Goal: Task Accomplishment & Management: Use online tool/utility

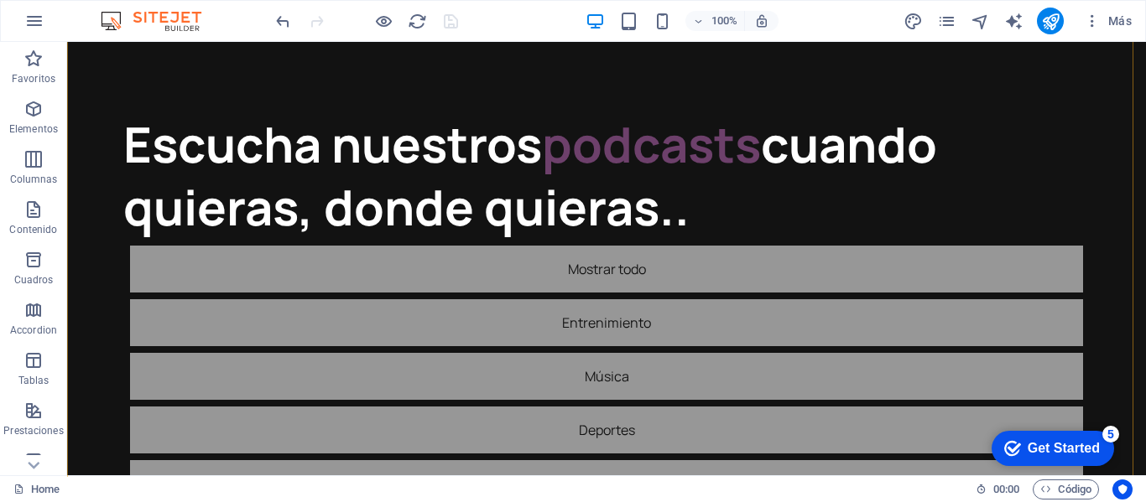
scroll to position [84, 0]
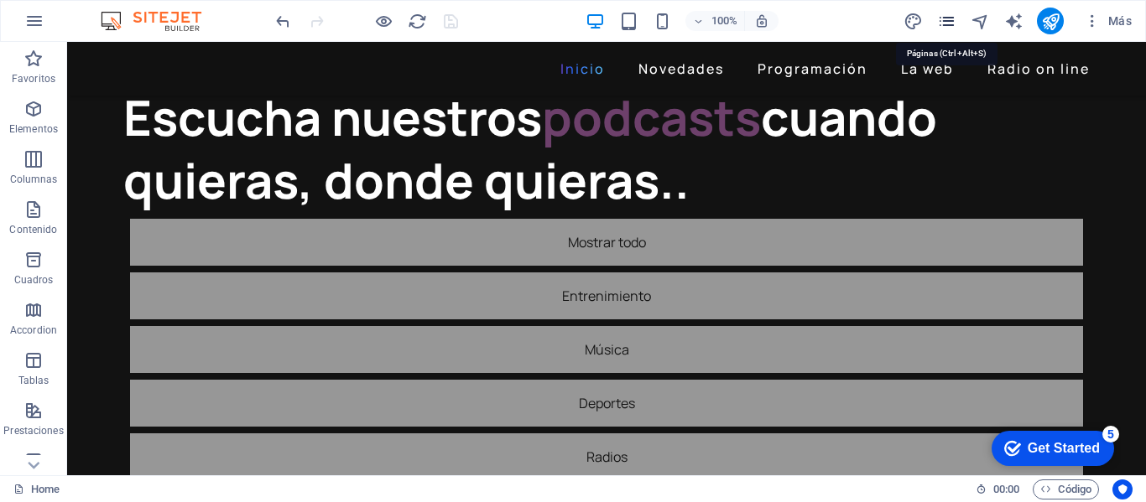
click at [949, 19] on icon "pages" at bounding box center [946, 21] width 19 height 19
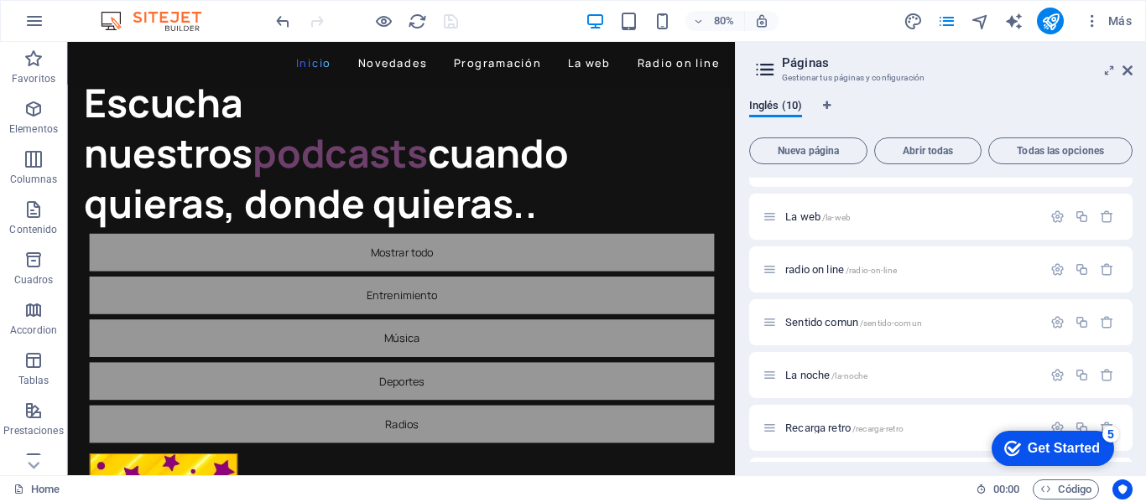
scroll to position [168, 0]
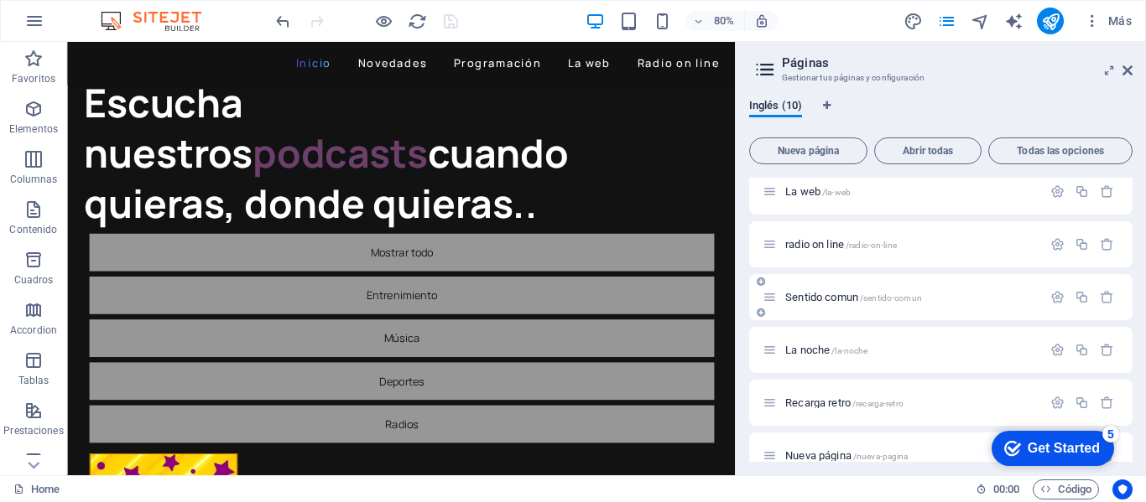
click at [879, 295] on span "/sentido-comun" at bounding box center [891, 298] width 62 height 9
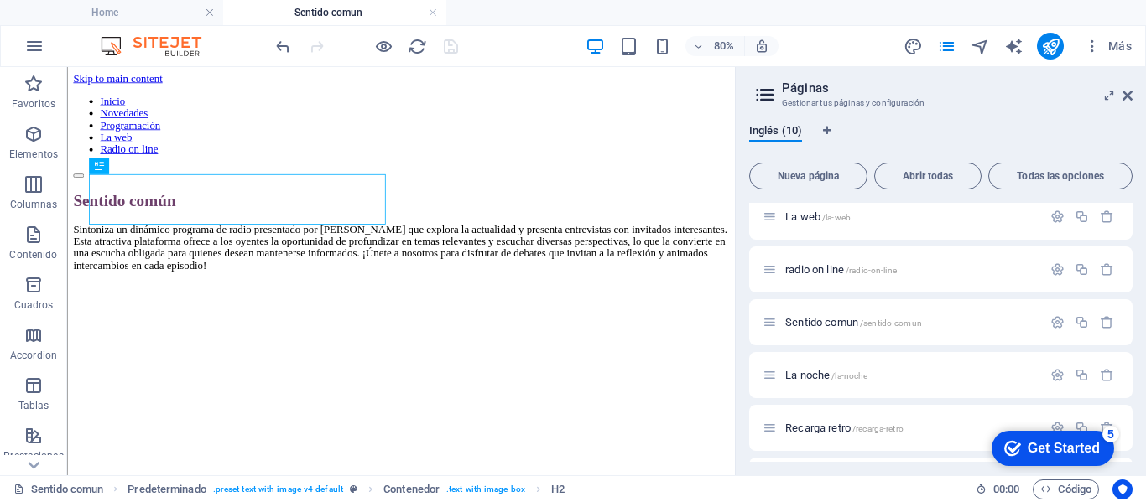
scroll to position [0, 0]
click at [1127, 95] on icon at bounding box center [1127, 95] width 10 height 13
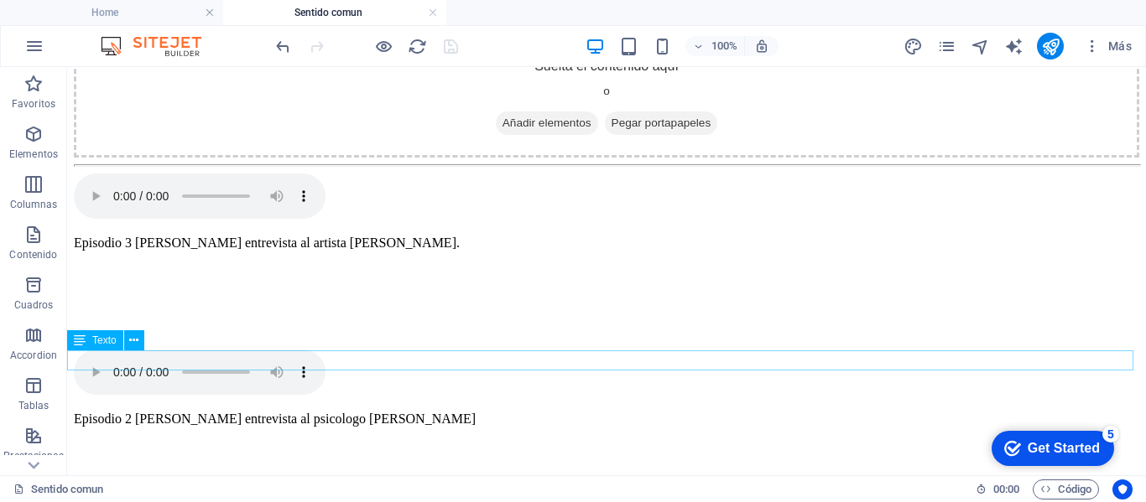
scroll to position [503, 0]
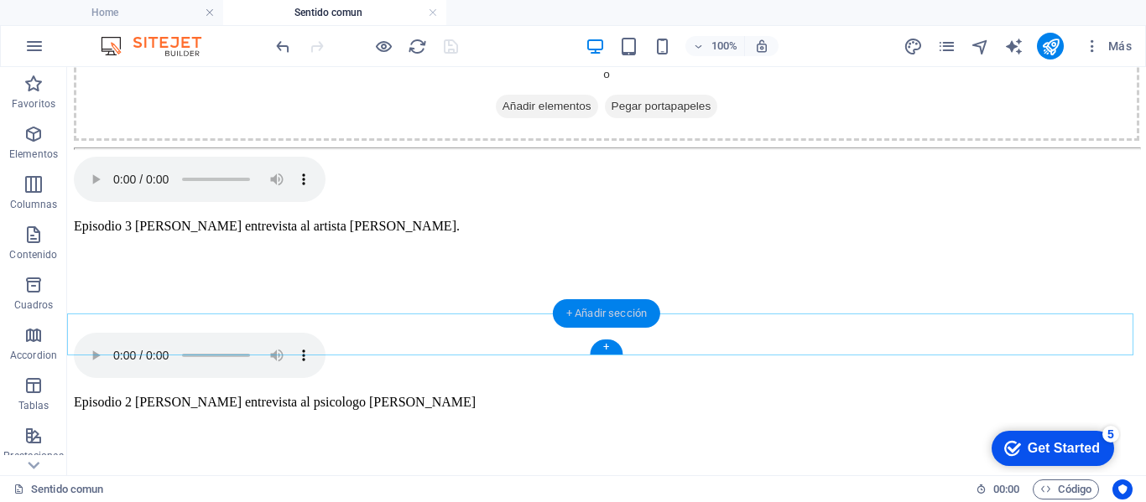
click at [602, 313] on div "+ Añadir sección" at bounding box center [606, 313] width 107 height 29
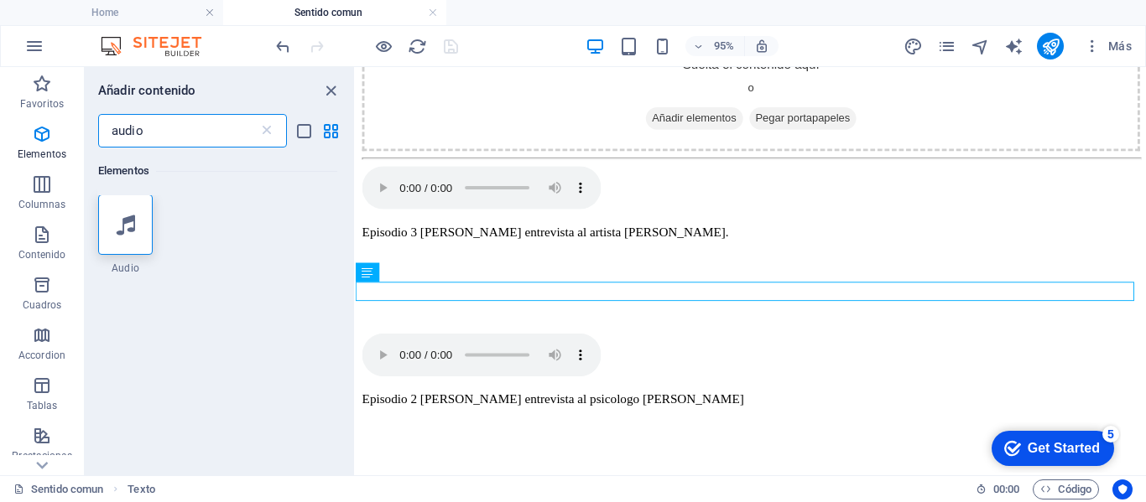
scroll to position [0, 0]
type input "audio"
click at [119, 232] on icon at bounding box center [126, 226] width 18 height 22
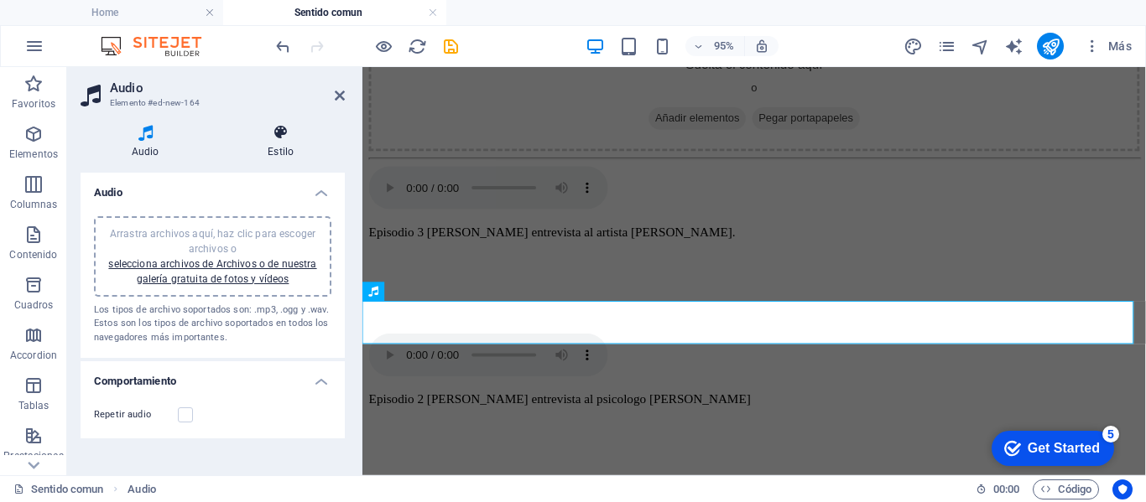
click at [270, 147] on h4 "Estilo" at bounding box center [280, 141] width 128 height 35
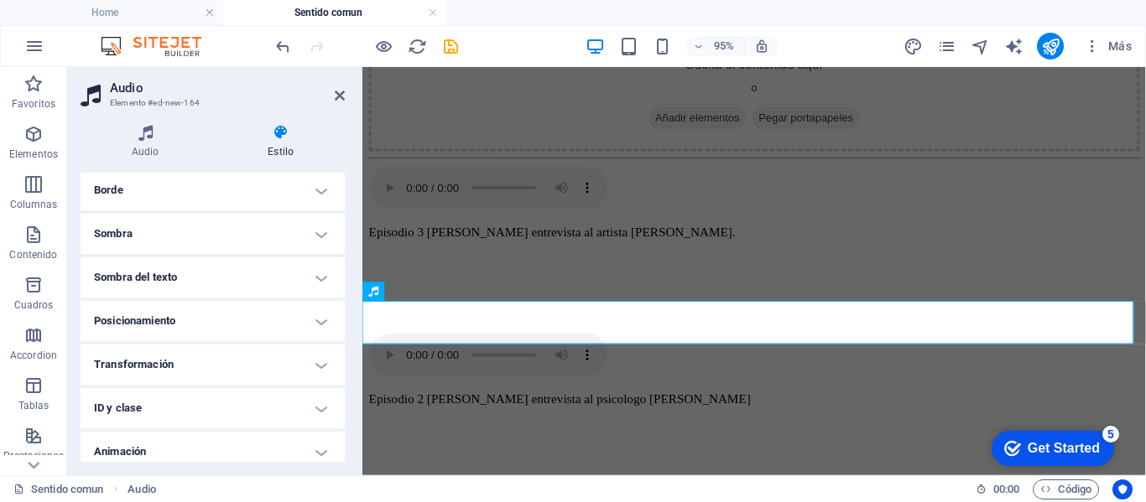
scroll to position [240, 0]
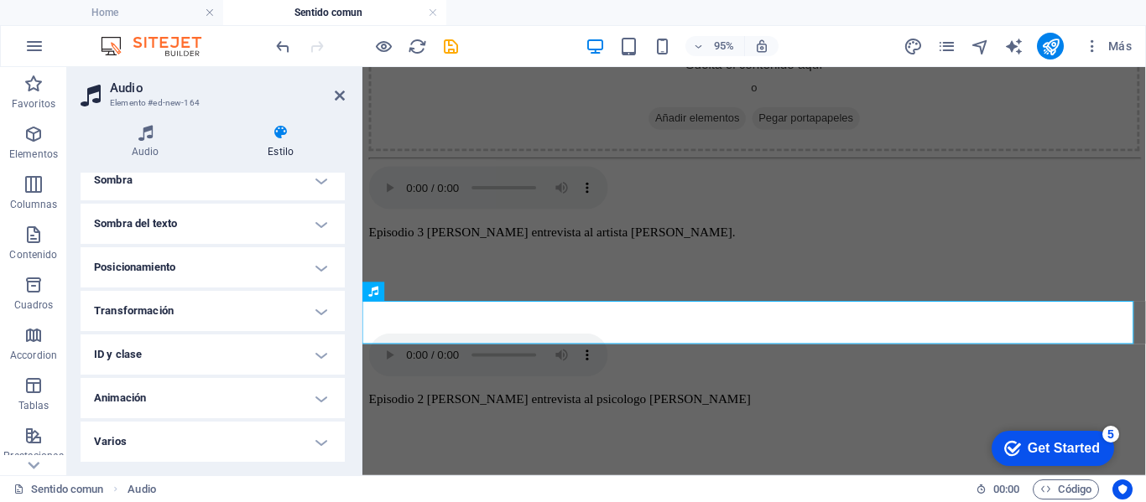
click at [308, 444] on h4 "Varios" at bounding box center [213, 442] width 264 height 40
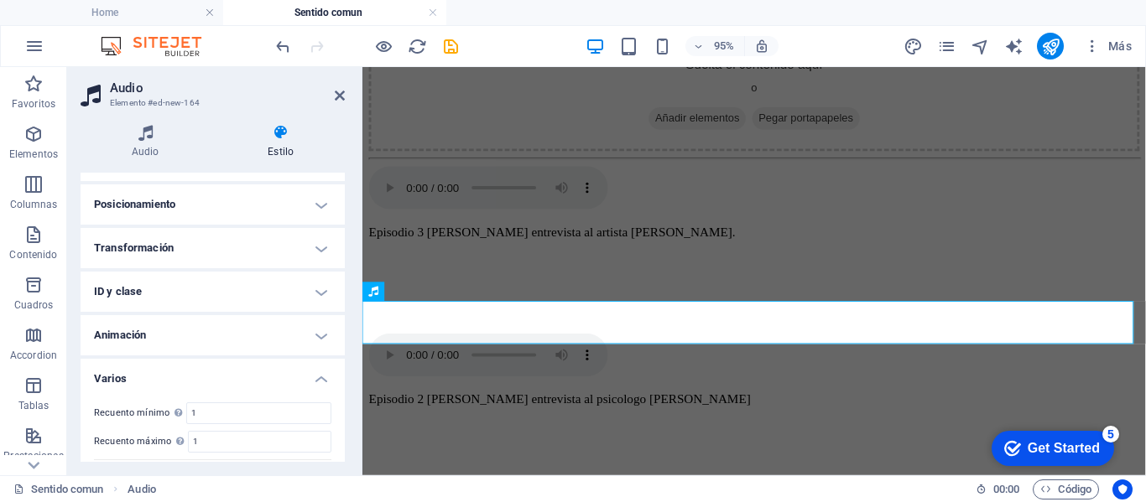
scroll to position [344, 0]
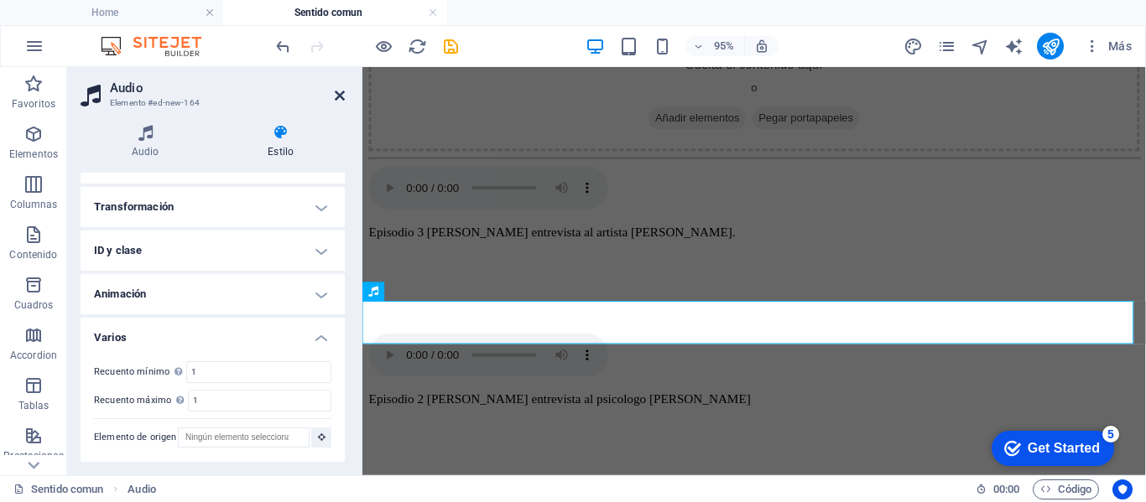
click at [336, 96] on icon at bounding box center [340, 95] width 10 height 13
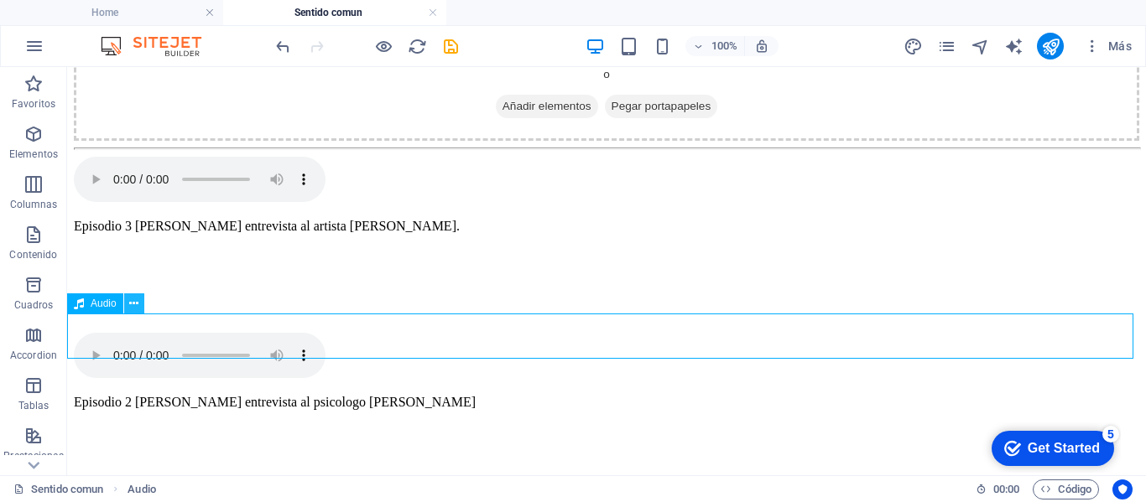
click at [130, 307] on icon at bounding box center [133, 304] width 9 height 18
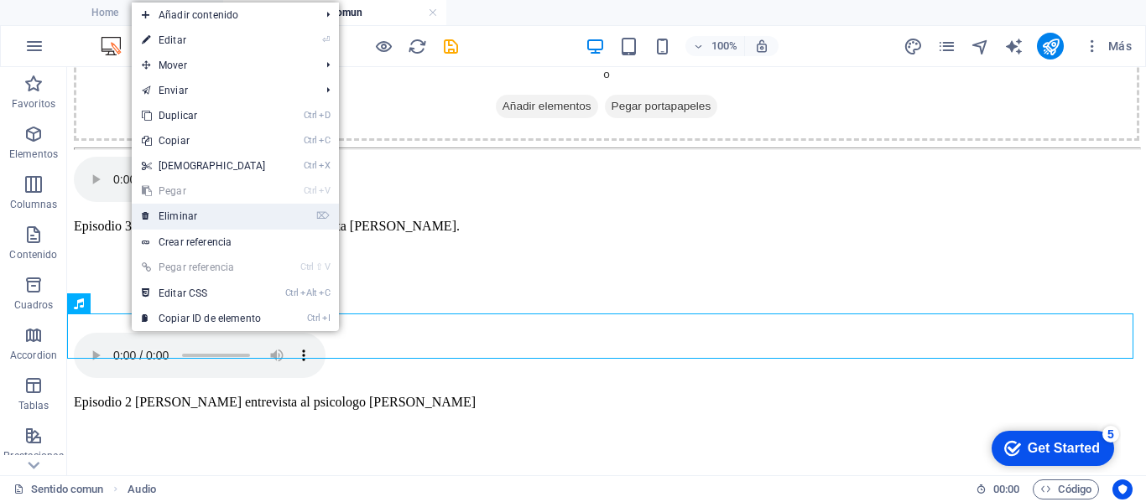
click at [167, 218] on link "⌦ Eliminar" at bounding box center [204, 216] width 144 height 25
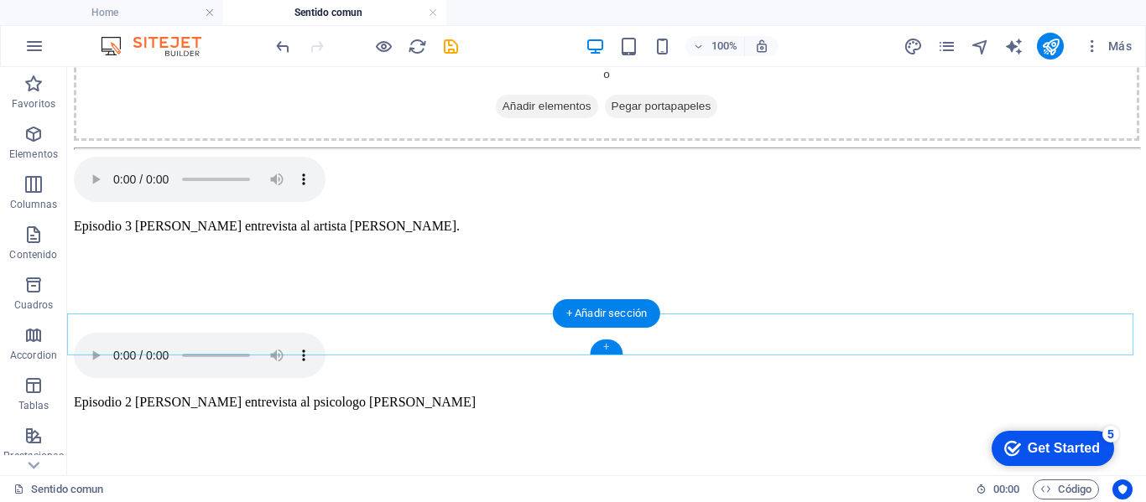
click at [611, 346] on div "+" at bounding box center [606, 347] width 33 height 15
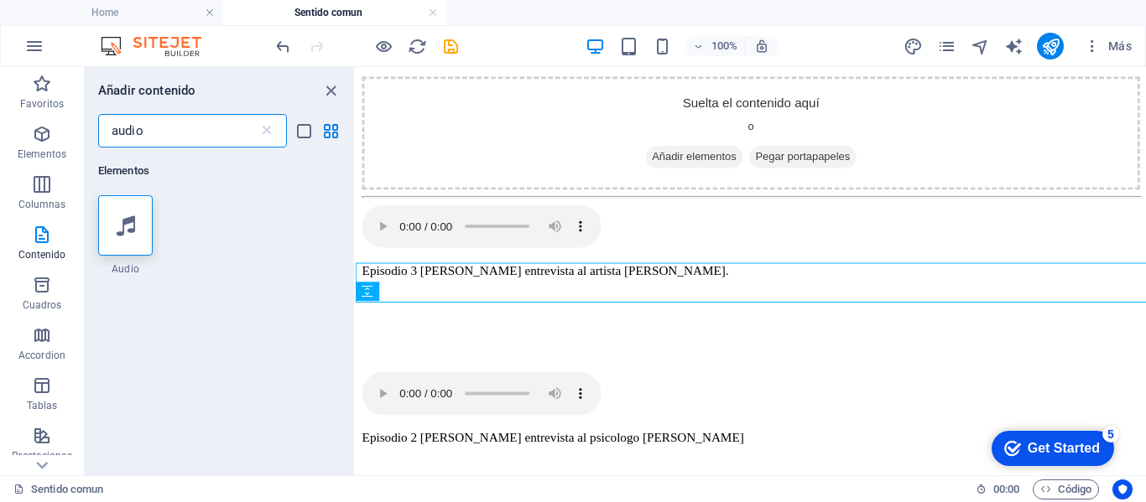
scroll to position [544, 0]
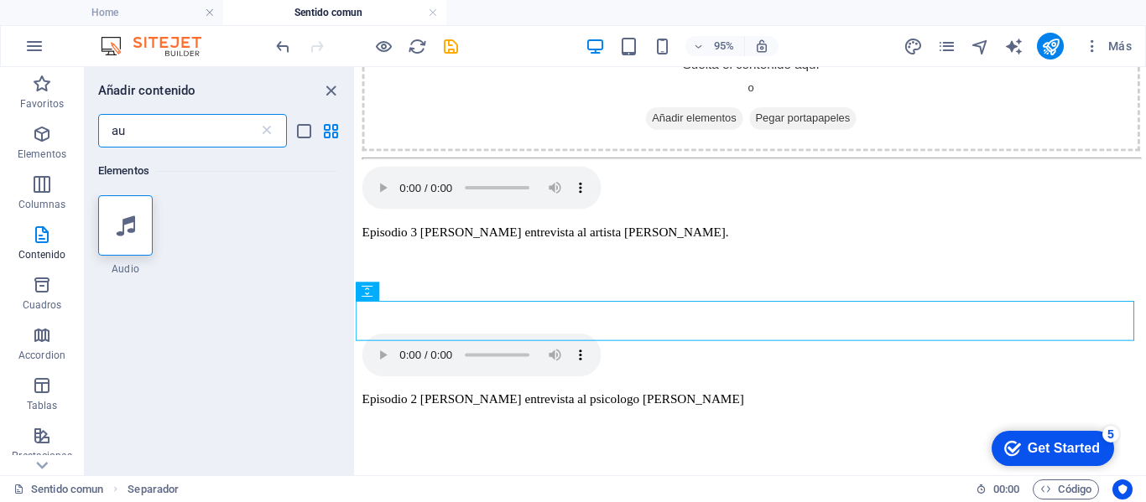
type input "a"
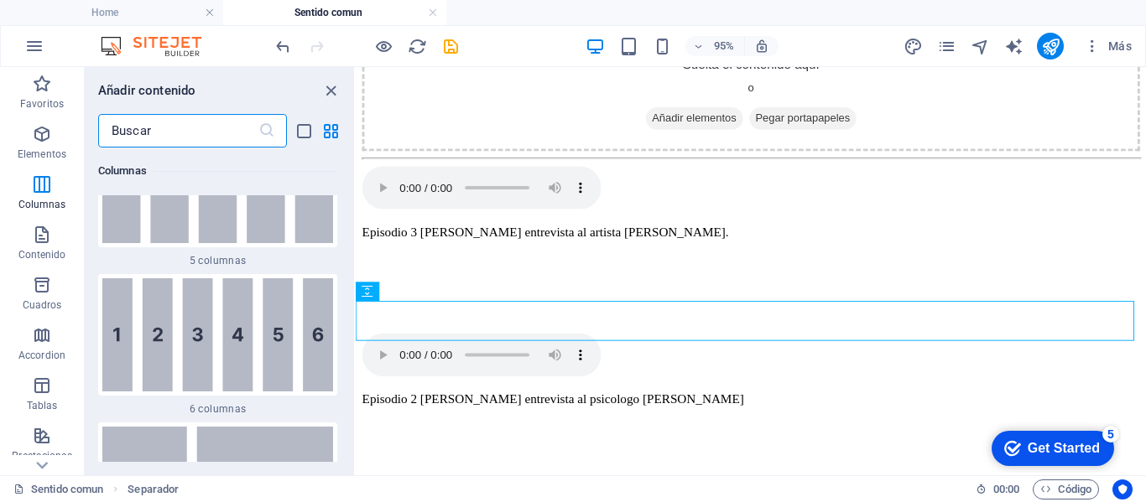
scroll to position [1678, 0]
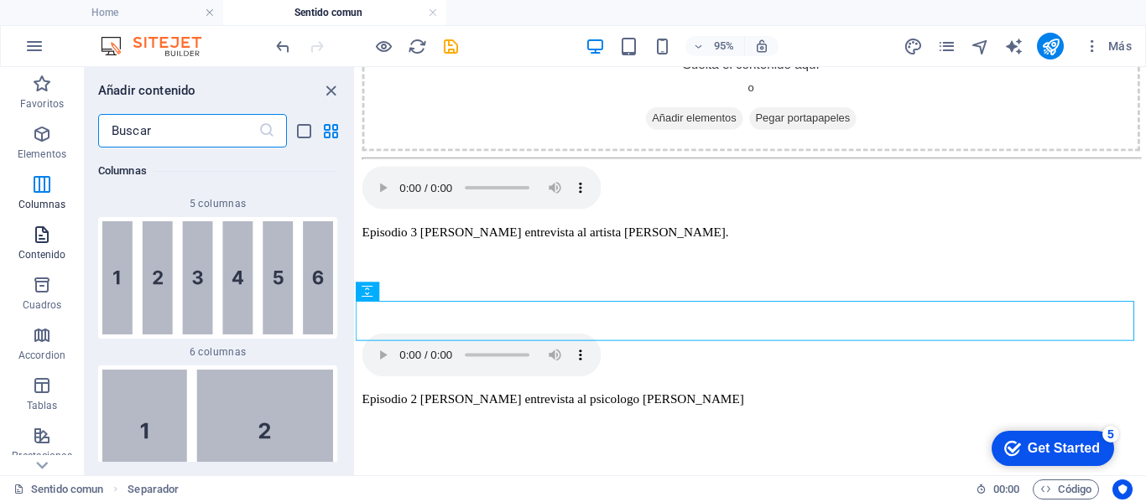
click at [19, 247] on span "Contenido" at bounding box center [42, 245] width 84 height 40
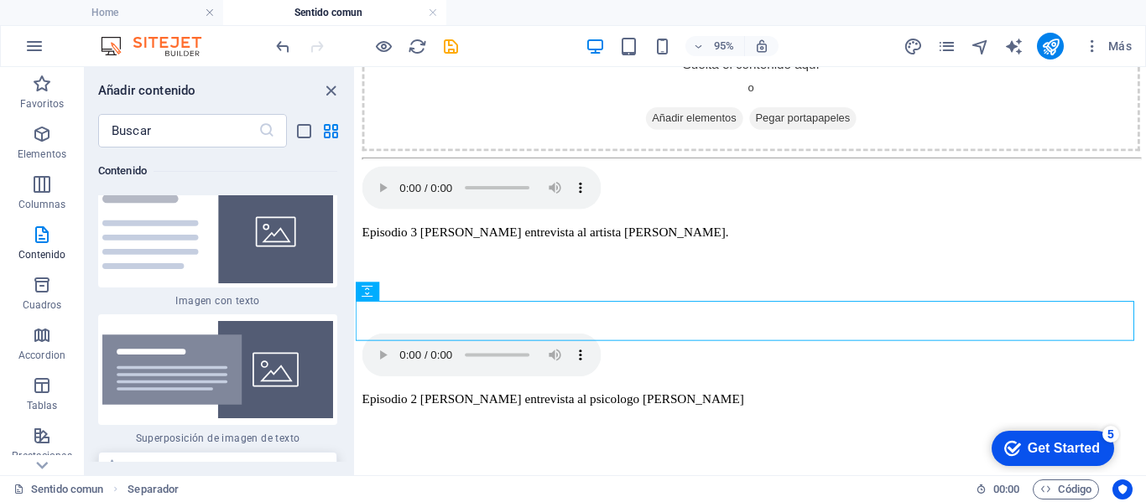
scroll to position [6466, 0]
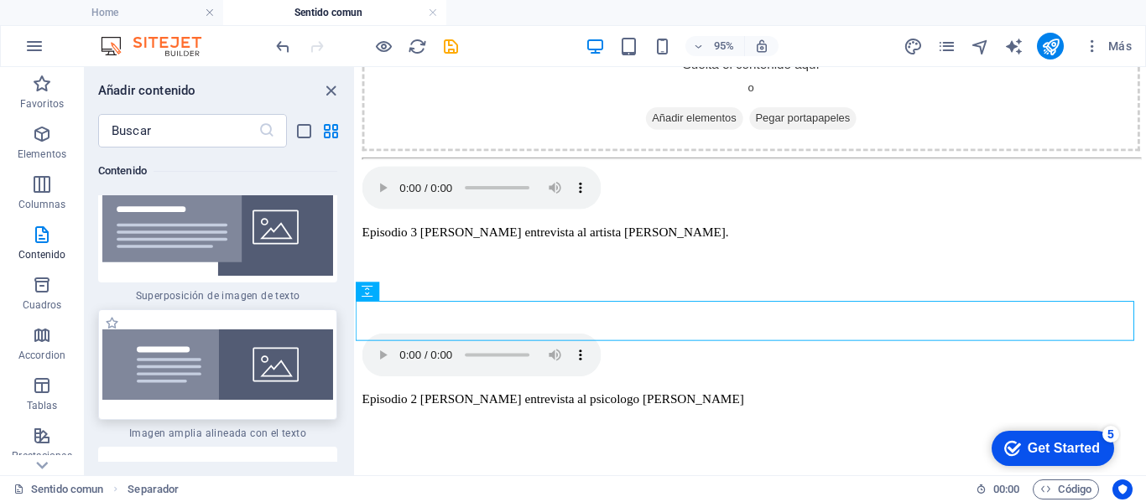
click at [237, 400] on img at bounding box center [217, 365] width 231 height 70
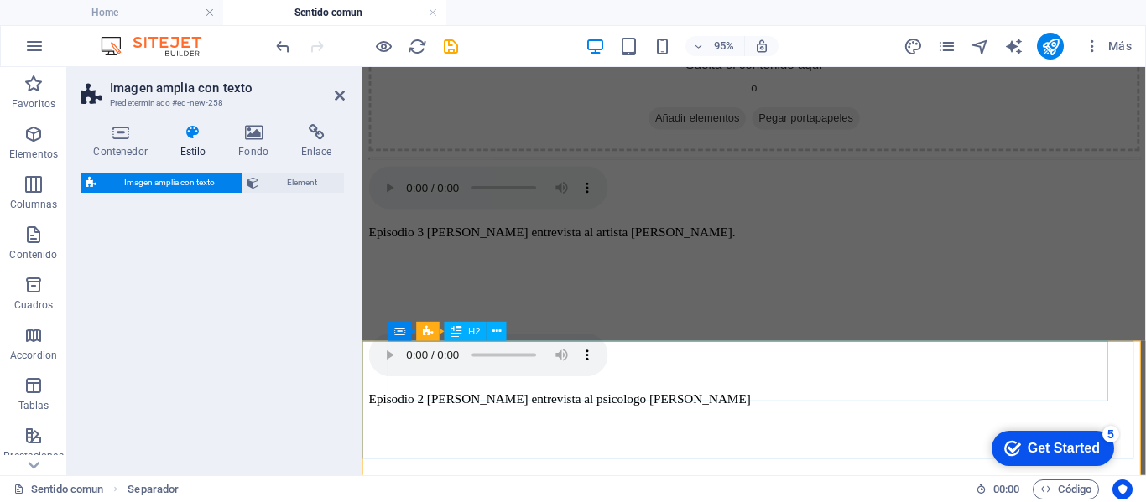
select select "%"
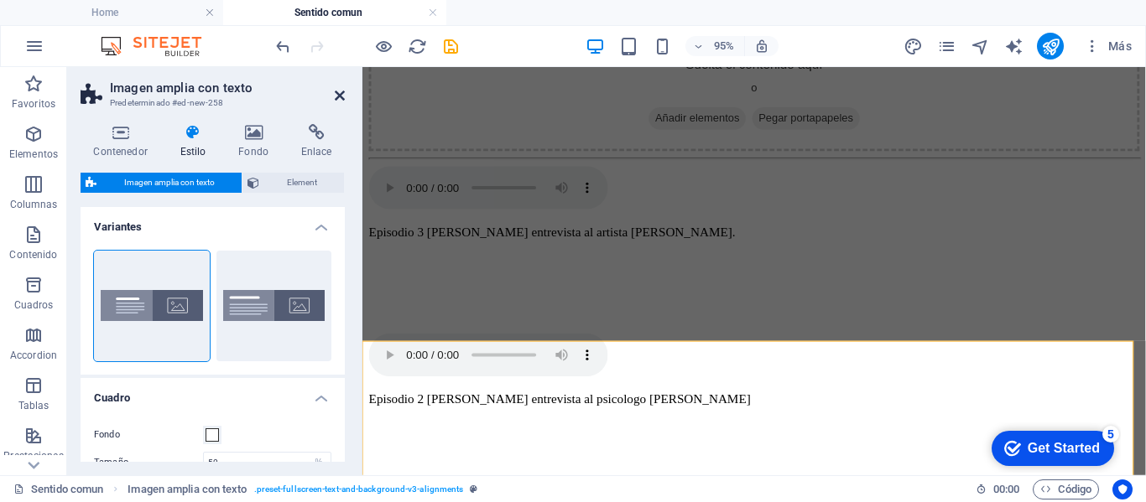
click at [344, 96] on icon at bounding box center [340, 95] width 10 height 13
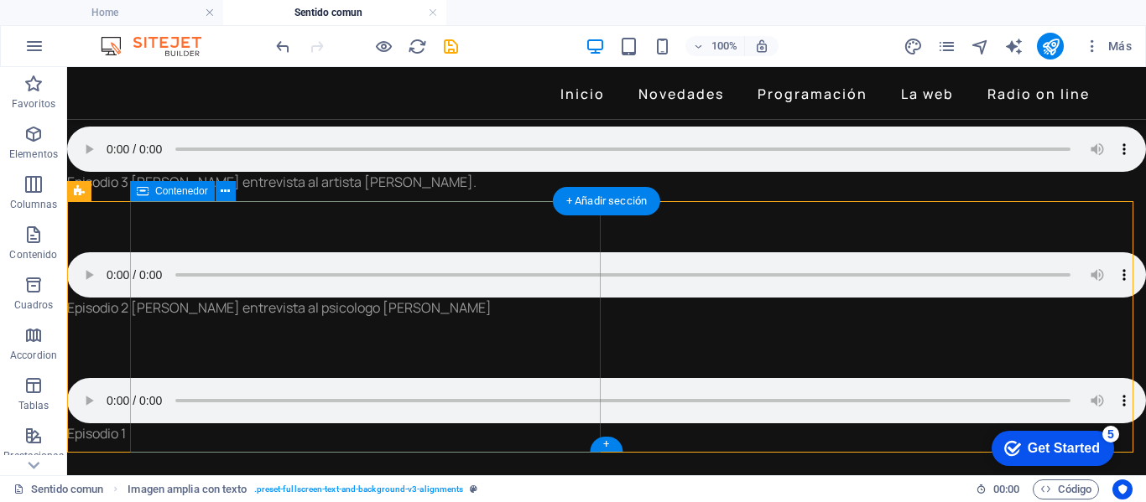
scroll to position [671, 0]
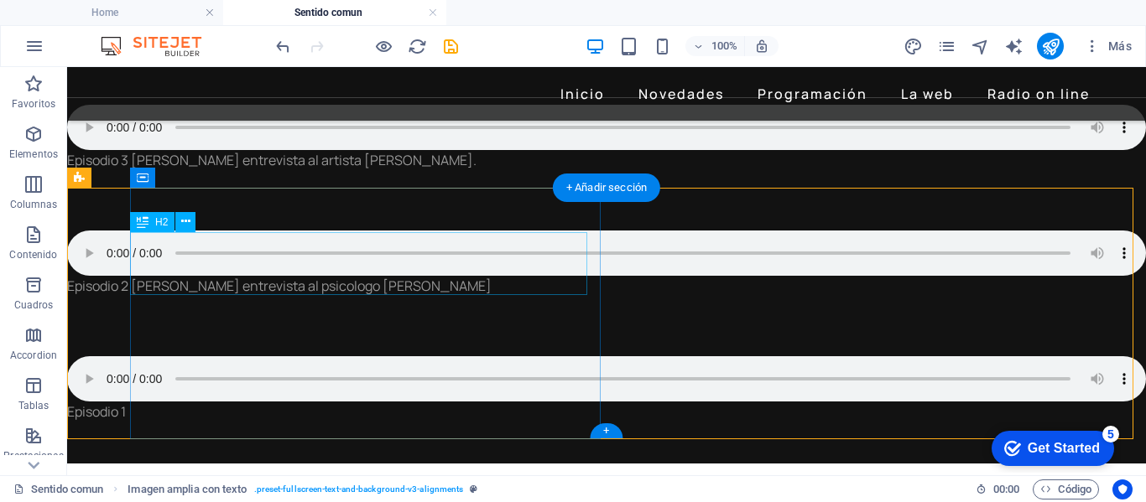
click at [310, 464] on div "Headline" at bounding box center [631, 495] width 993 height 63
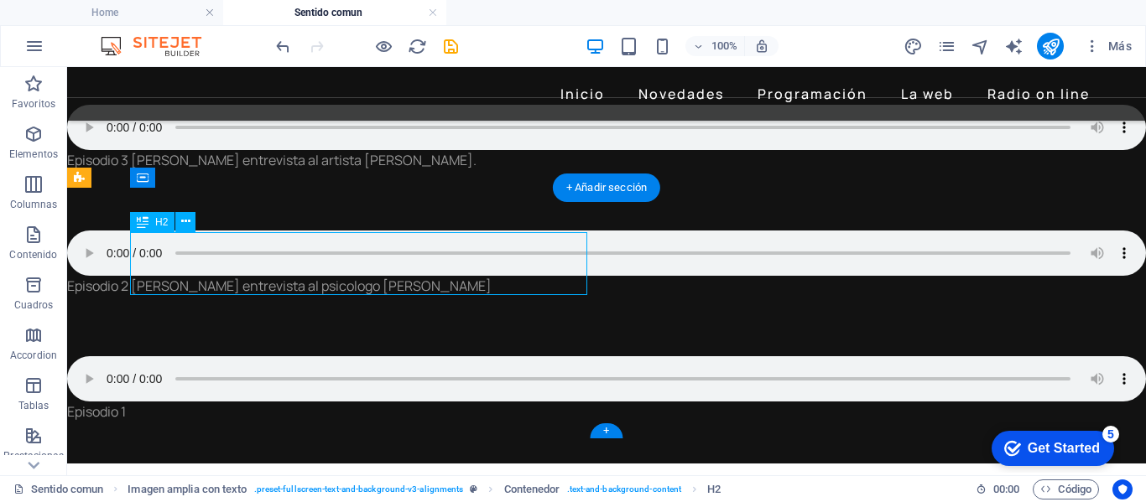
click at [326, 464] on div "Headline" at bounding box center [631, 495] width 993 height 63
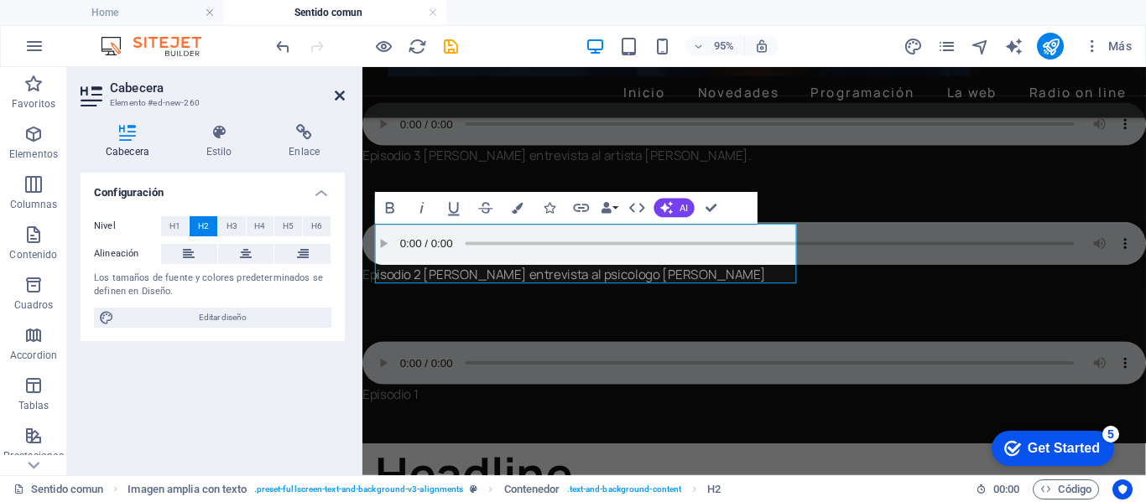
click at [339, 92] on icon at bounding box center [340, 95] width 10 height 13
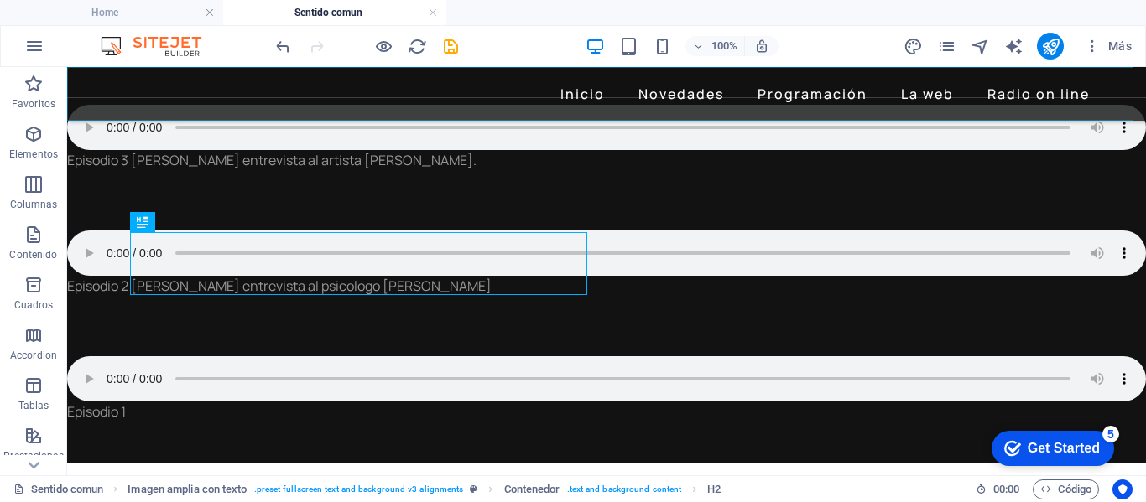
scroll to position [671, 0]
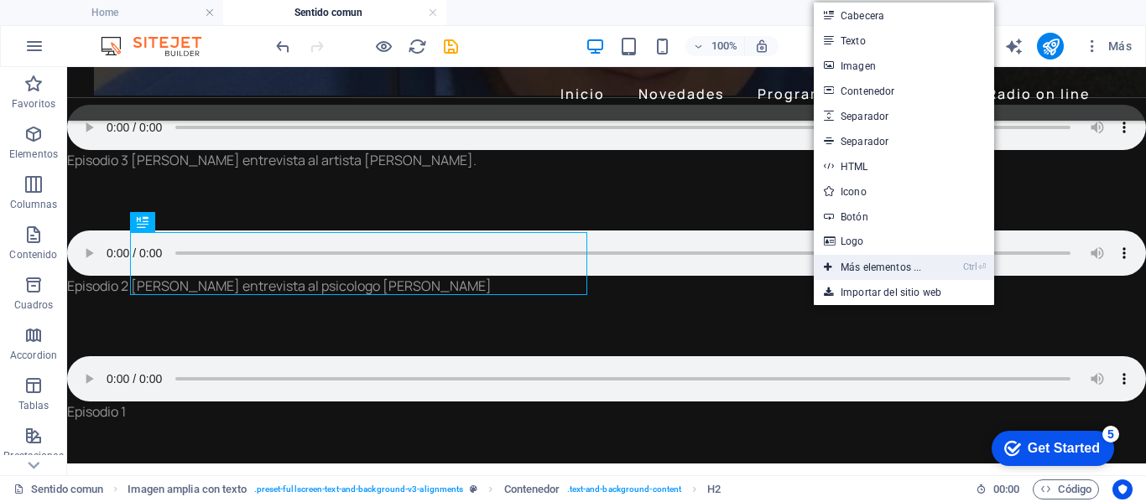
click at [864, 263] on link "Ctrl ⏎ Más elementos ..." at bounding box center [872, 267] width 117 height 25
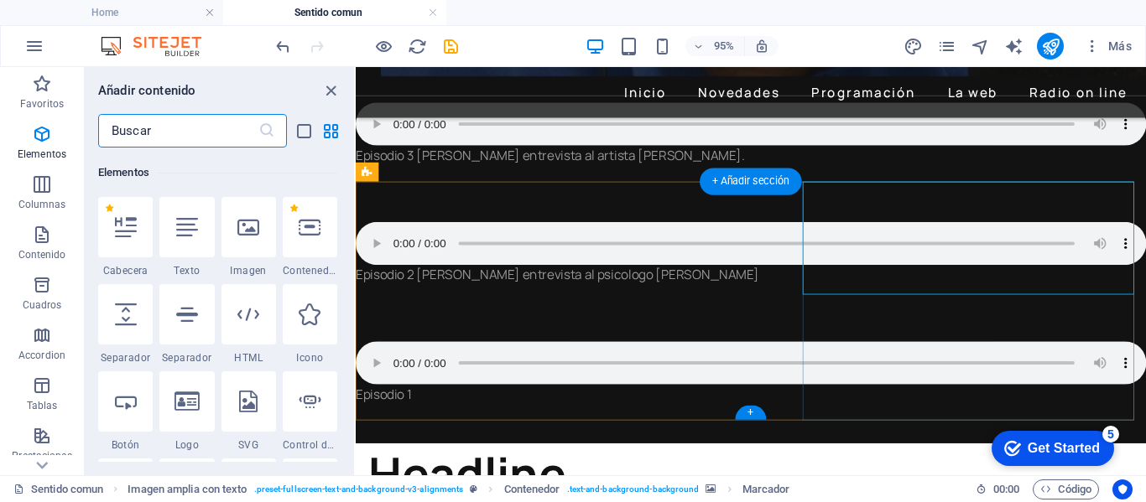
scroll to position [316, 0]
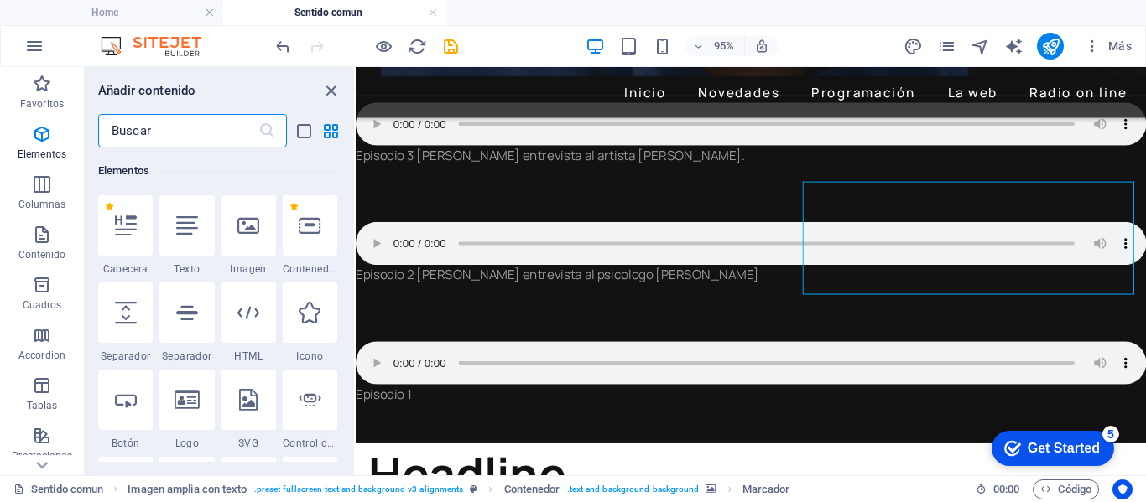
click at [169, 123] on input "text" at bounding box center [178, 131] width 160 height 34
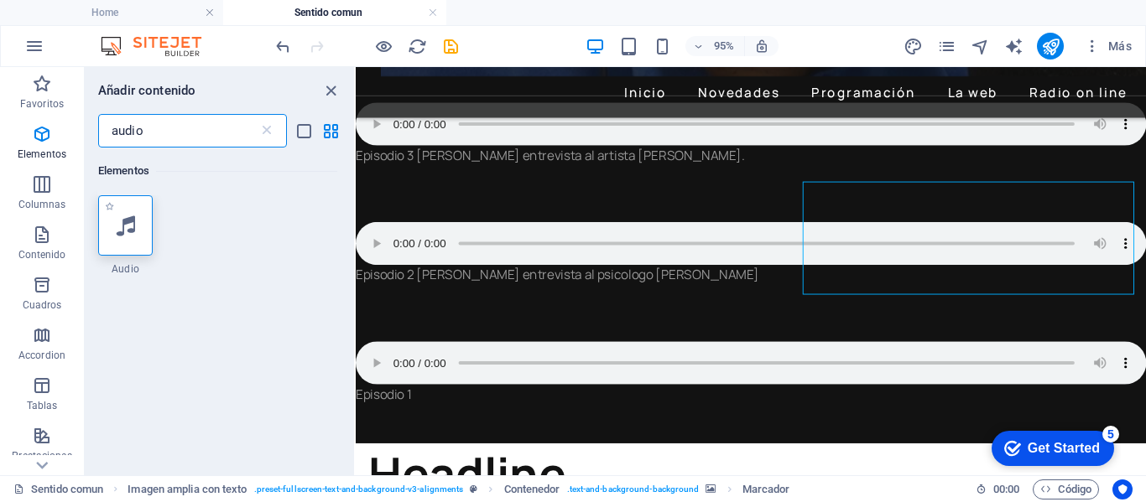
type input "audio"
click at [124, 229] on icon at bounding box center [126, 226] width 18 height 22
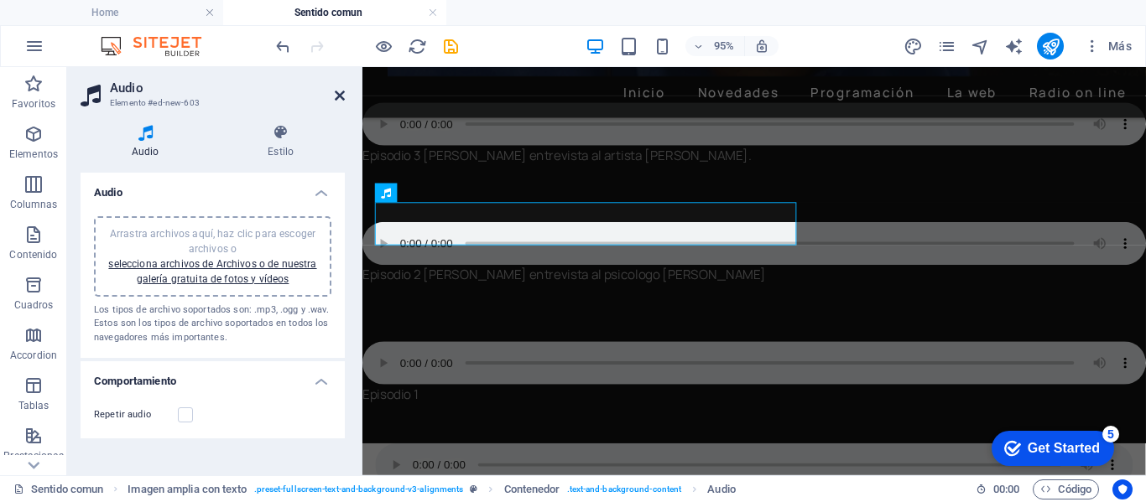
click at [341, 96] on icon at bounding box center [340, 95] width 10 height 13
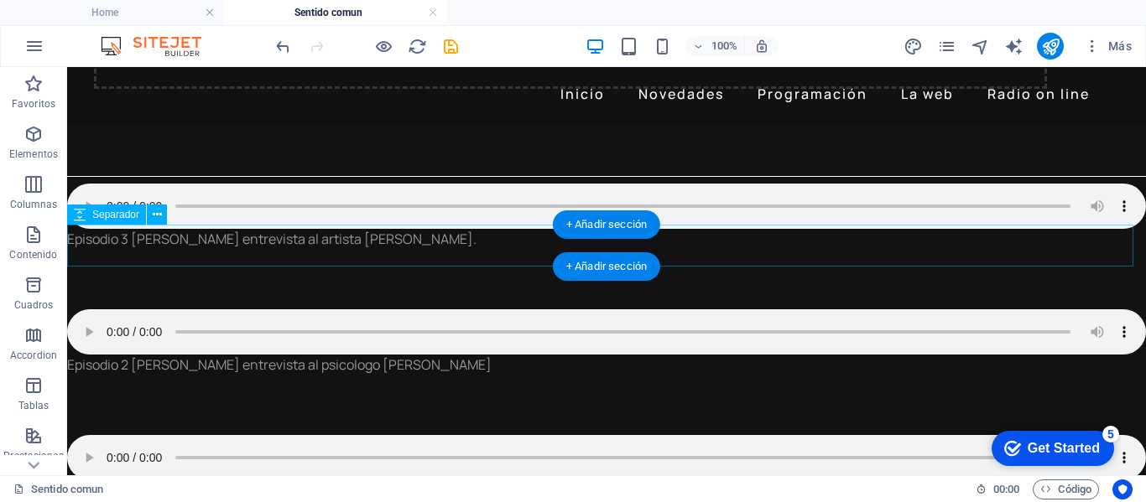
scroll to position [671, 0]
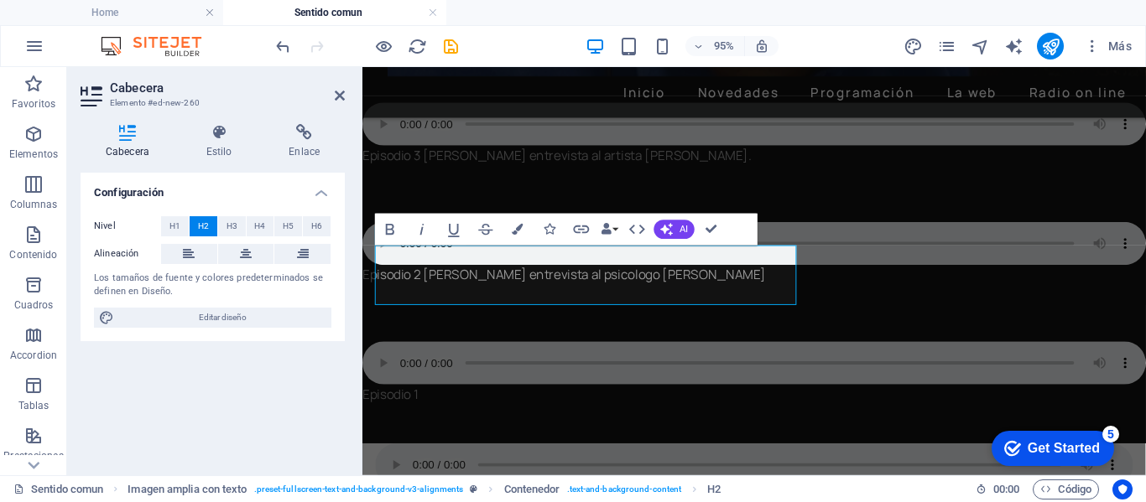
scroll to position [690, 0]
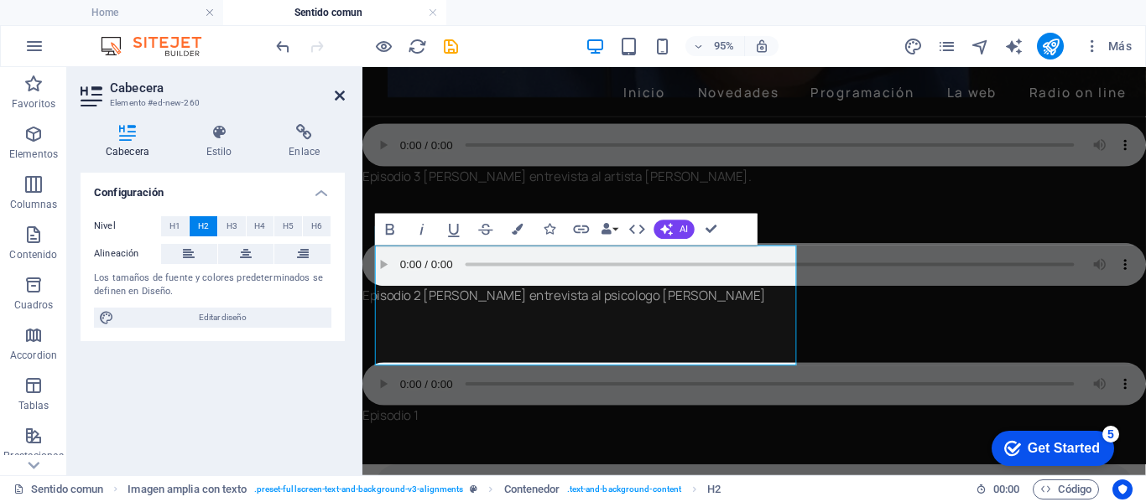
click at [341, 89] on icon at bounding box center [340, 95] width 10 height 13
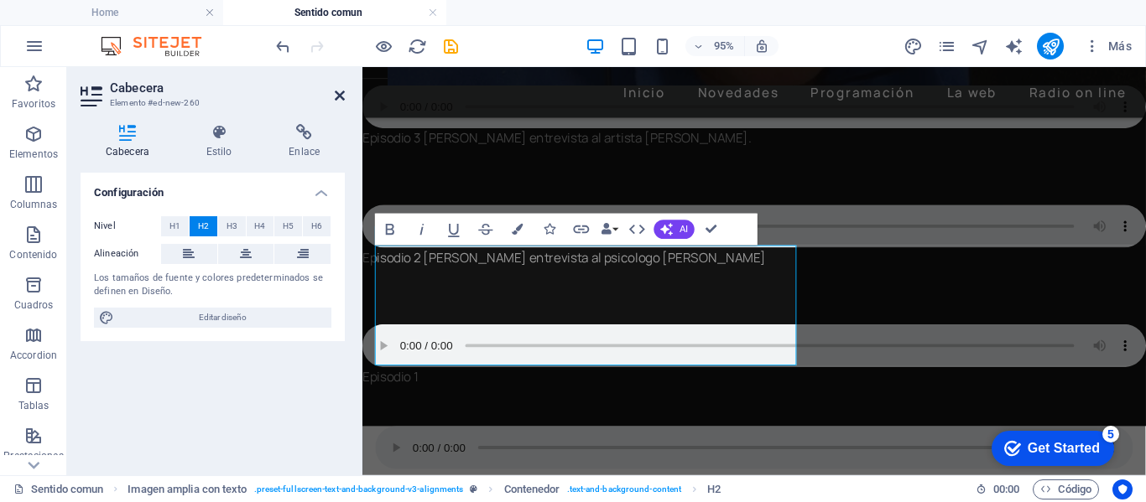
scroll to position [649, 0]
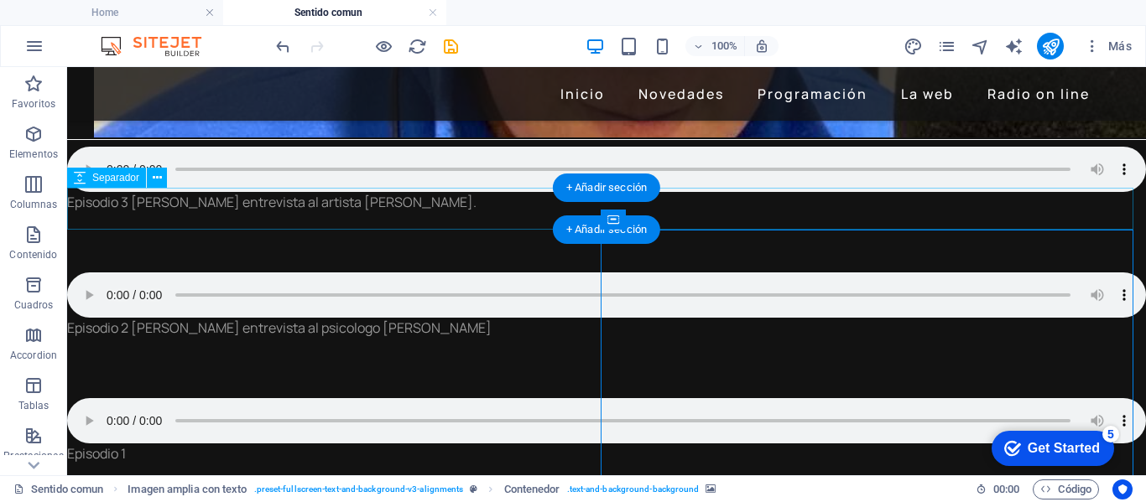
scroll to position [713, 0]
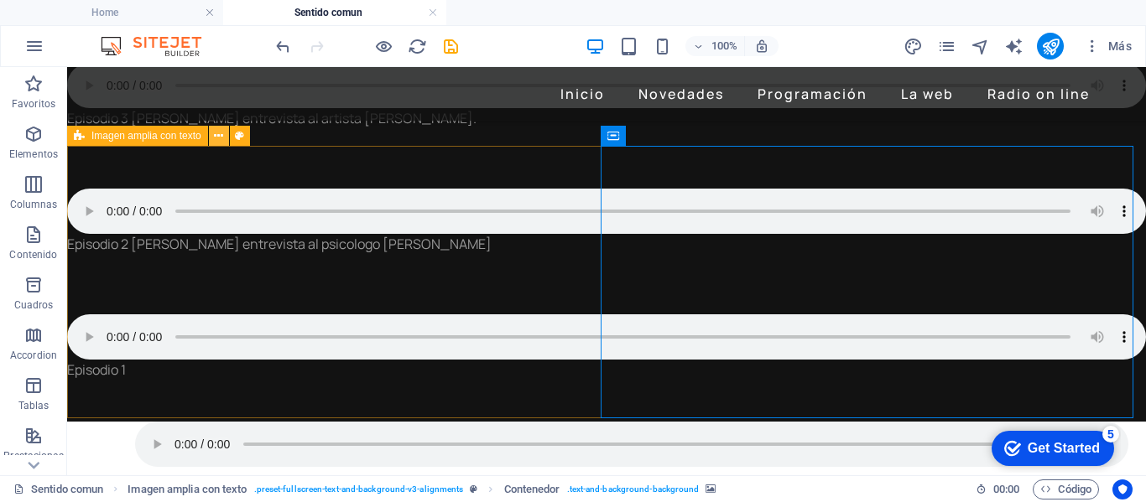
click at [220, 133] on icon at bounding box center [218, 137] width 9 height 18
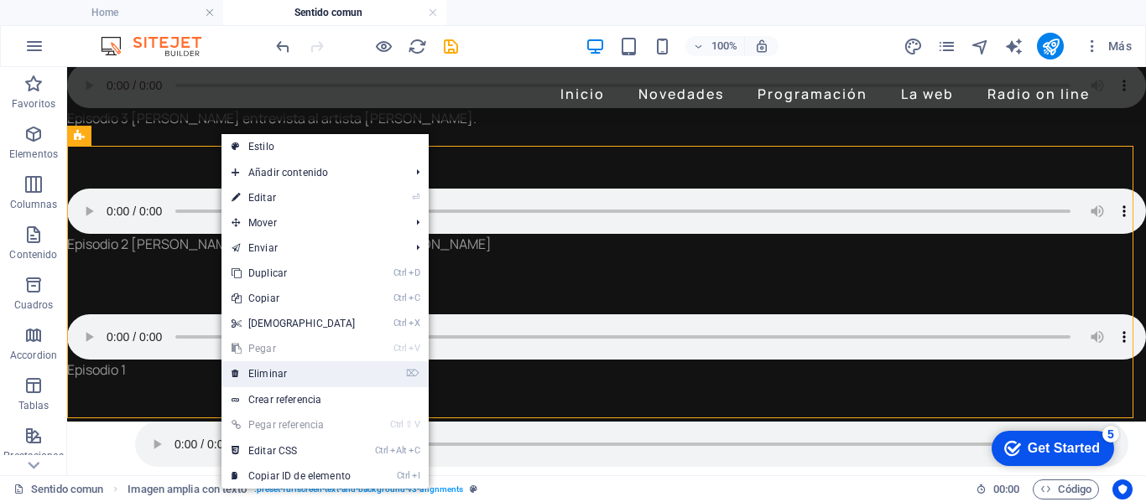
click at [263, 373] on link "⌦ Eliminar" at bounding box center [293, 374] width 144 height 25
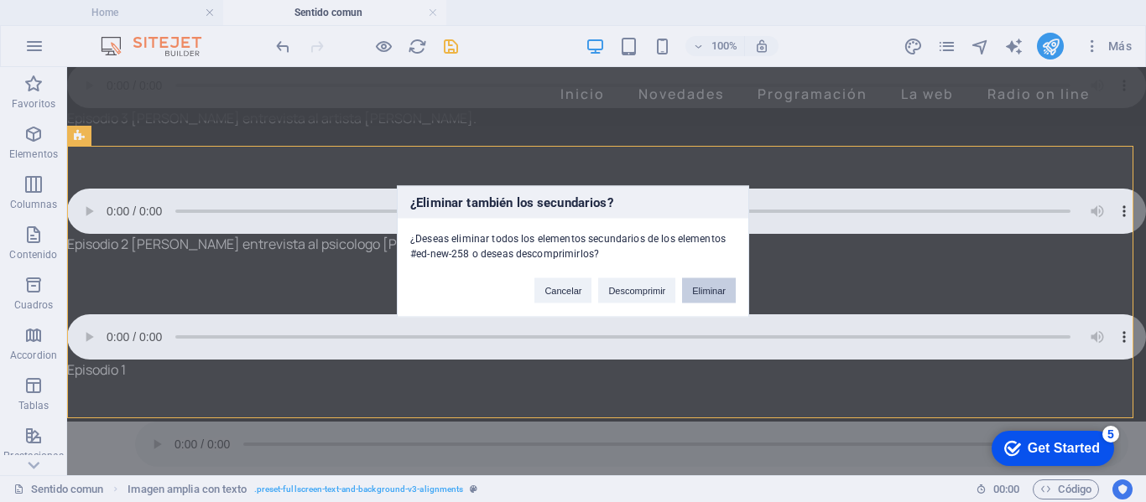
click at [709, 293] on button "Eliminar" at bounding box center [709, 290] width 54 height 25
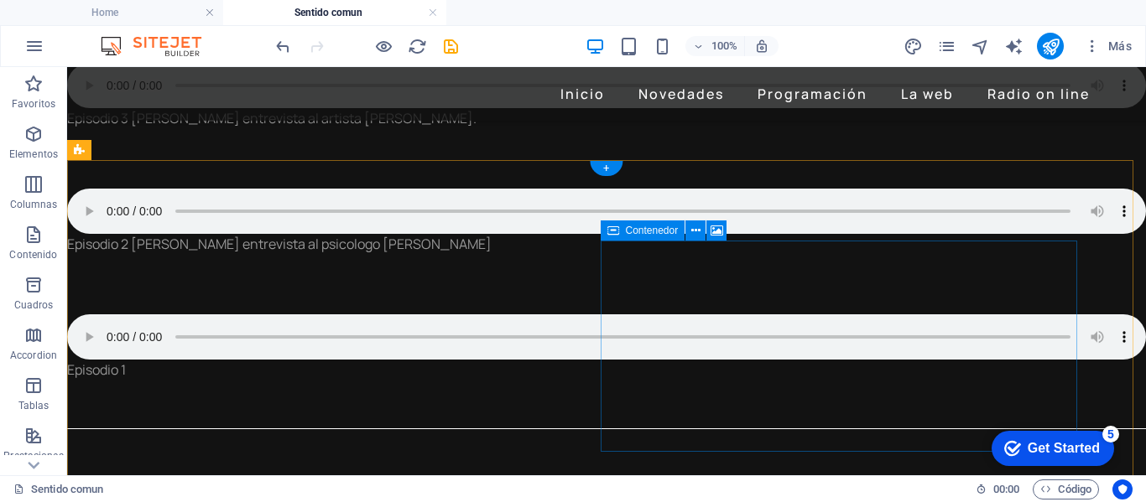
scroll to position [629, 0]
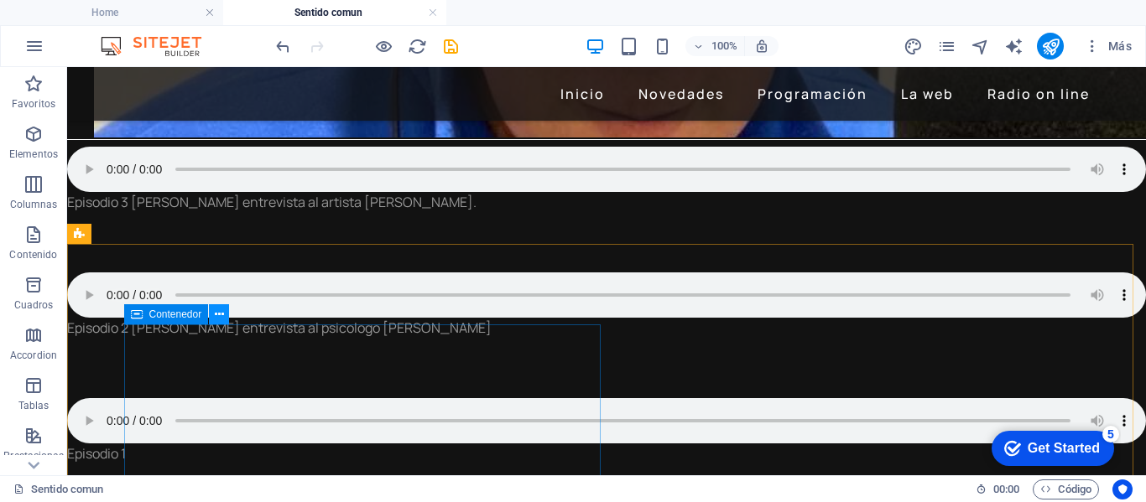
click at [219, 315] on icon at bounding box center [219, 315] width 9 height 18
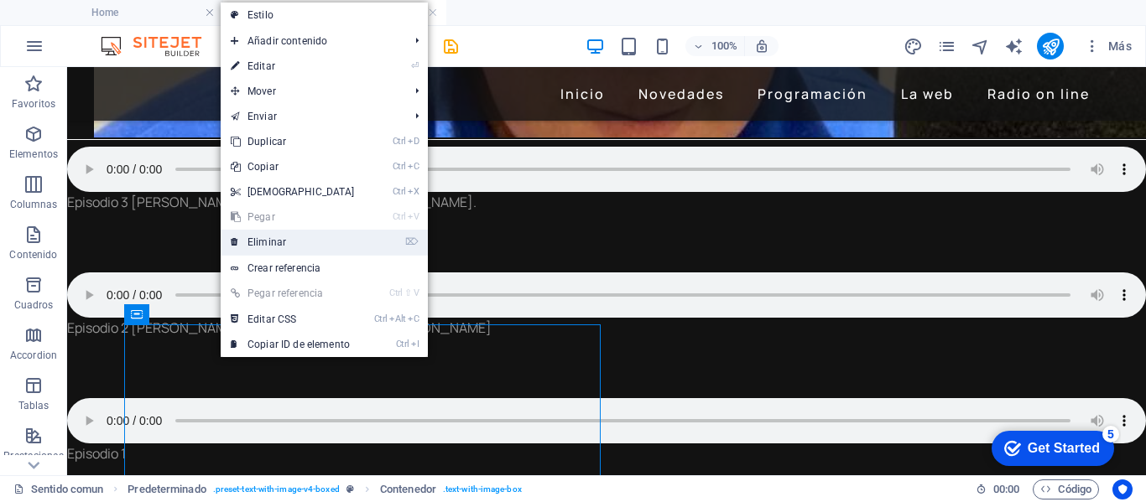
click at [258, 243] on link "⌦ Eliminar" at bounding box center [293, 242] width 144 height 25
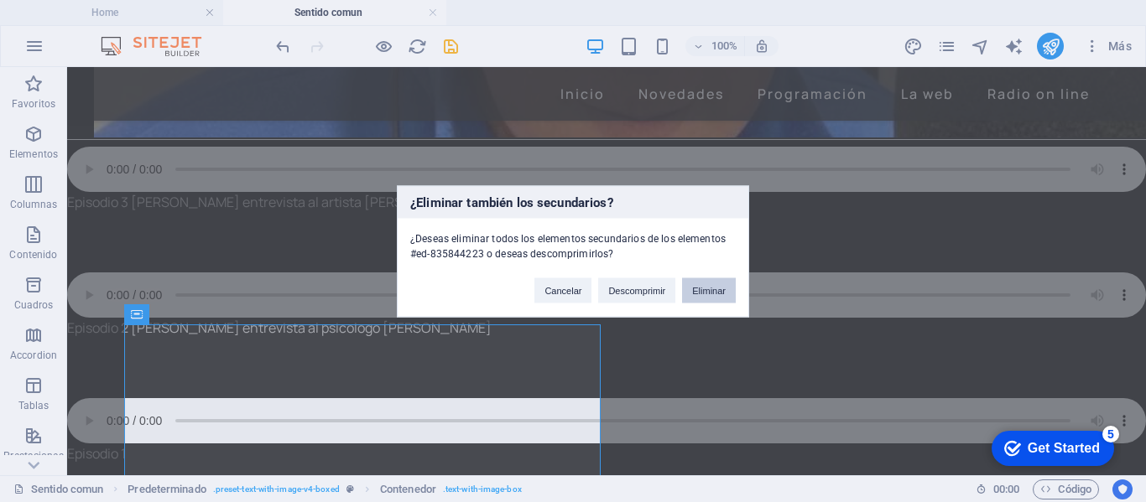
click at [706, 288] on button "Eliminar" at bounding box center [709, 290] width 54 height 25
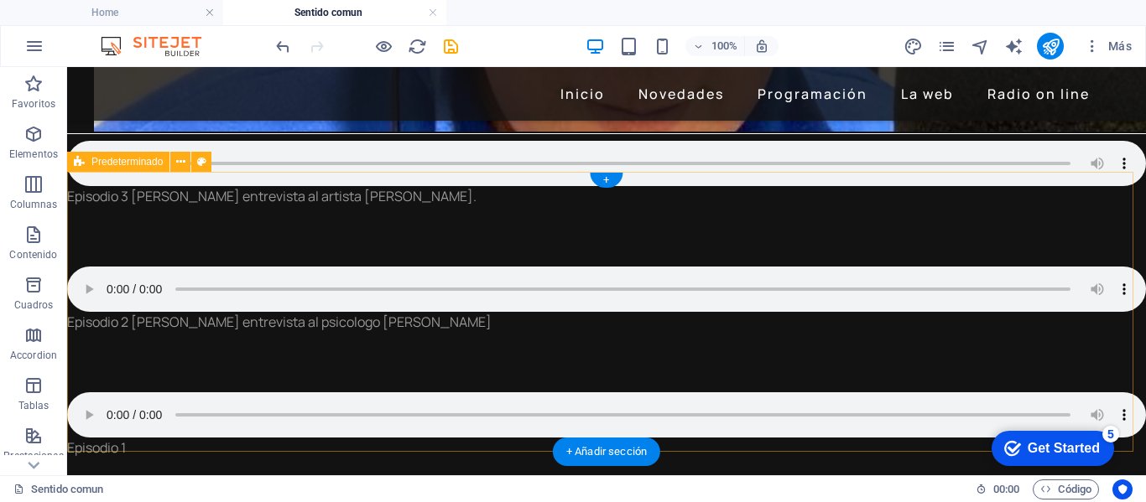
scroll to position [545, 0]
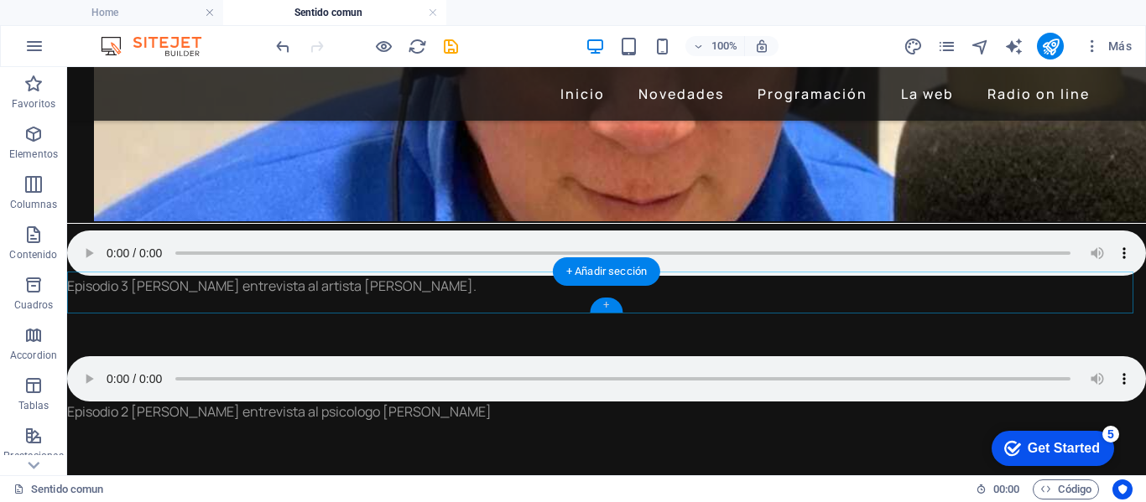
click at [612, 303] on div "+" at bounding box center [606, 305] width 33 height 15
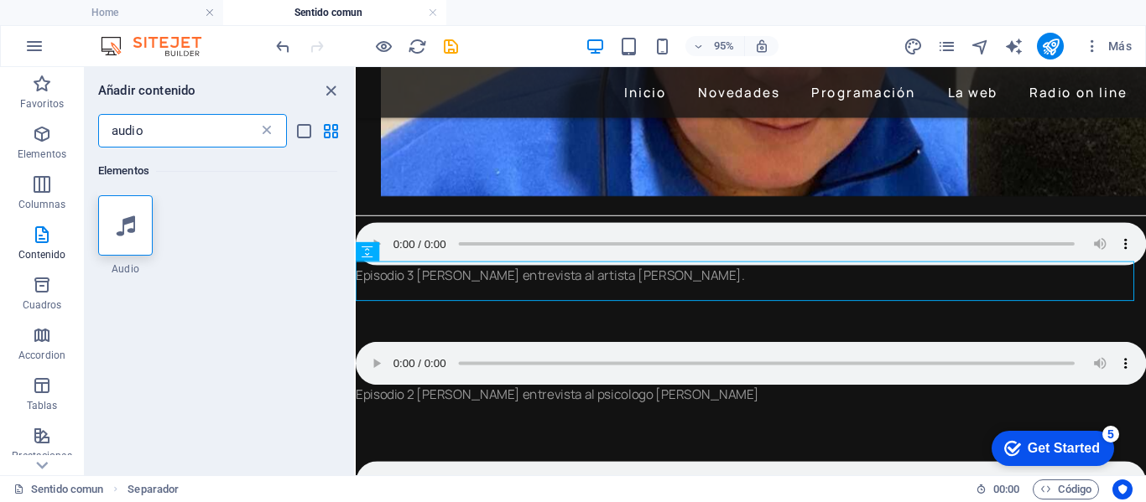
click at [266, 129] on icon at bounding box center [266, 130] width 17 height 17
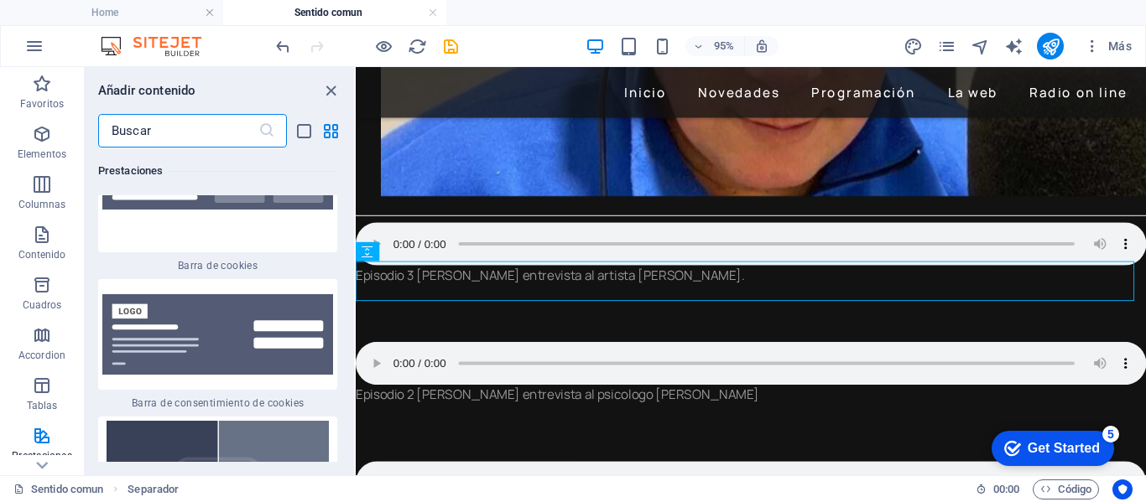
scroll to position [13422, 0]
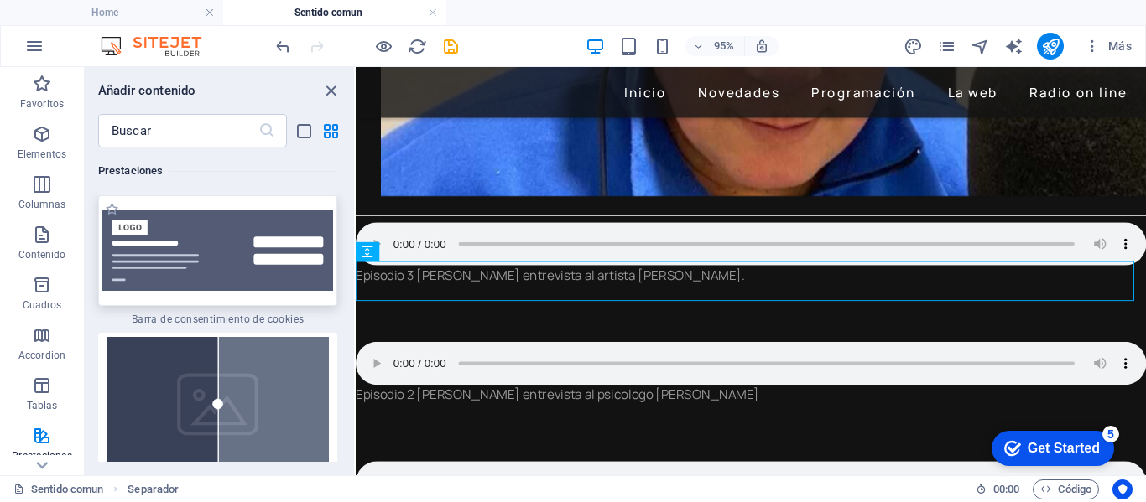
click at [231, 291] on img at bounding box center [217, 251] width 231 height 81
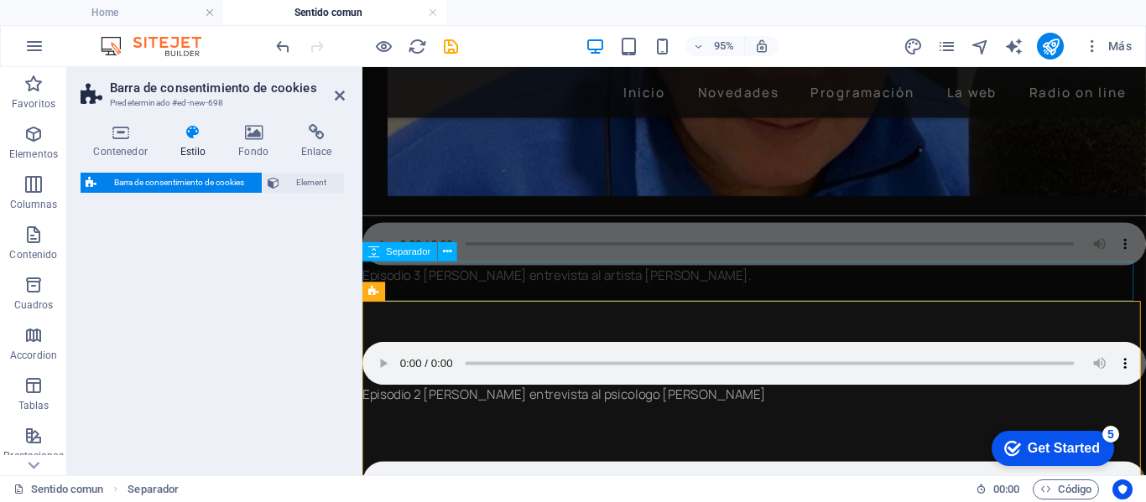
select select "rem"
select select "px"
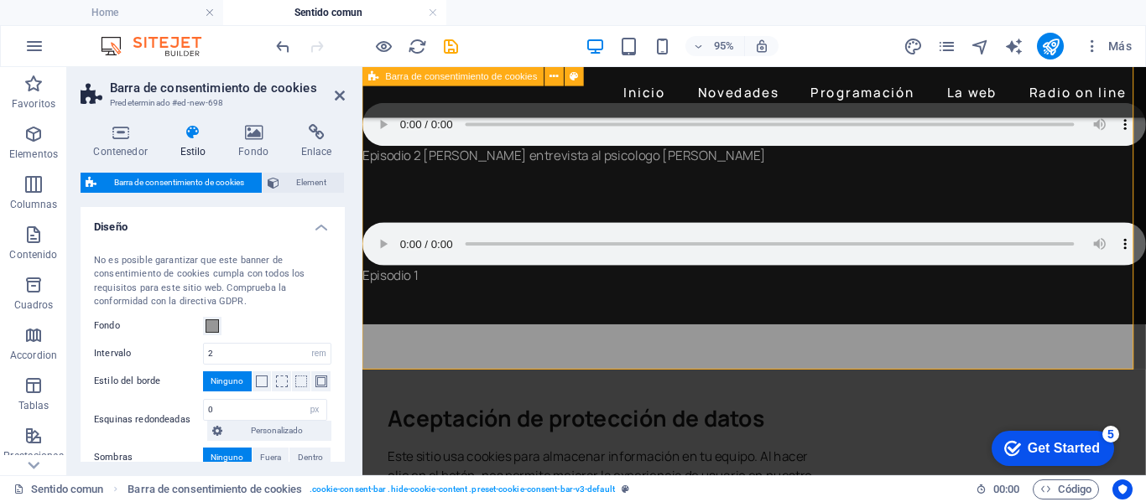
scroll to position [753, 0]
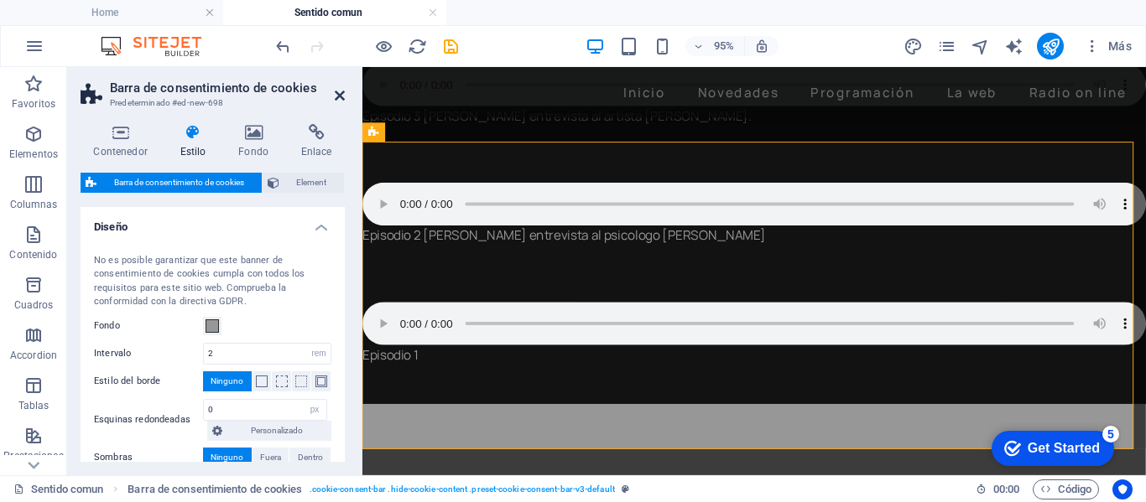
click at [340, 95] on icon at bounding box center [340, 95] width 10 height 13
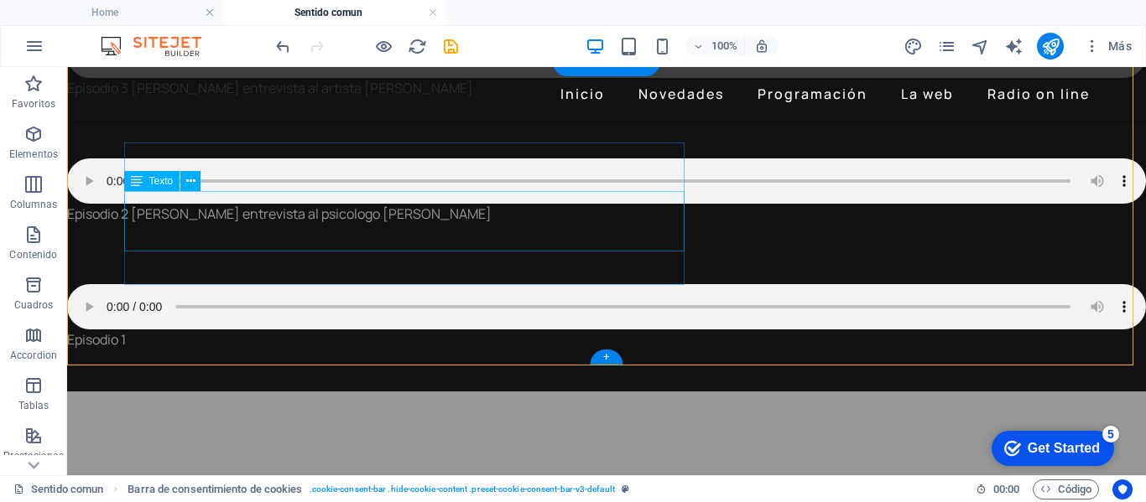
scroll to position [797, 0]
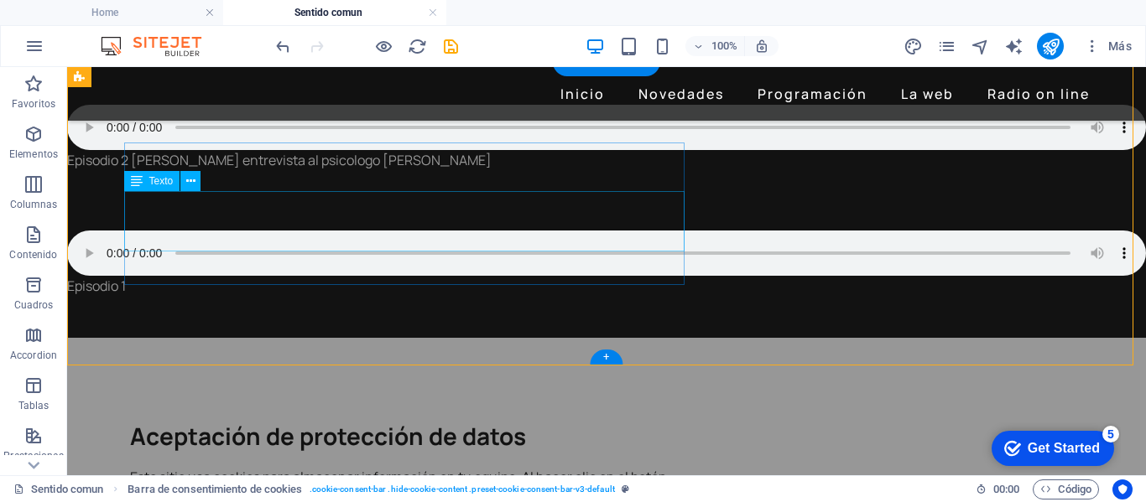
click at [433, 467] on div "Este sitio usa cookies para almacenar información en tu equipo. Al hacer clic e…" at bounding box center [410, 497] width 561 height 60
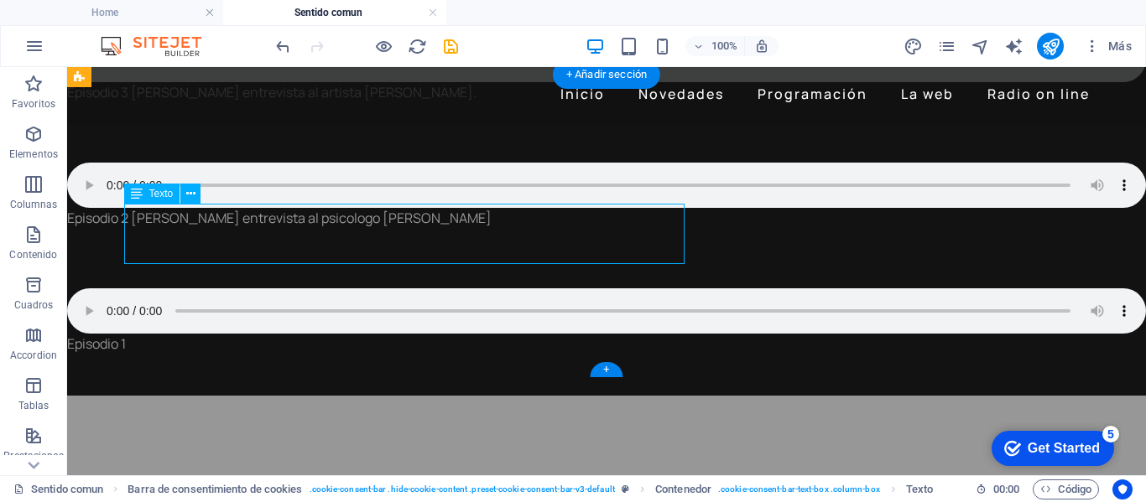
scroll to position [713, 0]
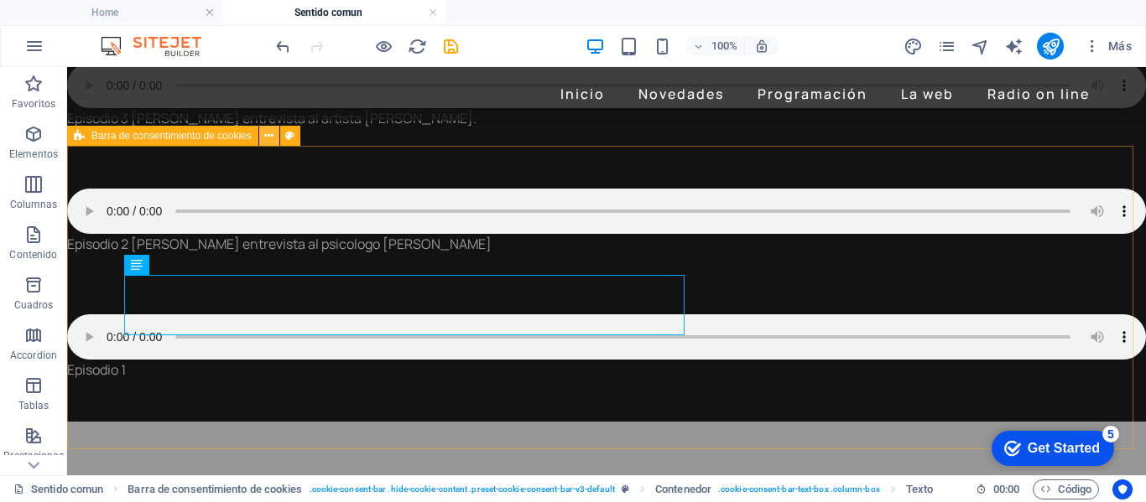
click at [267, 136] on icon at bounding box center [268, 137] width 9 height 18
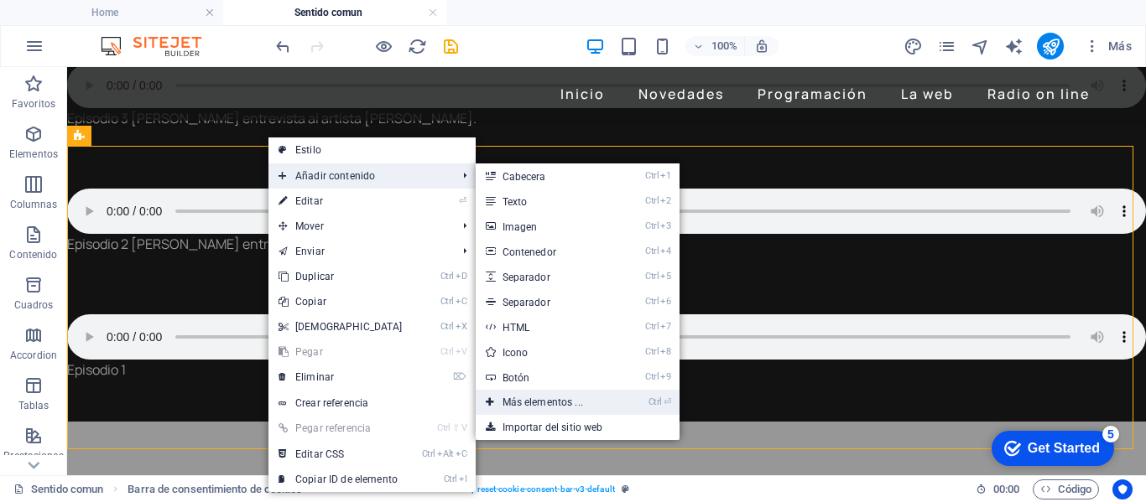
click at [529, 398] on link "Ctrl ⏎ Más elementos ..." at bounding box center [546, 402] width 141 height 25
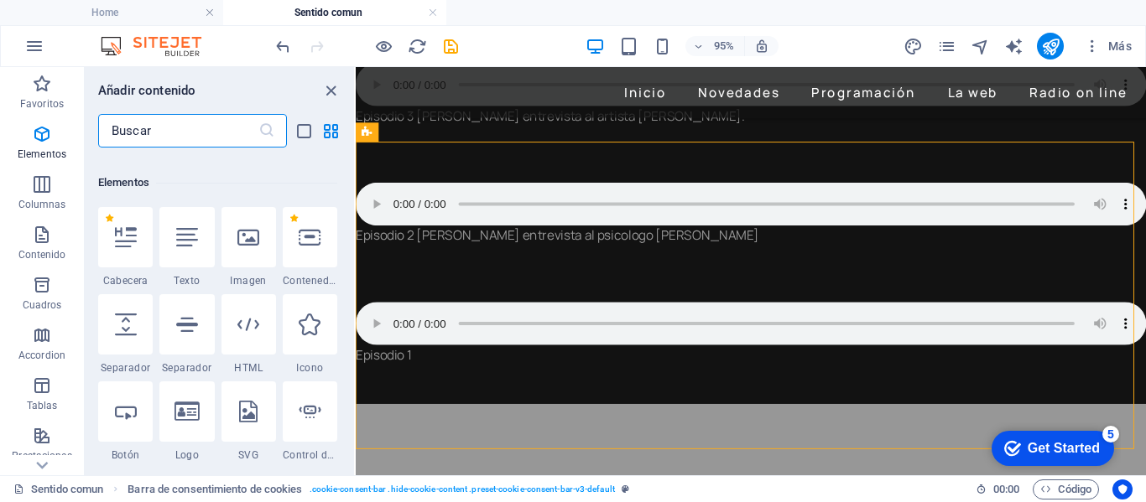
scroll to position [316, 0]
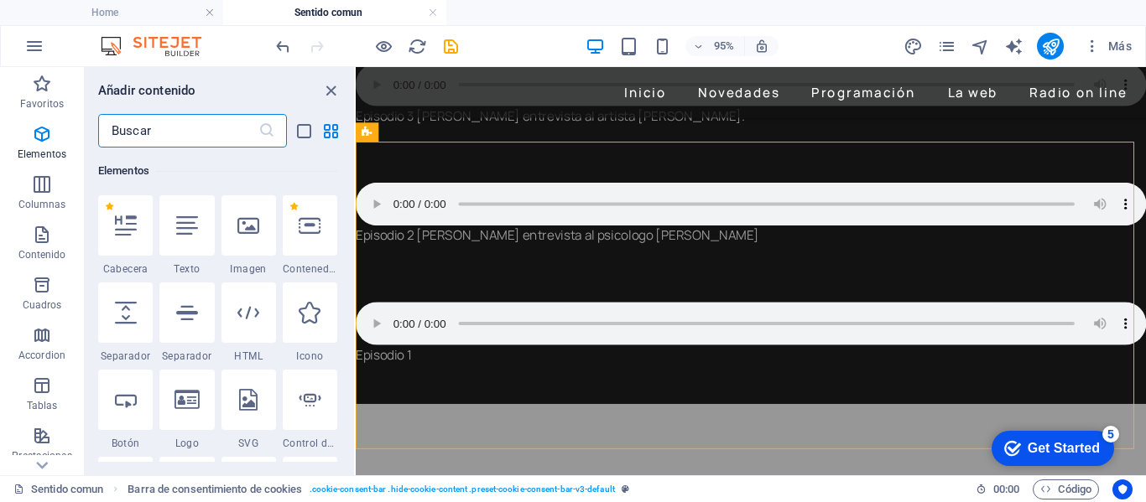
click at [184, 128] on input "text" at bounding box center [178, 131] width 160 height 34
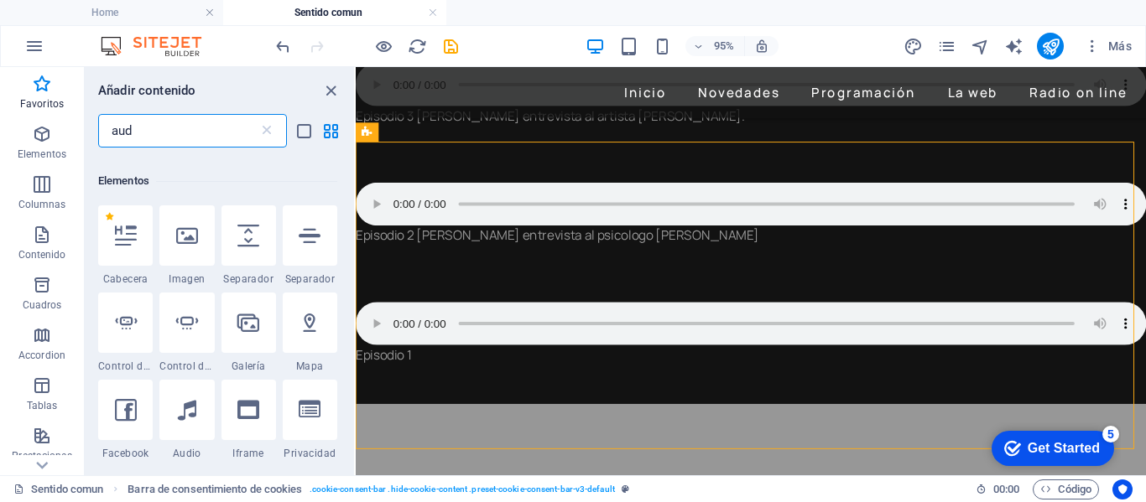
scroll to position [0, 0]
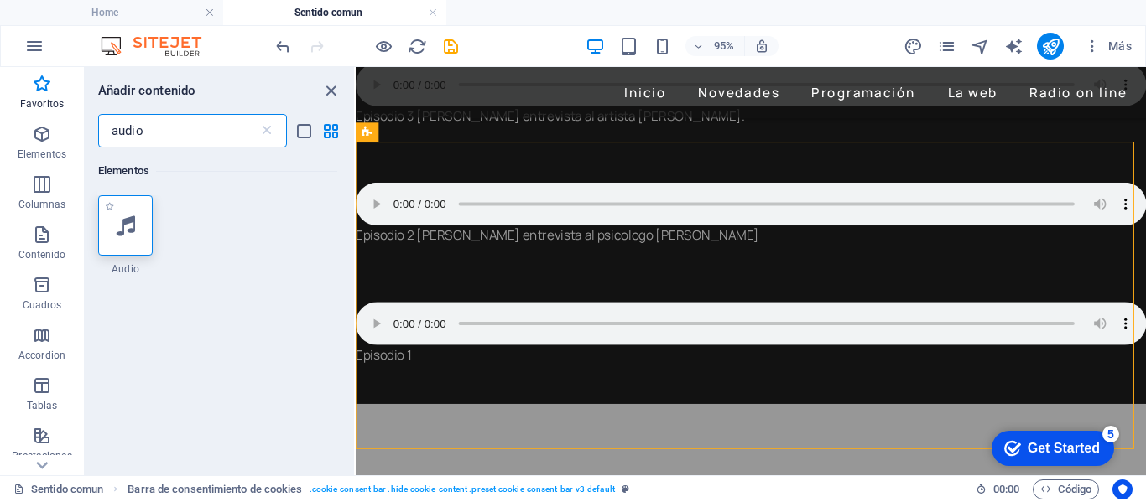
type input "audio"
click at [110, 227] on div at bounding box center [125, 225] width 55 height 60
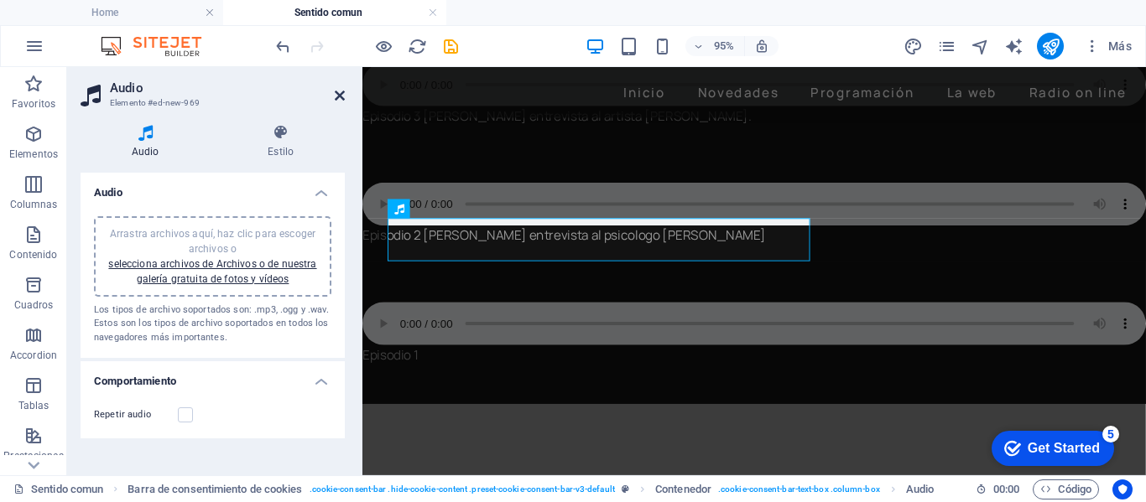
click at [339, 95] on icon at bounding box center [340, 95] width 10 height 13
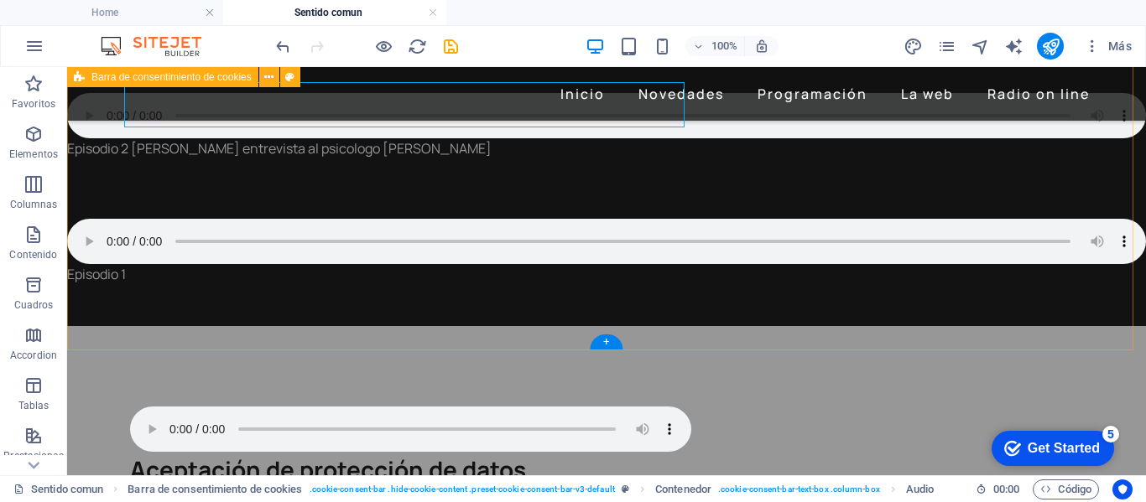
scroll to position [713, 0]
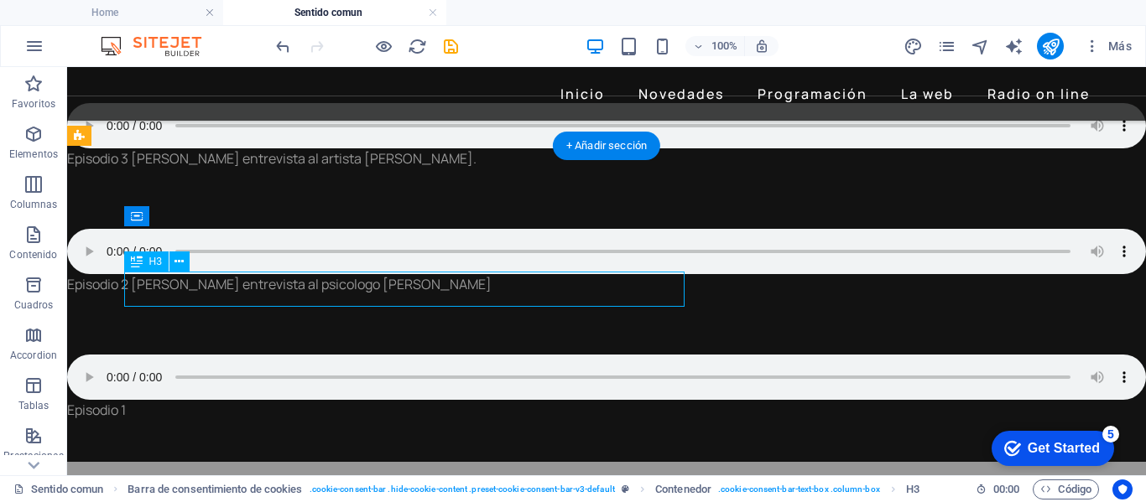
scroll to position [753, 0]
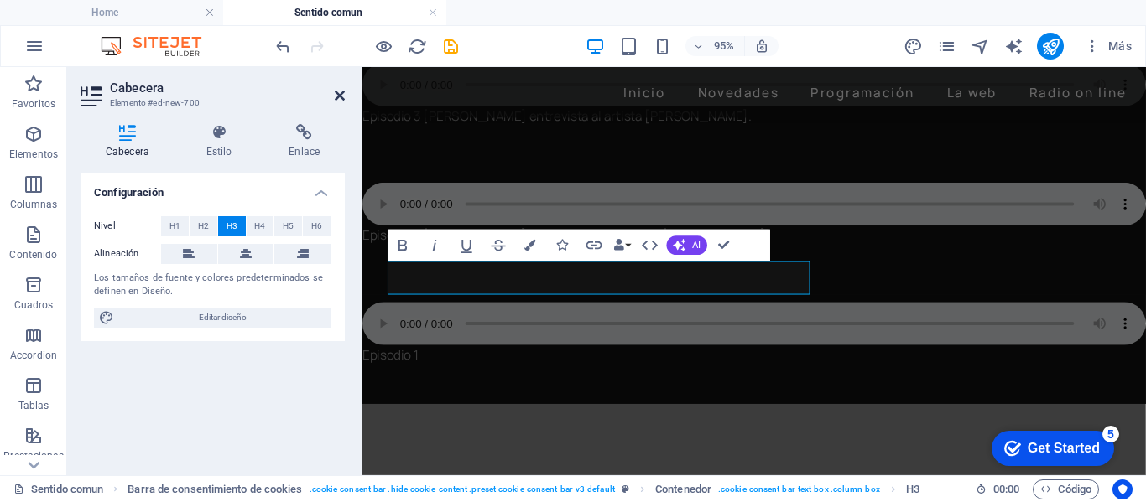
click at [336, 96] on icon at bounding box center [340, 95] width 10 height 13
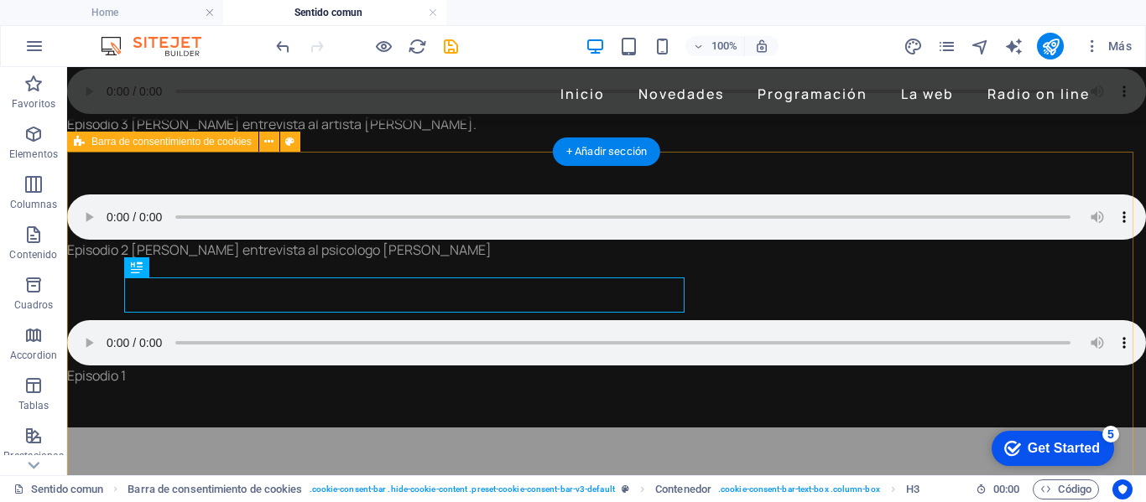
scroll to position [797, 0]
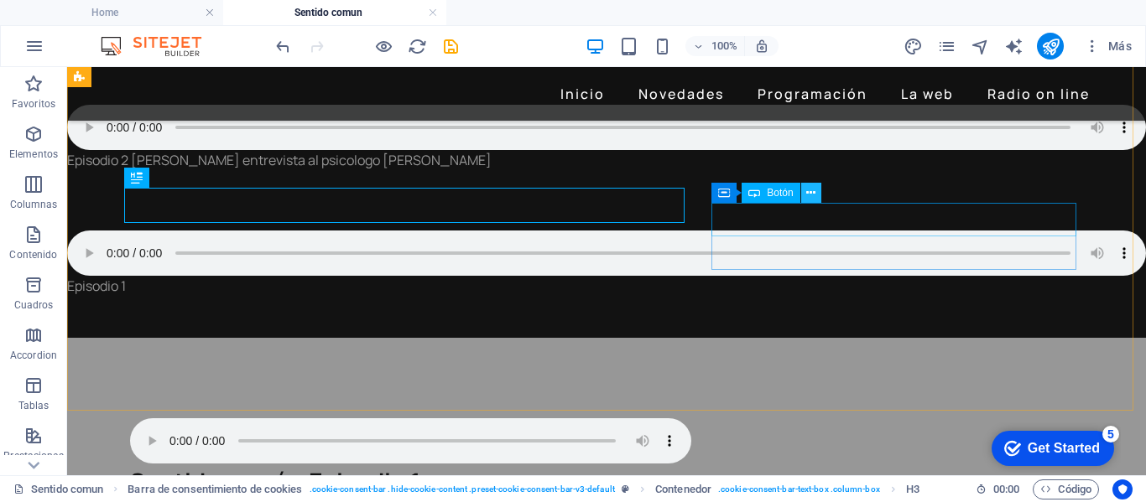
click at [807, 196] on icon at bounding box center [810, 194] width 9 height 18
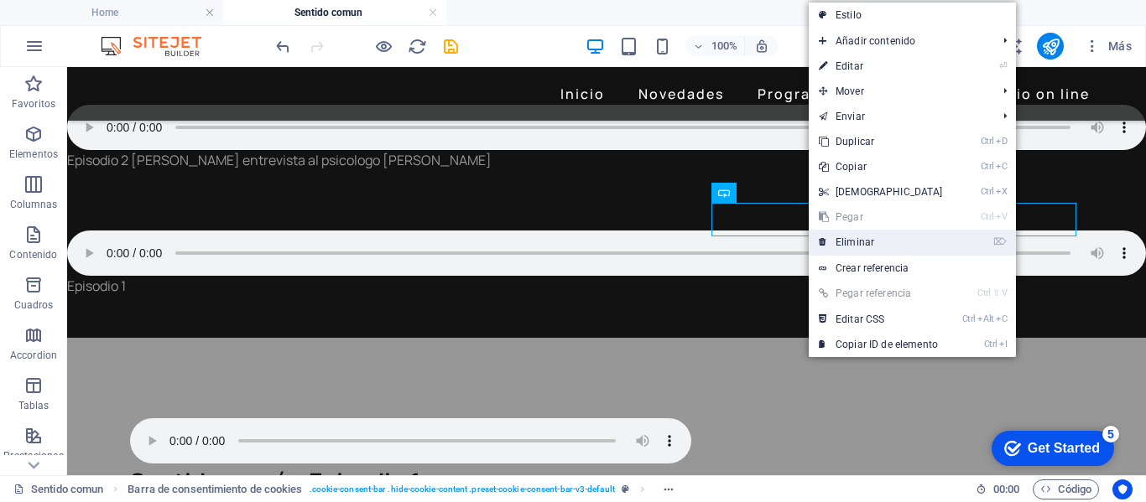
click at [853, 239] on link "⌦ Eliminar" at bounding box center [881, 242] width 144 height 25
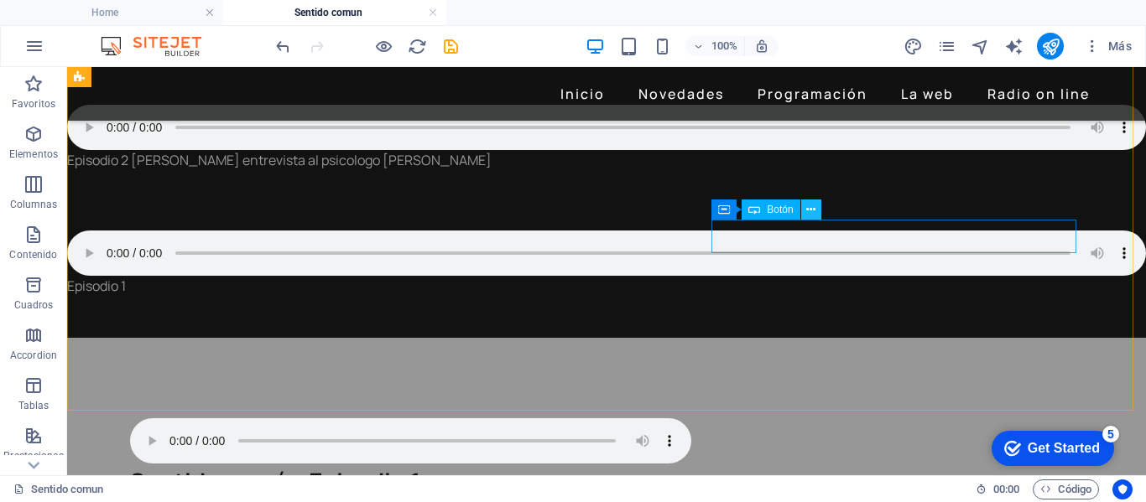
click at [815, 209] on icon at bounding box center [810, 210] width 9 height 18
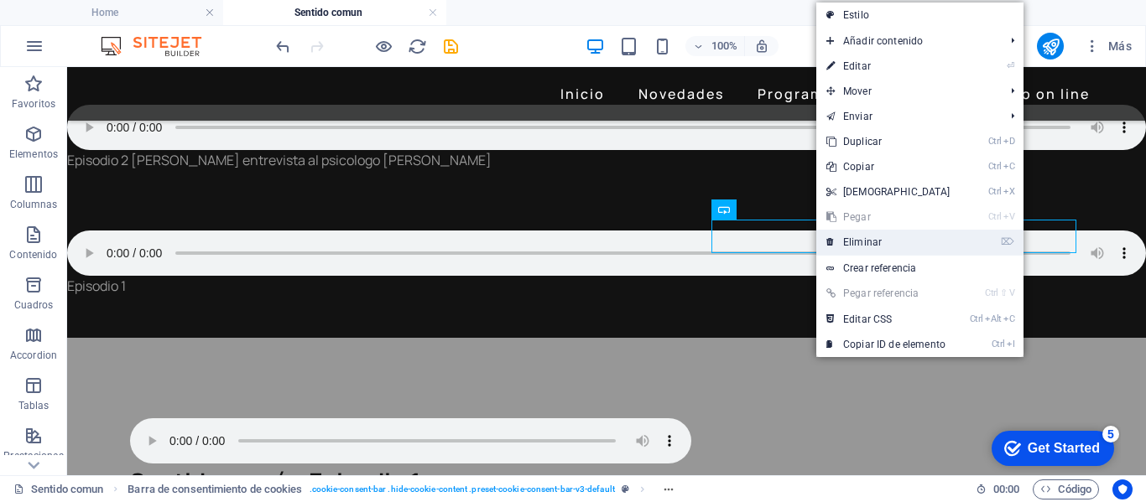
click at [854, 237] on link "⌦ Eliminar" at bounding box center [888, 242] width 144 height 25
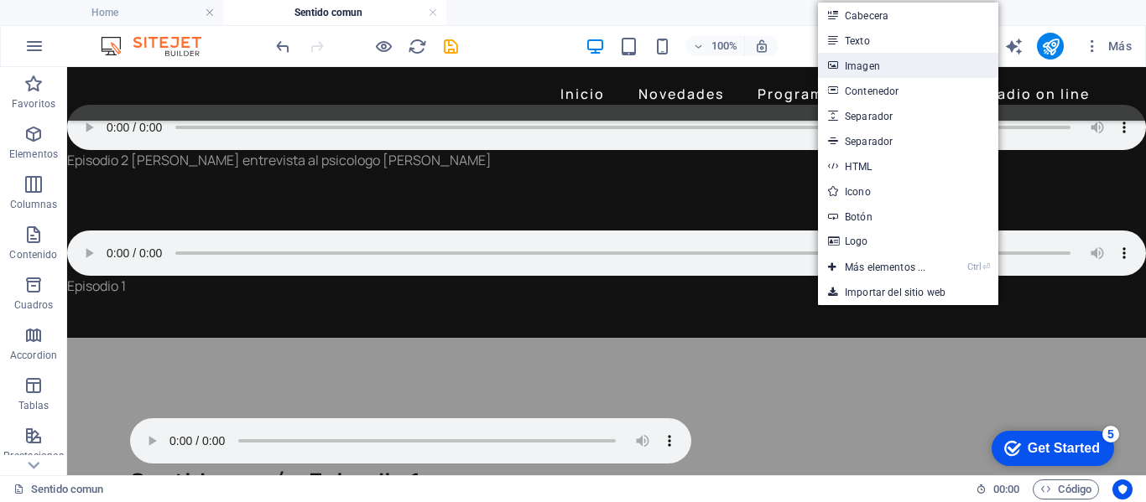
click at [866, 63] on link "Imagen" at bounding box center [908, 65] width 180 height 25
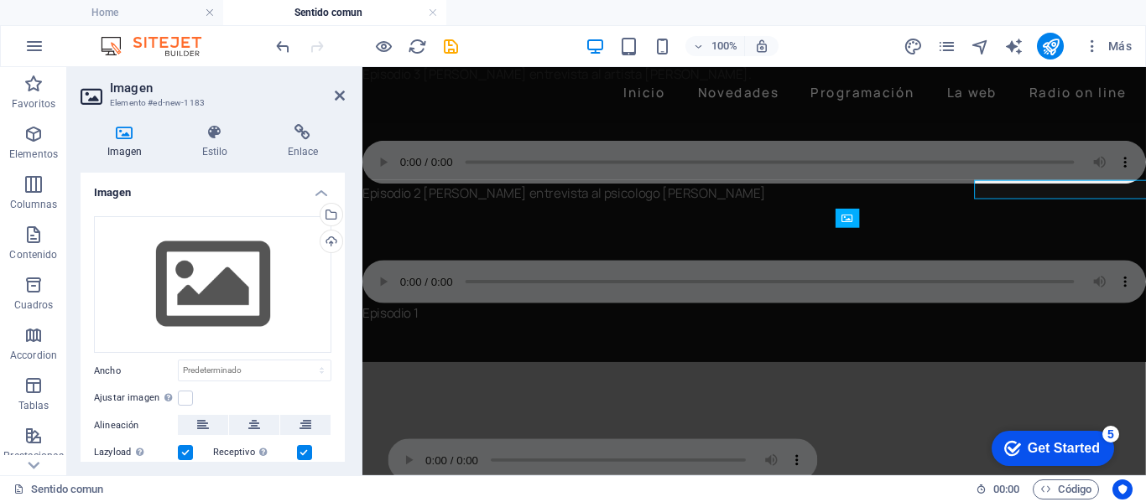
scroll to position [837, 0]
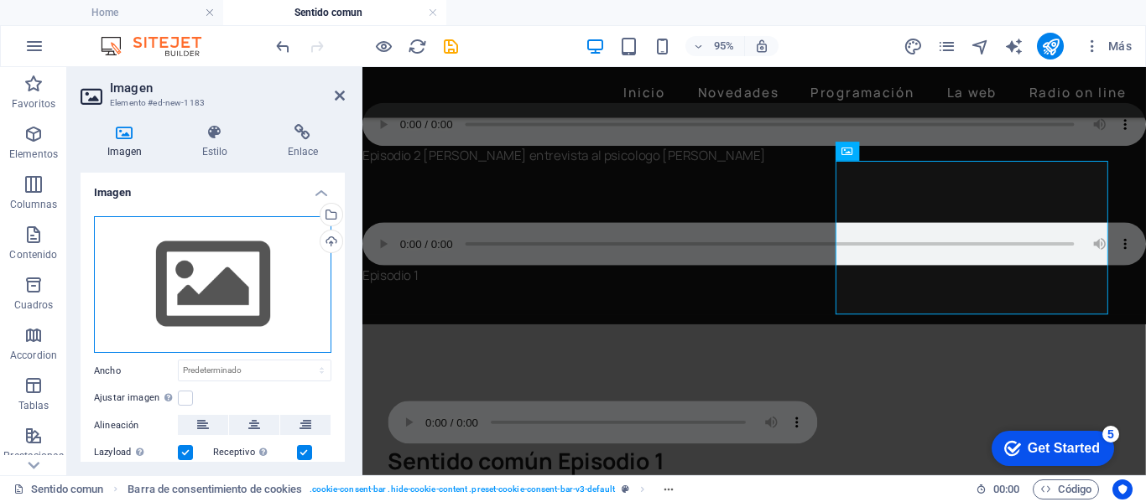
click at [261, 280] on div "Arrastra archivos aquí, haz clic para escoger archivos o selecciona archivos de…" at bounding box center [212, 285] width 237 height 138
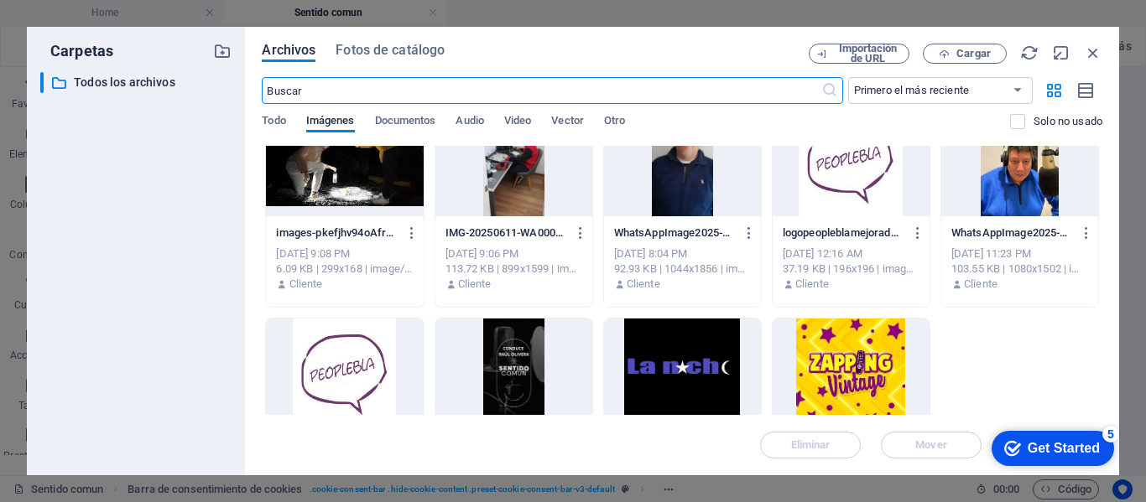
scroll to position [252, 0]
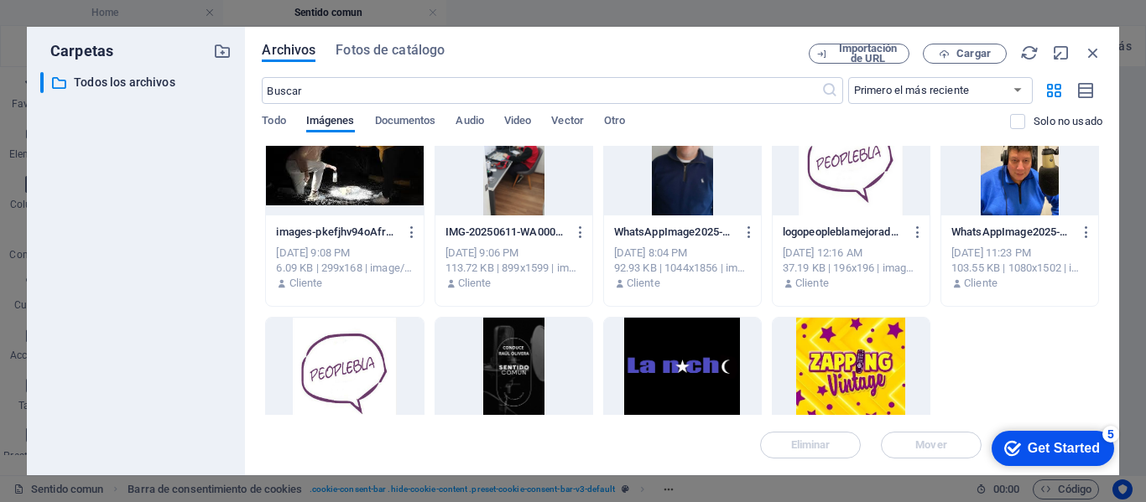
click at [1011, 193] on div at bounding box center [1019, 161] width 157 height 109
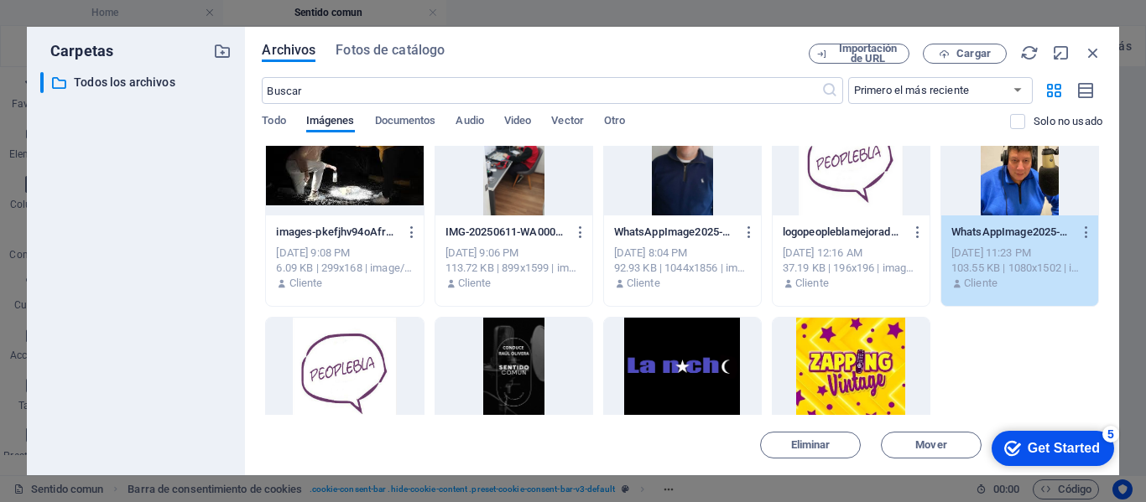
click at [1000, 189] on div "1" at bounding box center [1019, 161] width 157 height 109
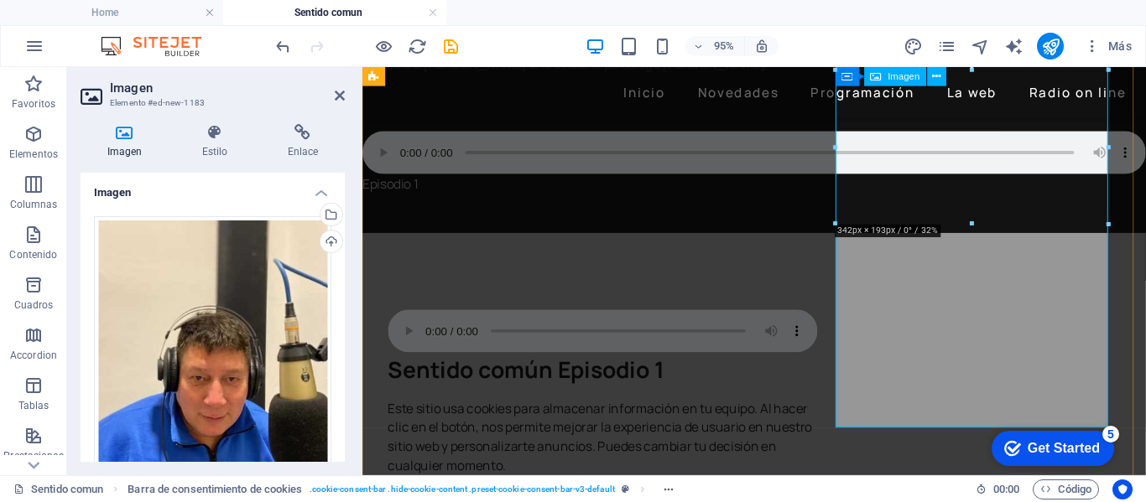
scroll to position [1017, 0]
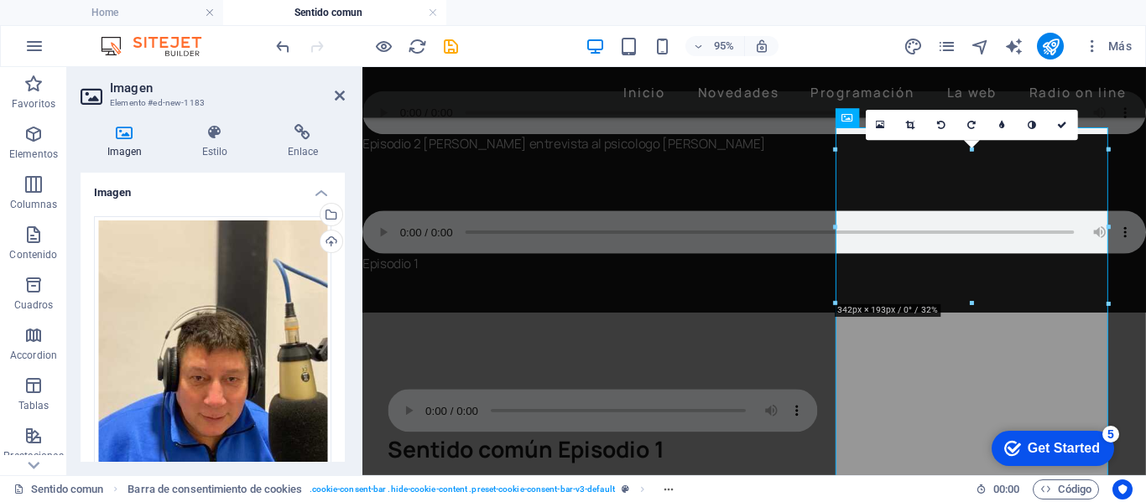
scroll to position [753, 0]
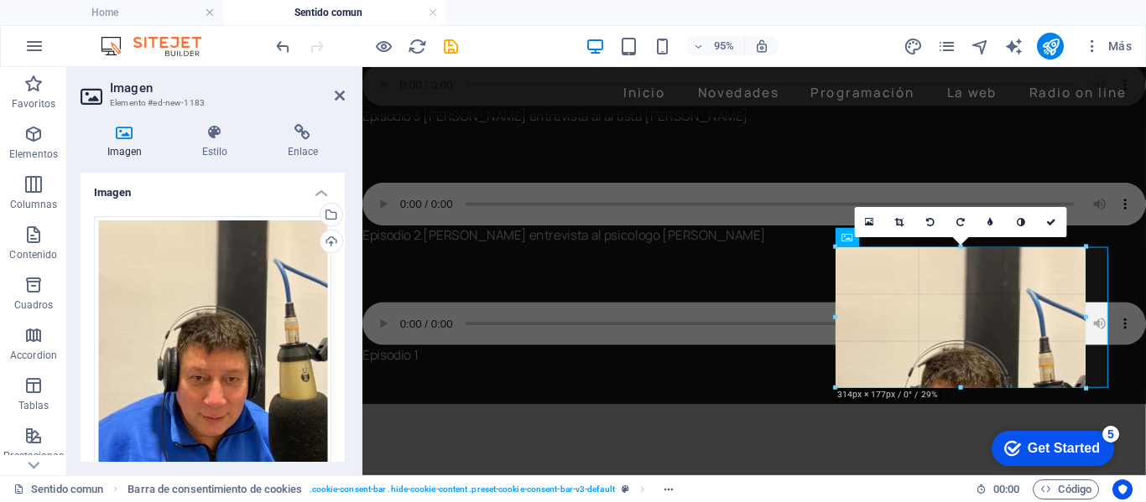
drag, startPoint x: 834, startPoint y: 148, endPoint x: 564, endPoint y: 189, distance: 273.2
type input "314"
select select "px"
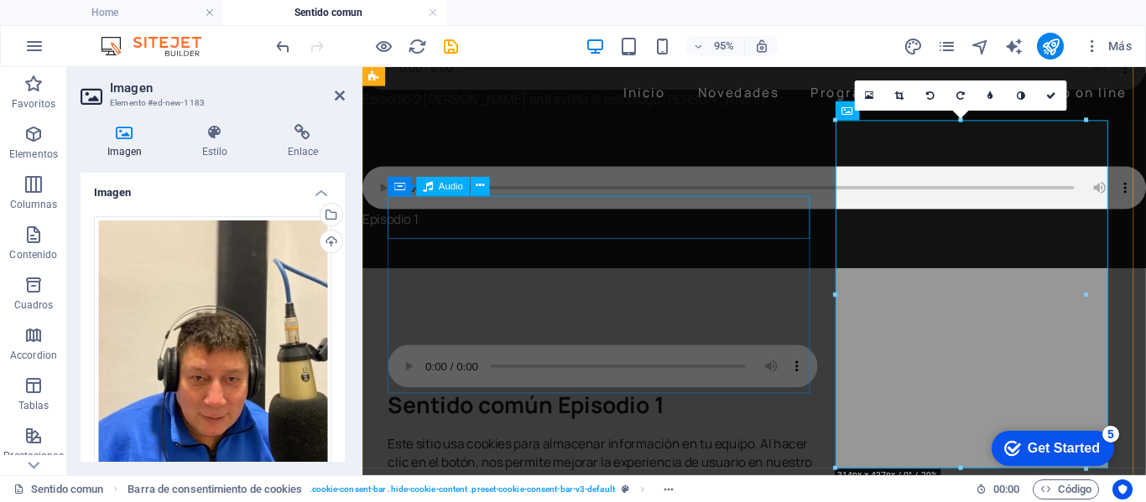
scroll to position [833, 0]
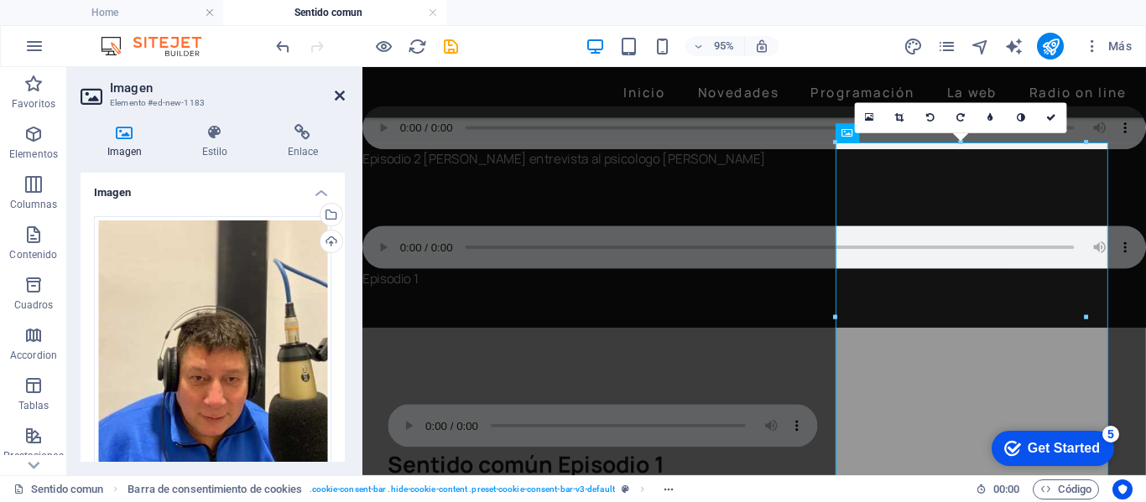
click at [341, 95] on icon at bounding box center [340, 95] width 10 height 13
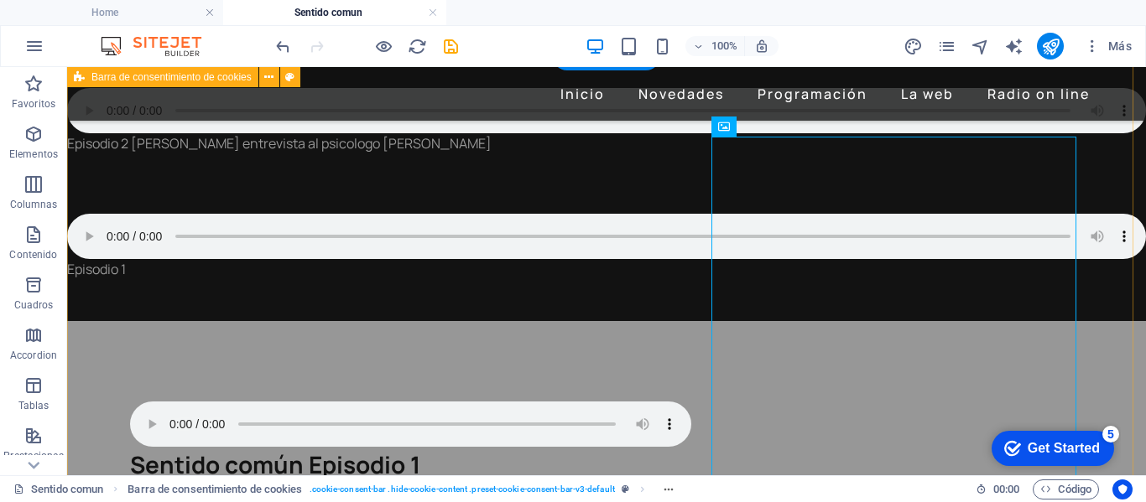
scroll to position [803, 0]
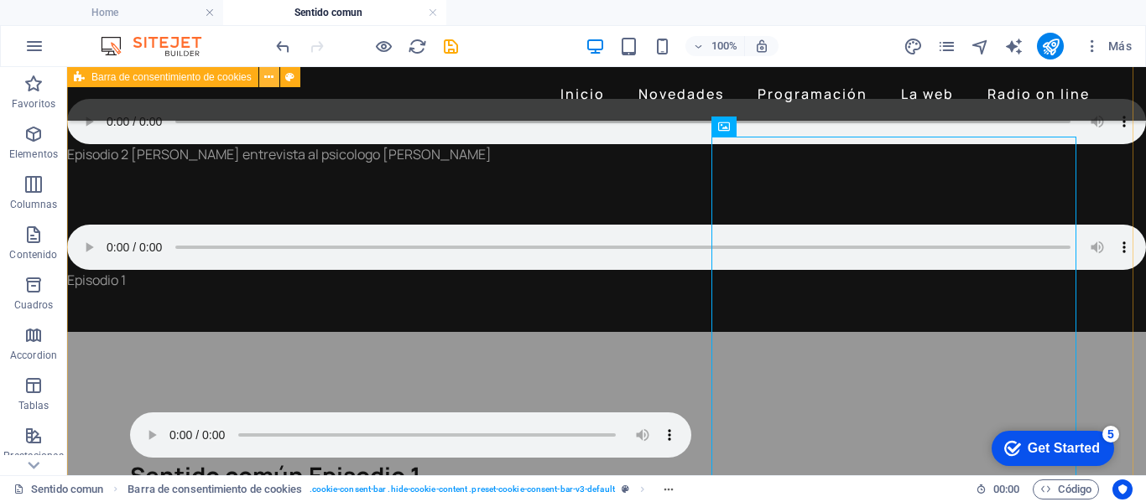
click at [268, 81] on icon at bounding box center [268, 78] width 9 height 18
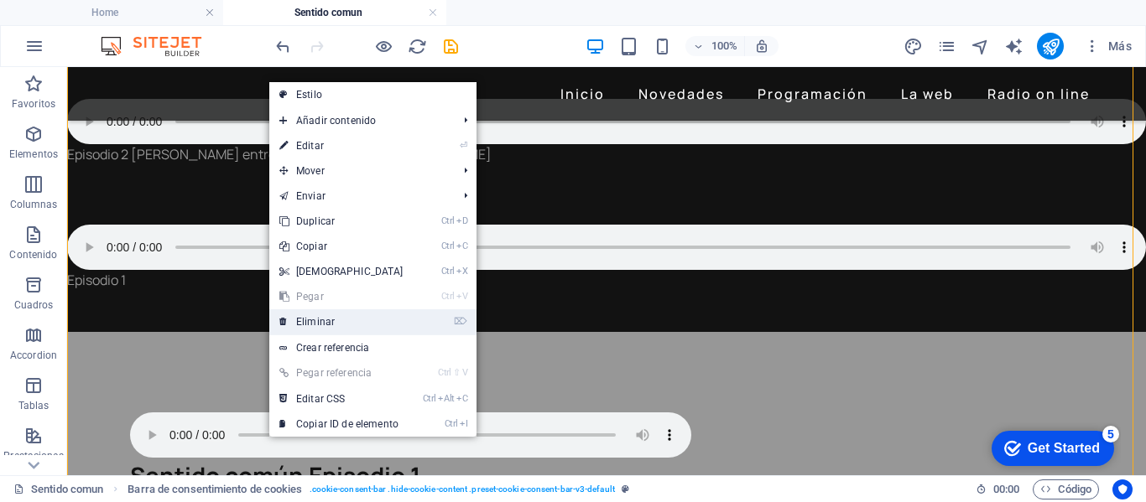
click at [315, 321] on link "⌦ Eliminar" at bounding box center [341, 322] width 144 height 25
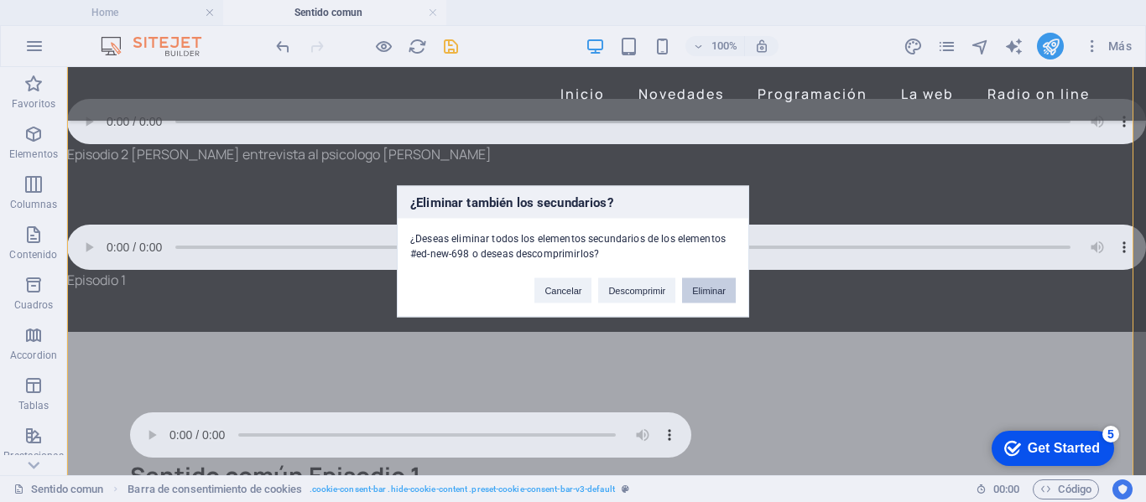
click at [714, 293] on button "Eliminar" at bounding box center [709, 290] width 54 height 25
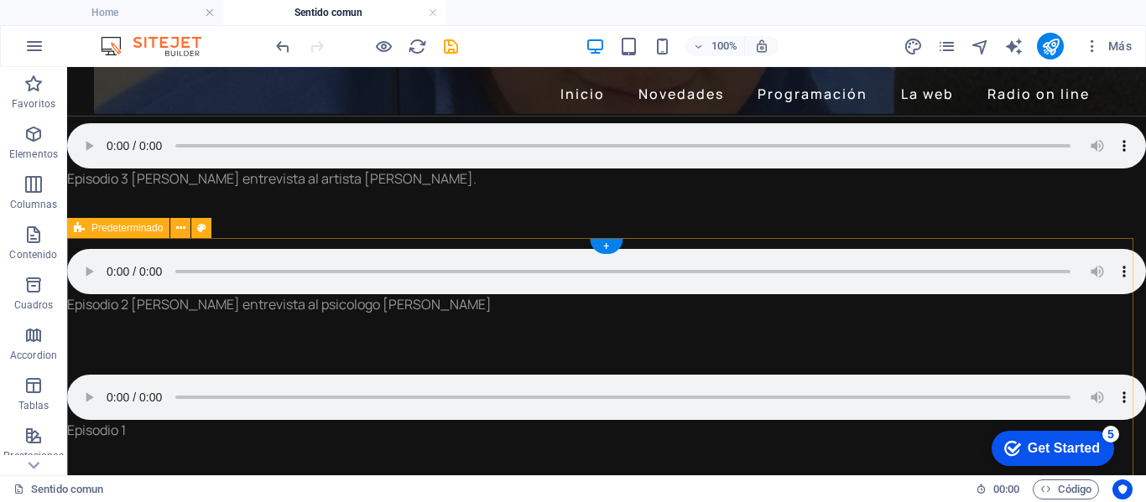
scroll to position [635, 0]
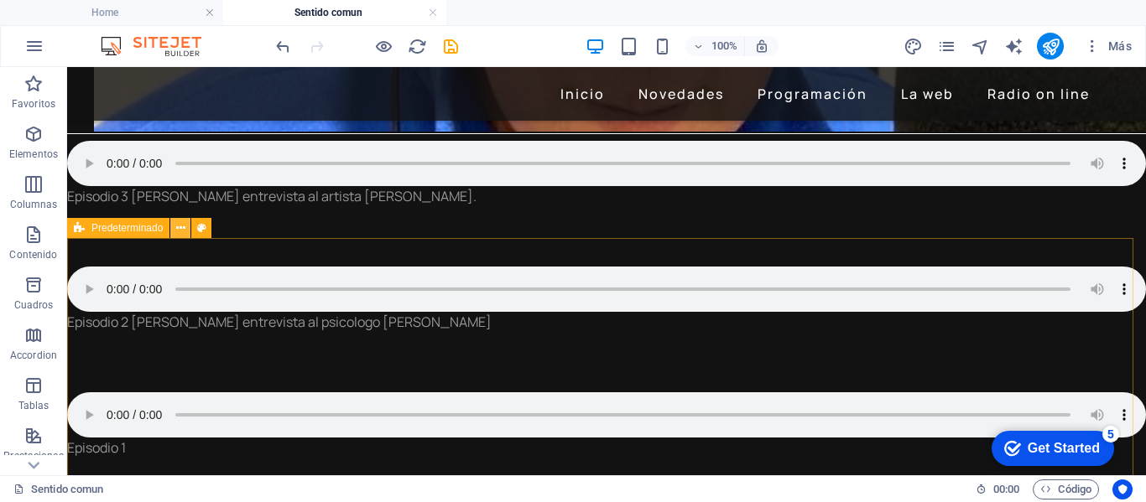
click at [184, 226] on icon at bounding box center [180, 229] width 9 height 18
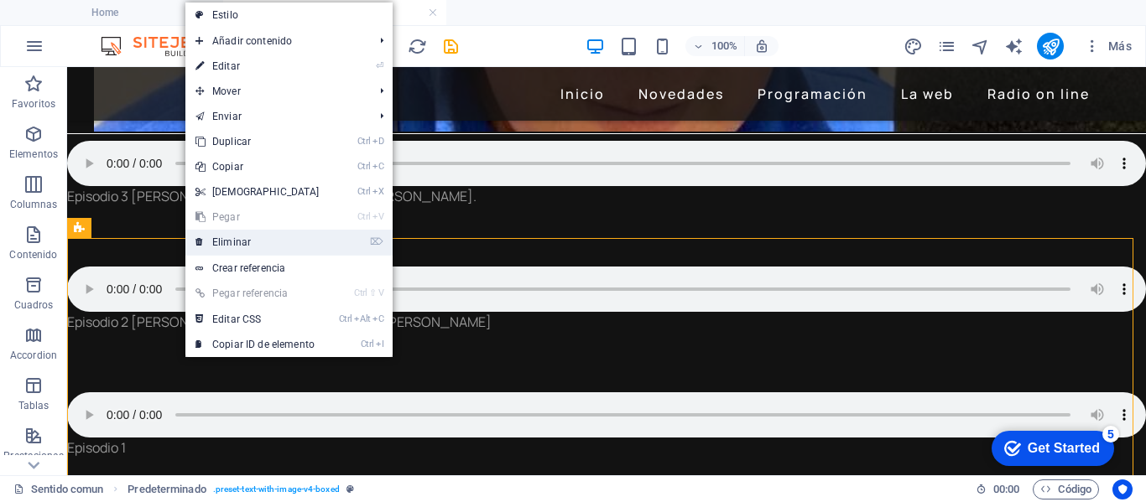
click at [207, 242] on link "⌦ Eliminar" at bounding box center [257, 242] width 144 height 25
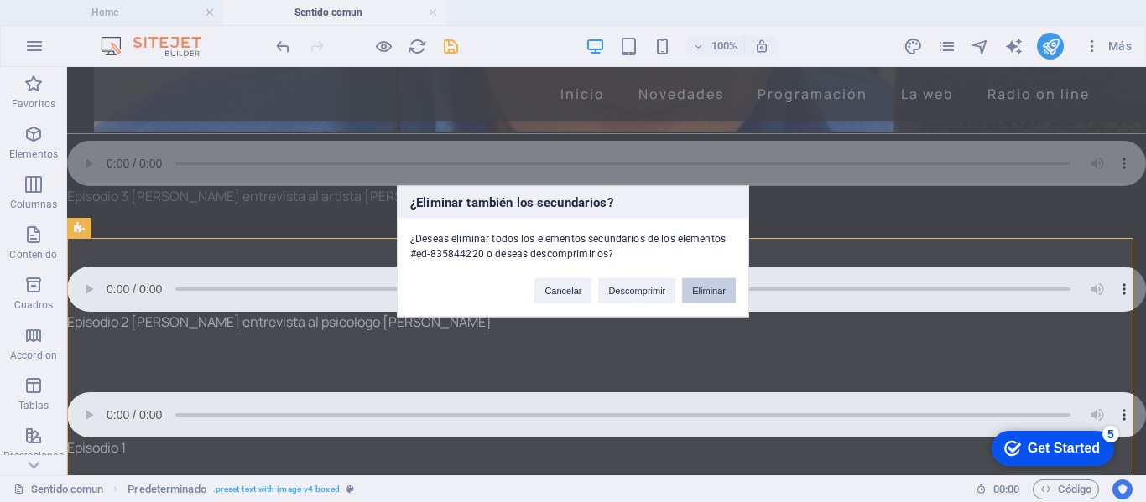
click at [716, 292] on button "Eliminar" at bounding box center [709, 290] width 54 height 25
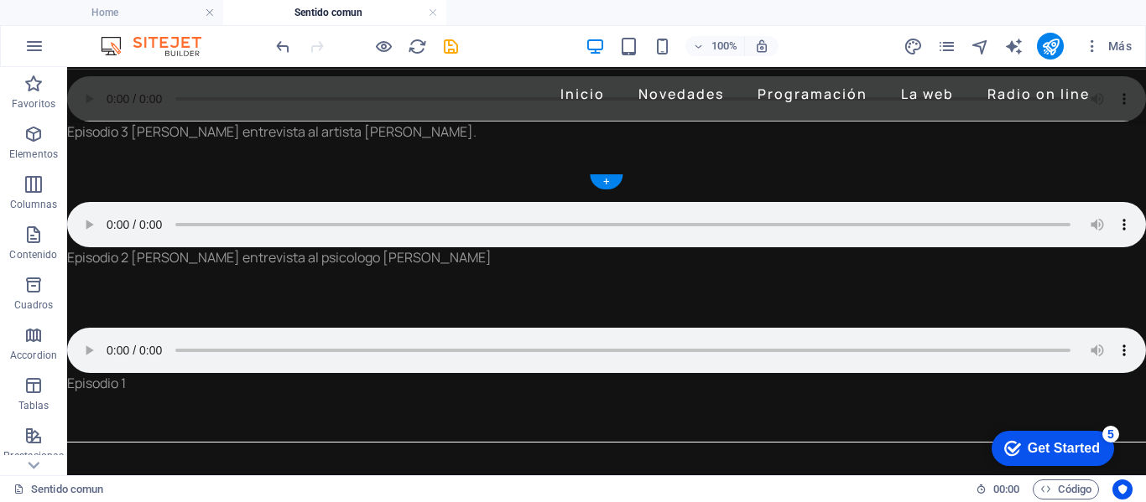
scroll to position [719, 0]
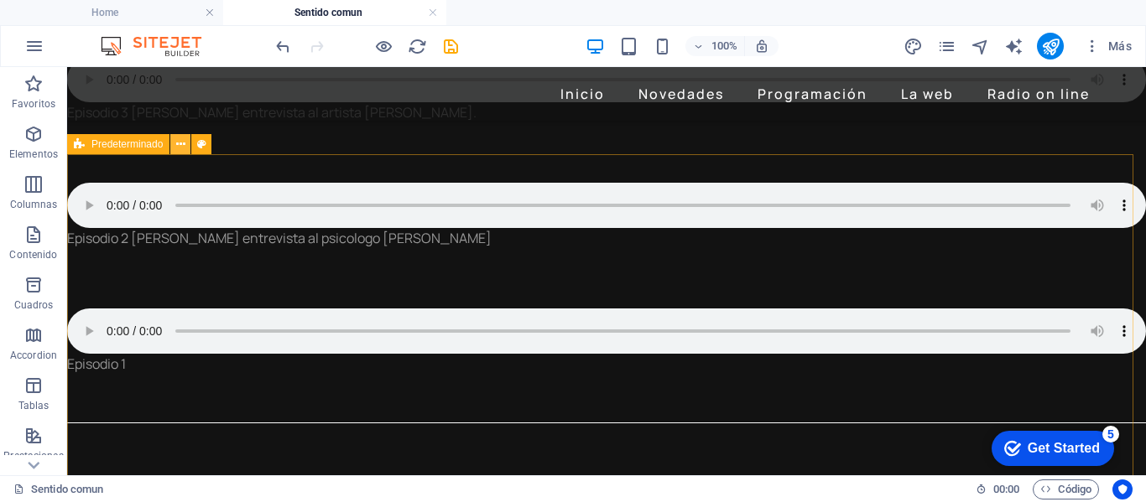
click at [181, 145] on icon at bounding box center [180, 145] width 9 height 18
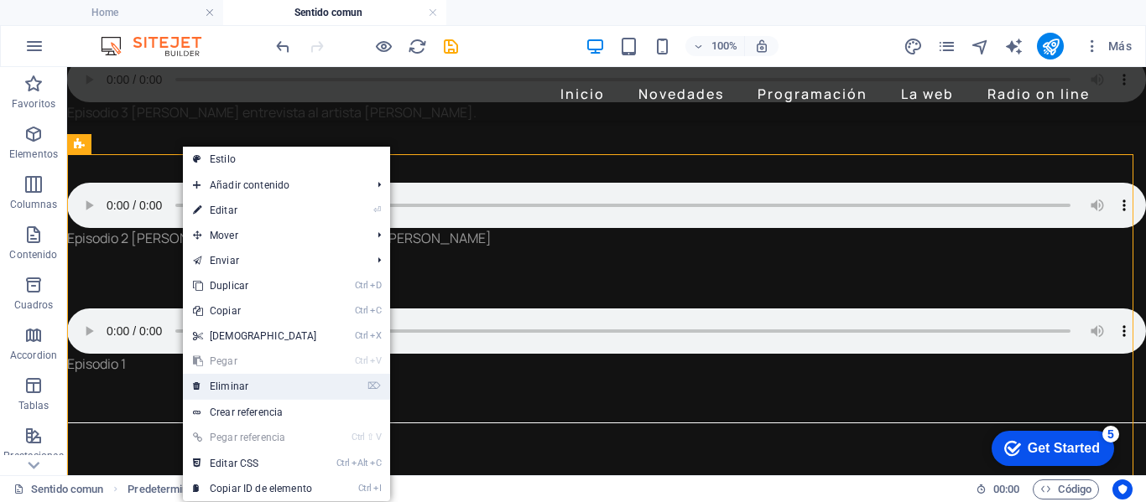
click at [216, 388] on link "⌦ Eliminar" at bounding box center [255, 386] width 144 height 25
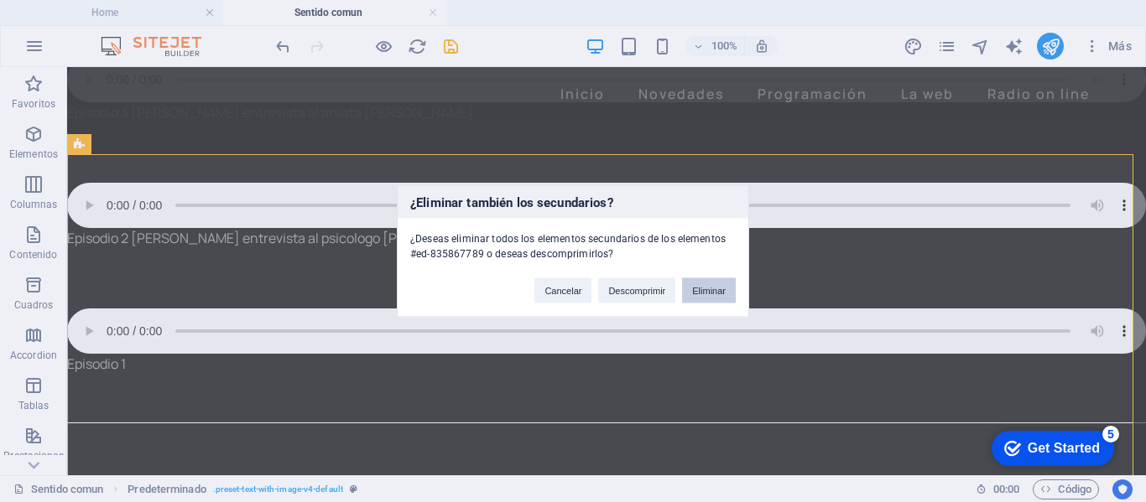
click at [706, 290] on button "Eliminar" at bounding box center [709, 290] width 54 height 25
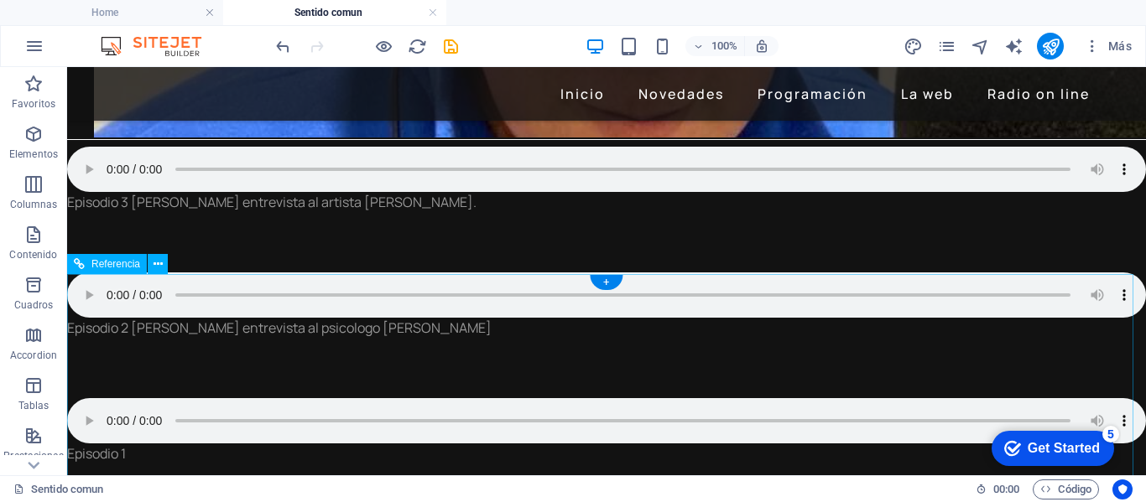
scroll to position [635, 0]
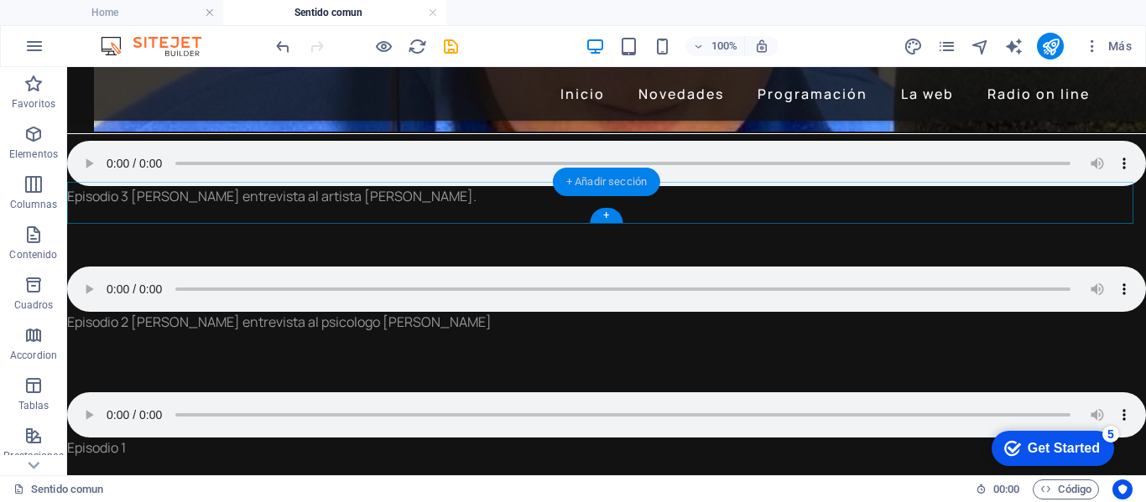
click at [599, 183] on div "+ Añadir sección" at bounding box center [606, 182] width 107 height 29
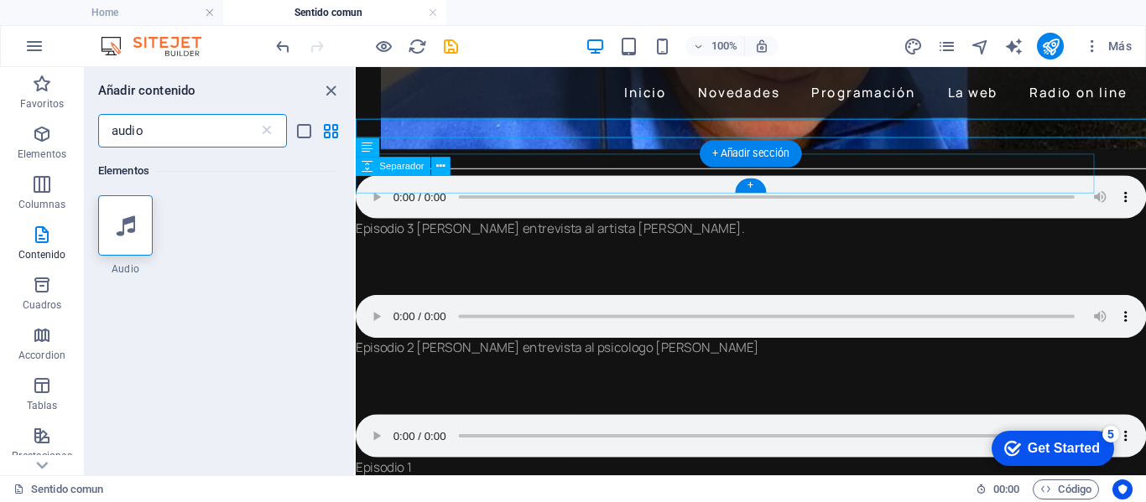
scroll to position [675, 0]
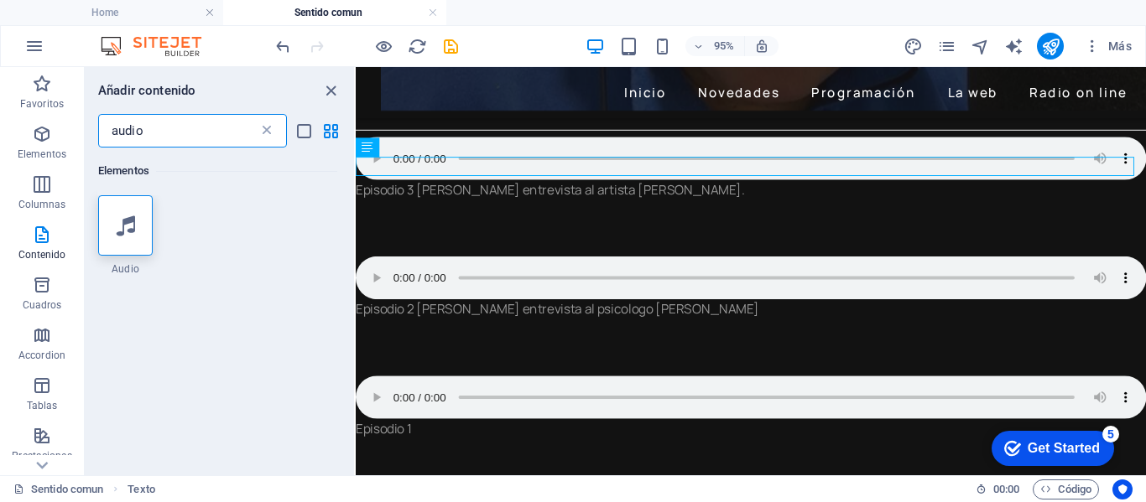
click at [268, 129] on icon at bounding box center [266, 130] width 17 height 17
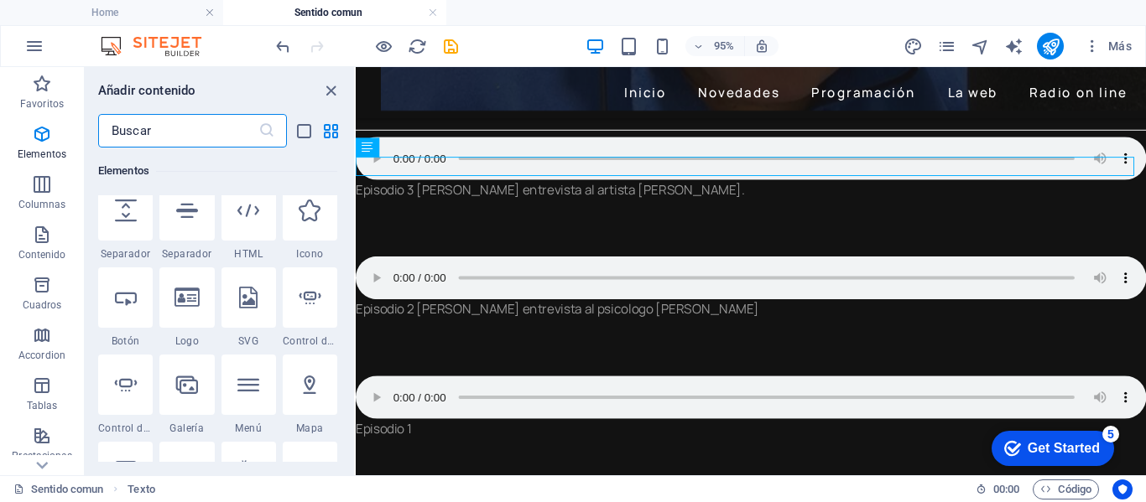
scroll to position [419, 0]
drag, startPoint x: 350, startPoint y: 158, endPoint x: 349, endPoint y: 192, distance: 34.4
click at [349, 192] on div "Favoritos 1 Star Cabecera 1 Star Contenedor Elementos 1 Star Cabecera 1 Star Te…" at bounding box center [219, 305] width 269 height 315
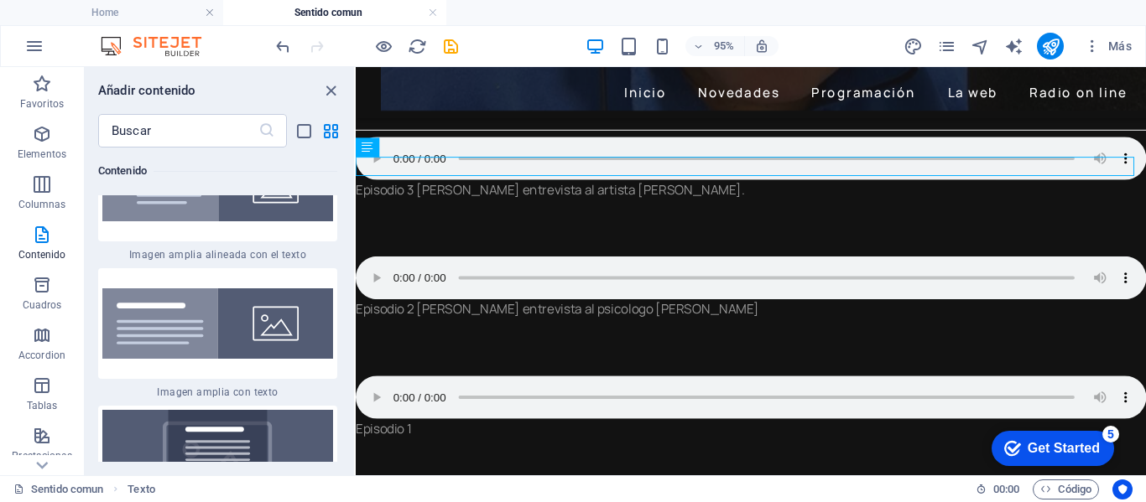
scroll to position [6662, 0]
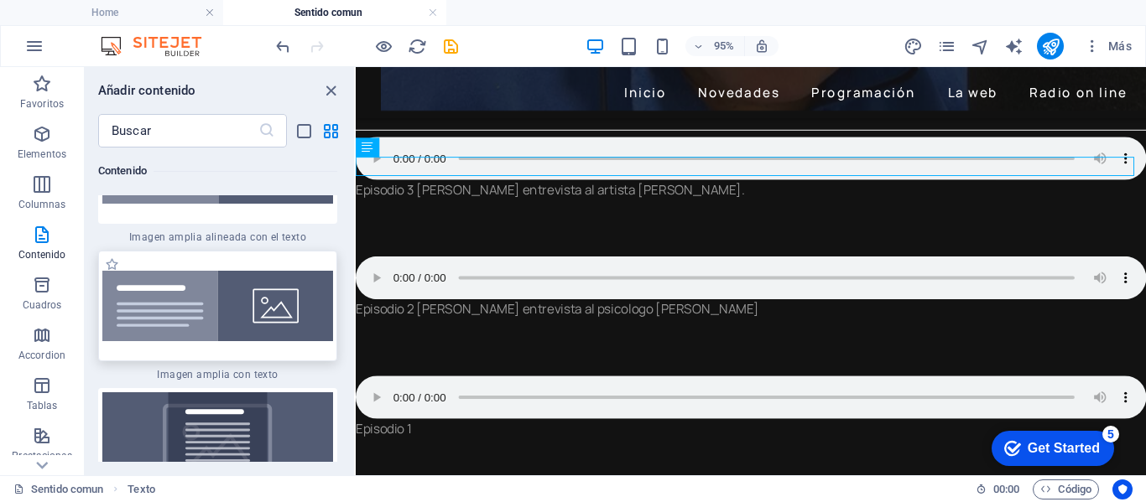
click at [232, 327] on img at bounding box center [217, 306] width 231 height 70
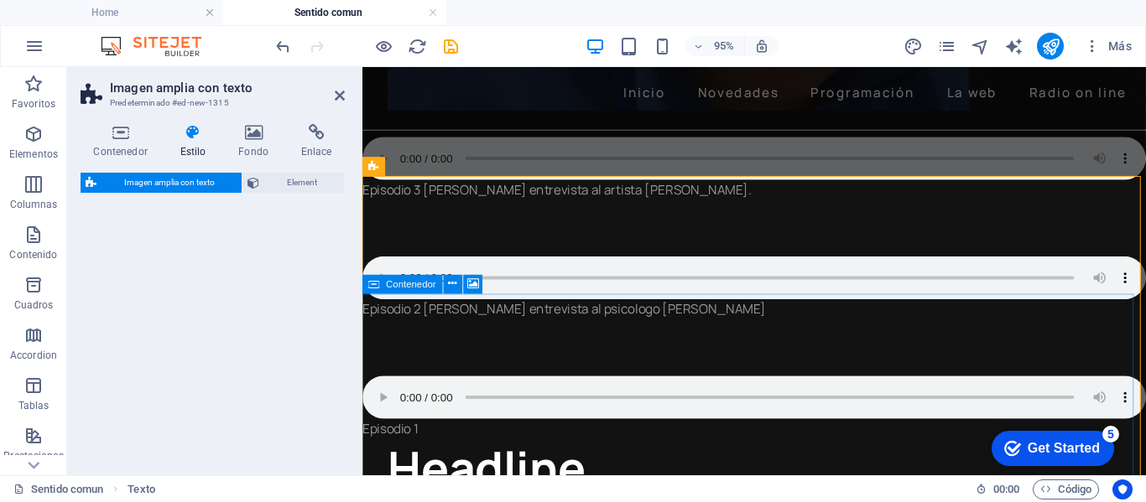
select select "%"
select select "rem"
select select "preset-fullscreen-text-and-background-v3-default"
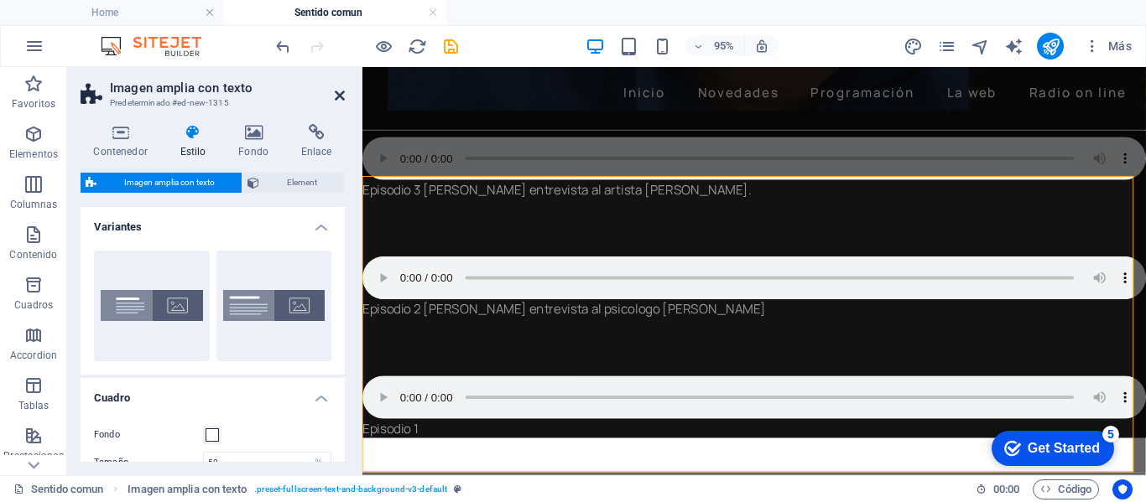
click at [336, 94] on icon at bounding box center [340, 95] width 10 height 13
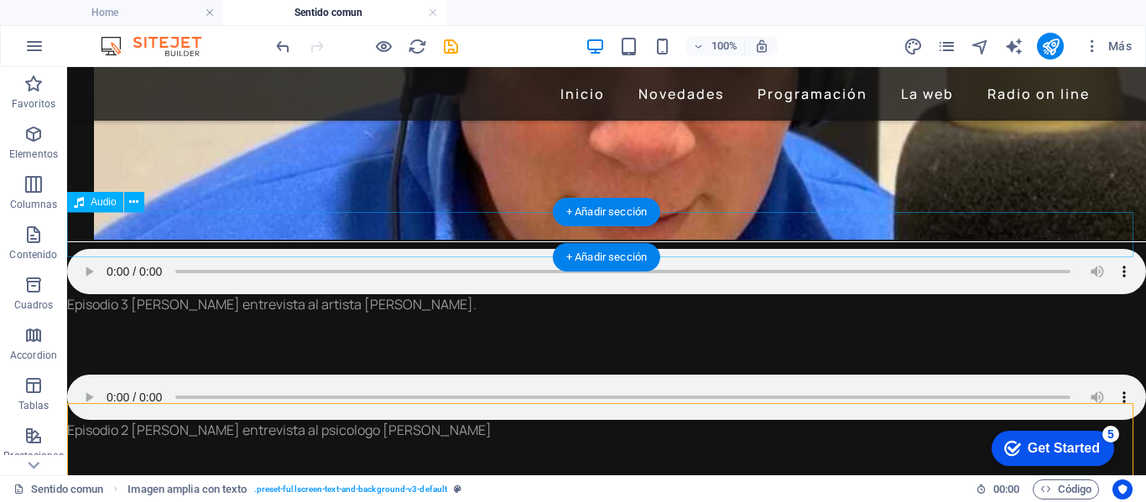
scroll to position [551, 0]
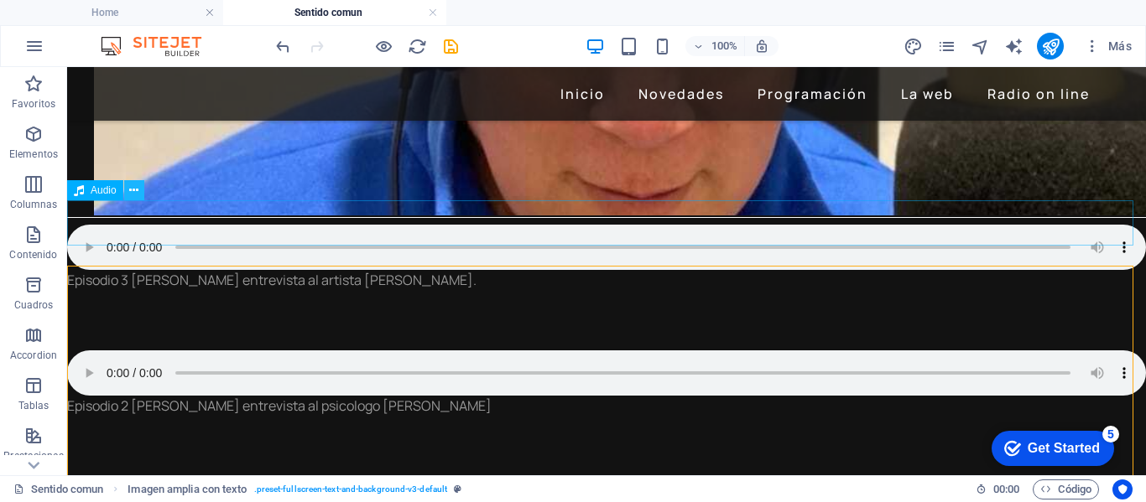
click at [133, 190] on icon at bounding box center [133, 191] width 9 height 18
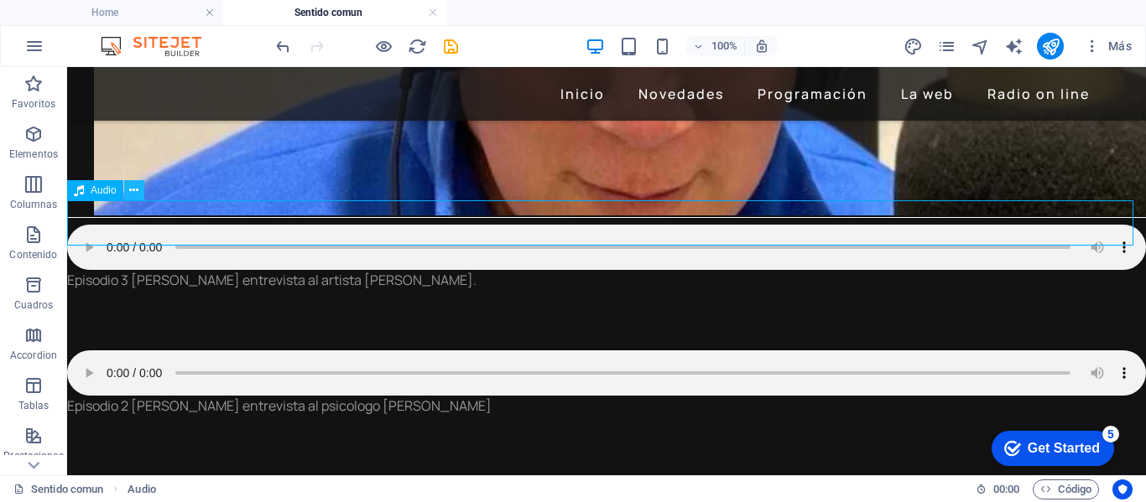
click at [136, 186] on icon at bounding box center [133, 191] width 9 height 18
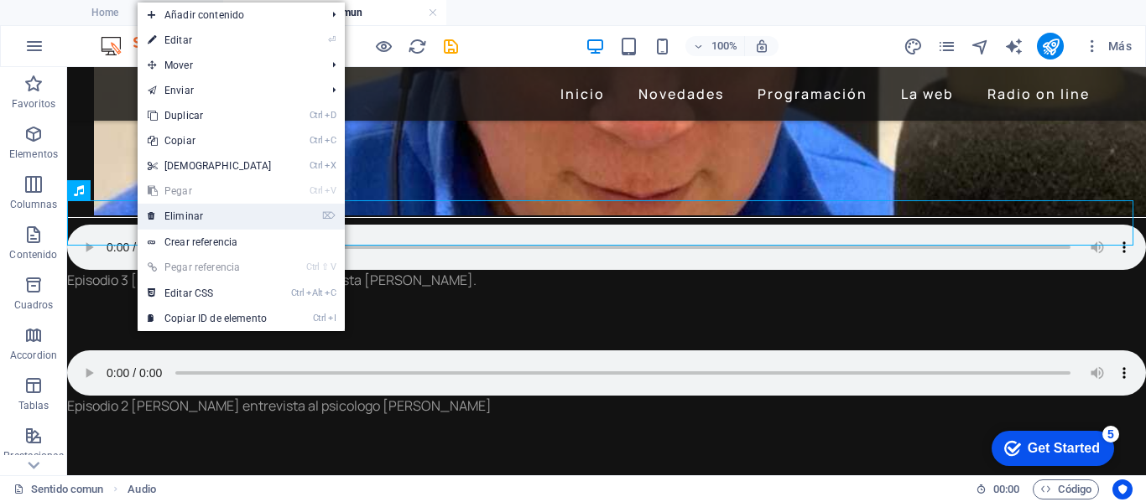
click at [174, 213] on link "⌦ Eliminar" at bounding box center [210, 216] width 144 height 25
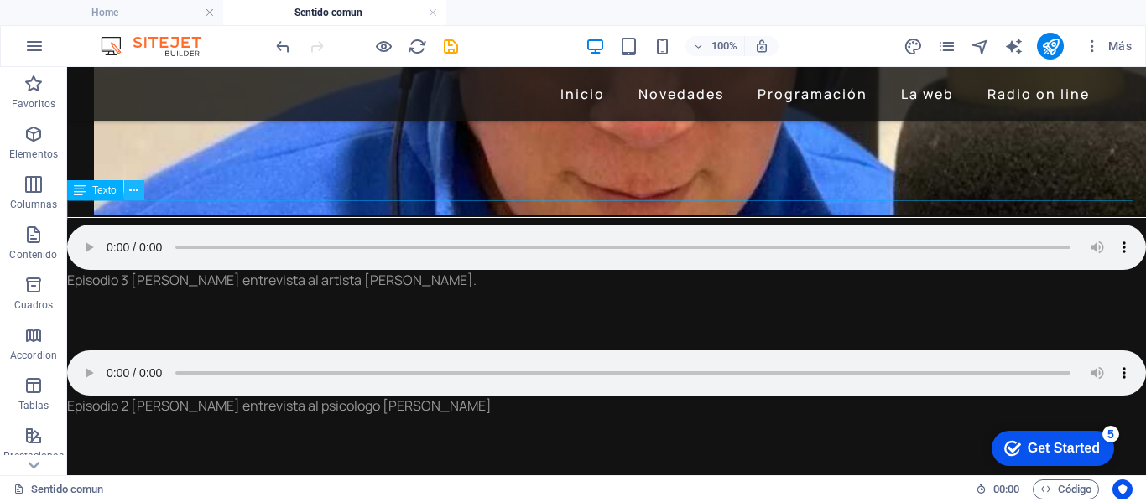
click at [133, 191] on icon at bounding box center [133, 191] width 9 height 18
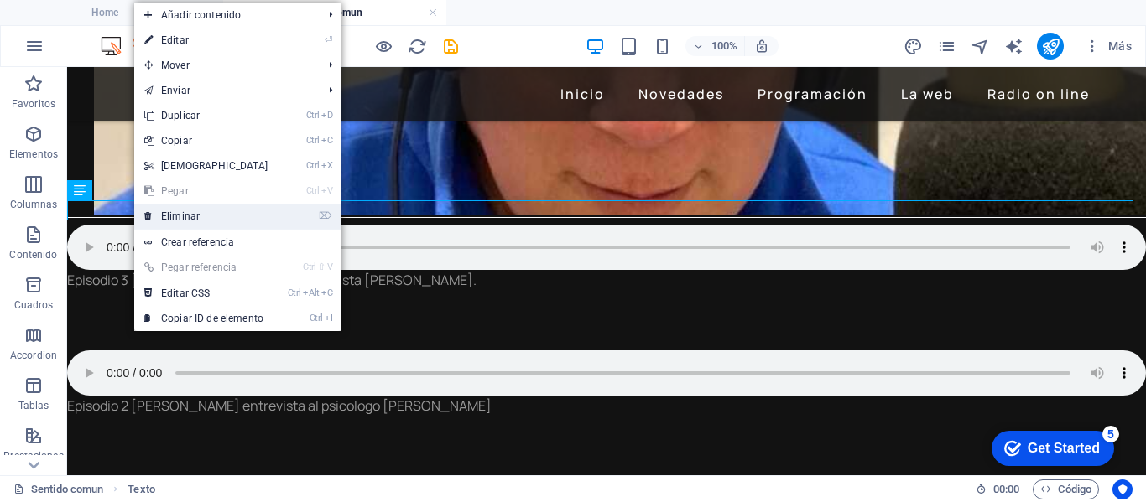
click at [159, 208] on link "⌦ Eliminar" at bounding box center [206, 216] width 144 height 25
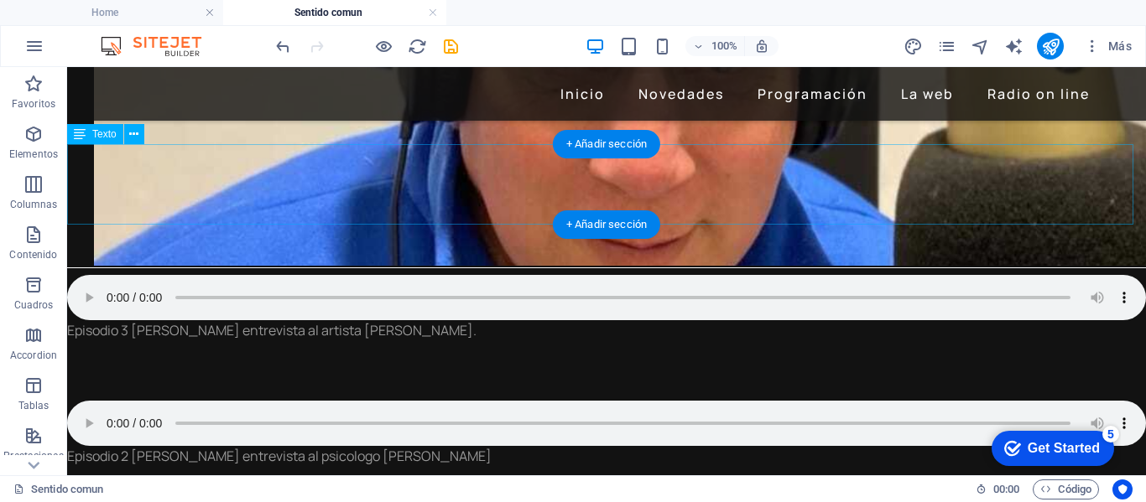
scroll to position [467, 0]
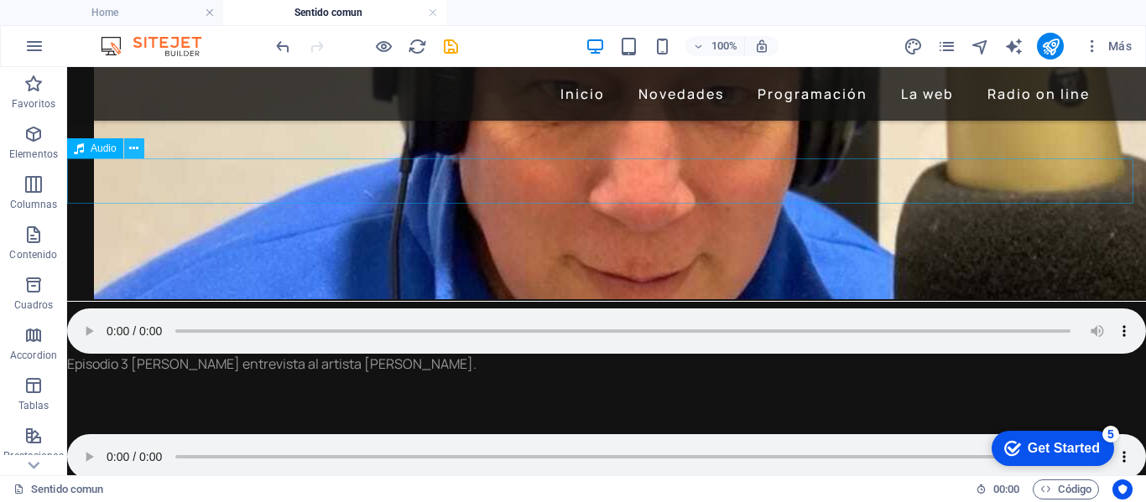
click at [133, 148] on icon at bounding box center [133, 149] width 9 height 18
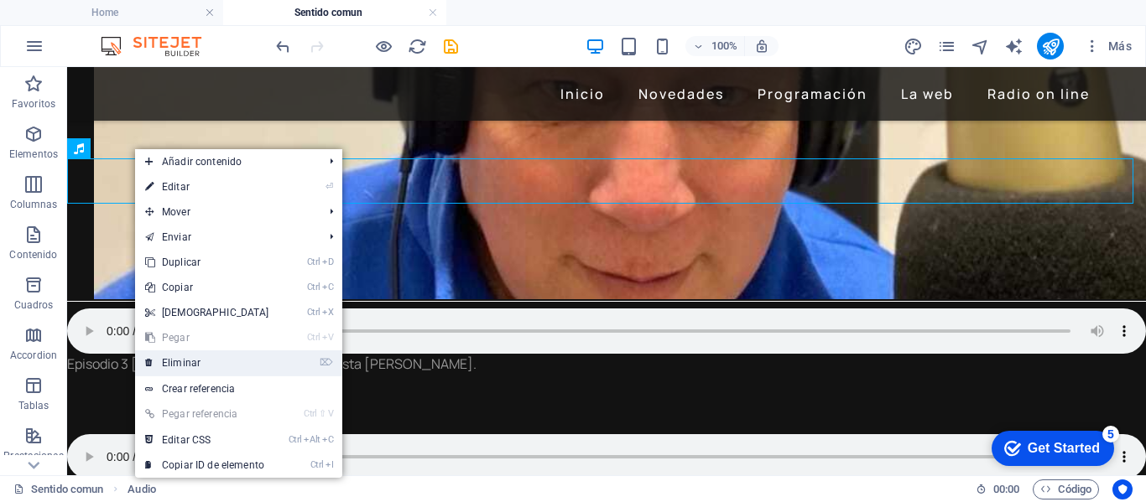
click at [193, 362] on link "⌦ Eliminar" at bounding box center [207, 363] width 144 height 25
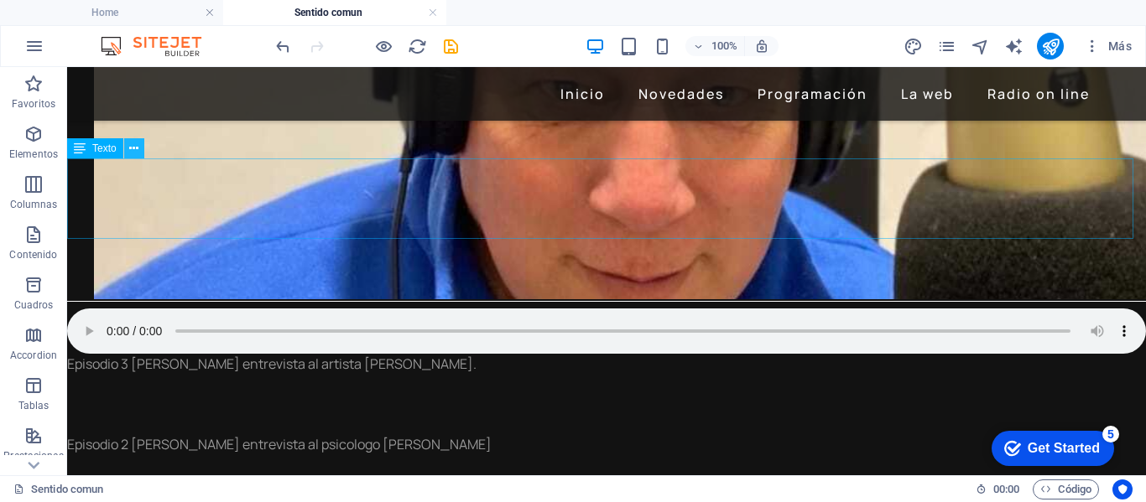
click at [133, 148] on icon at bounding box center [133, 149] width 9 height 18
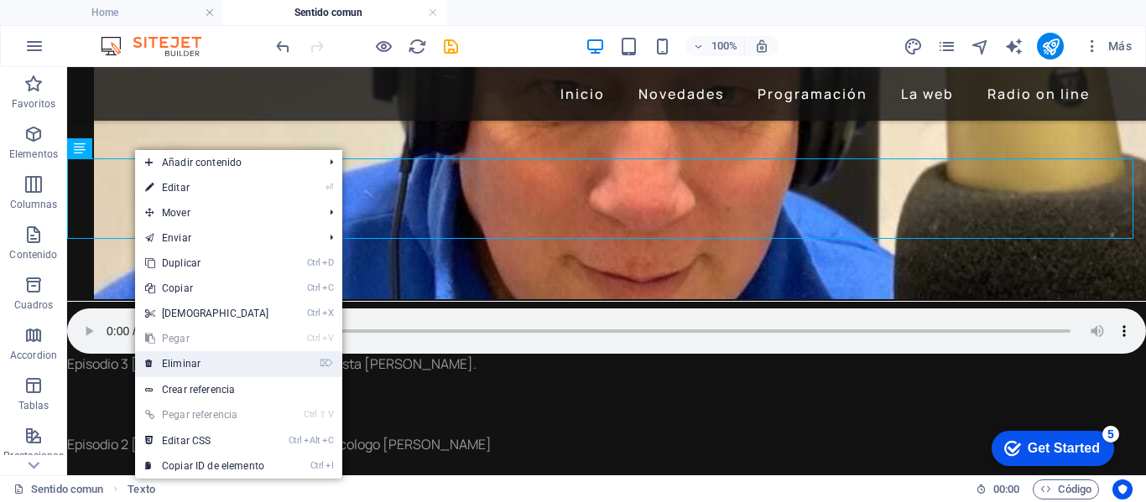
click at [177, 361] on link "⌦ Eliminar" at bounding box center [207, 363] width 144 height 25
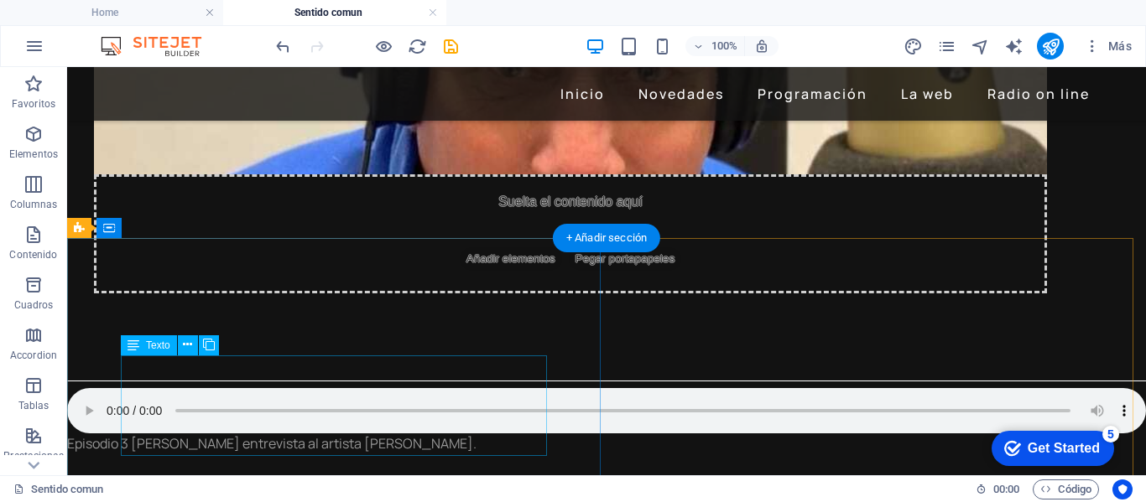
scroll to position [216, 0]
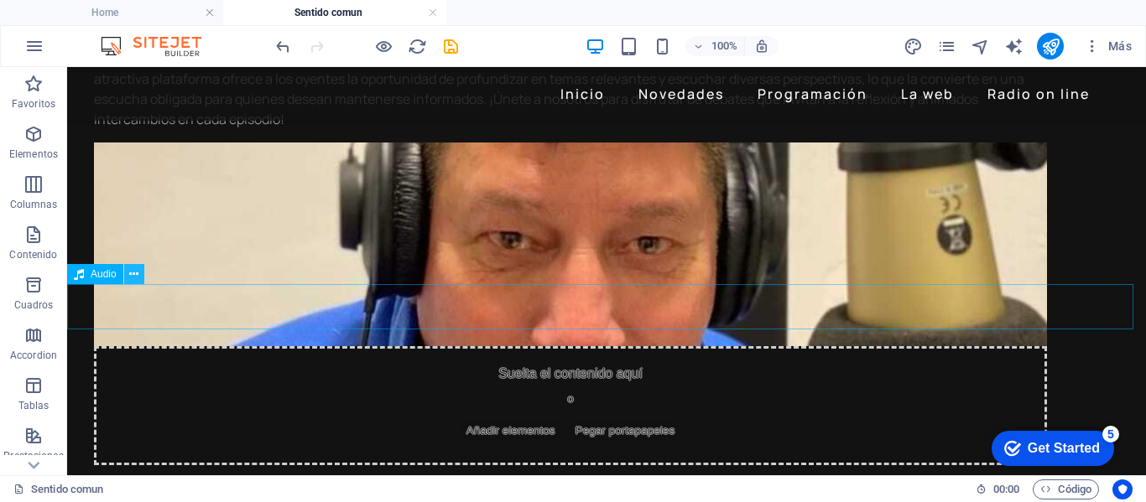
click at [134, 272] on icon at bounding box center [133, 275] width 9 height 18
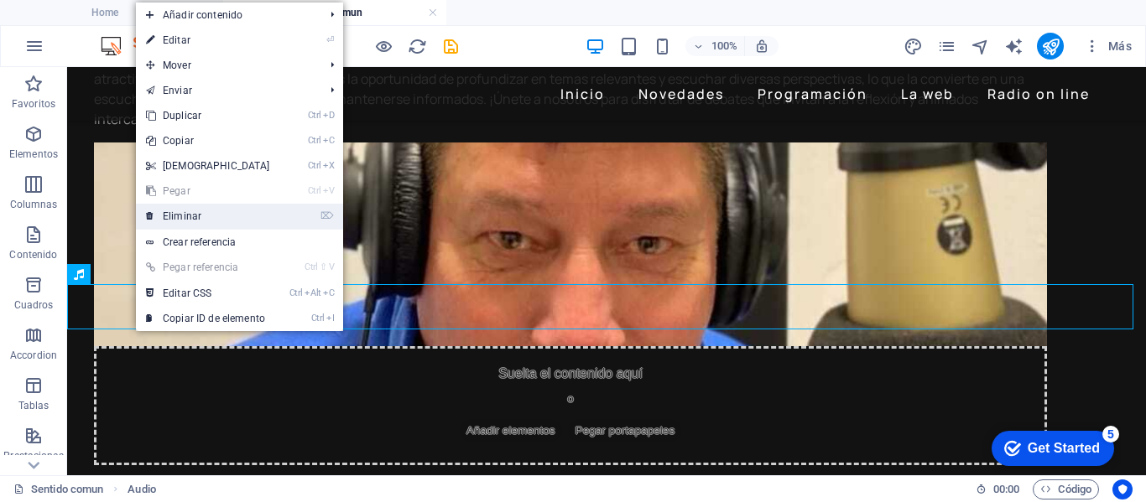
click at [175, 216] on link "⌦ Eliminar" at bounding box center [208, 216] width 144 height 25
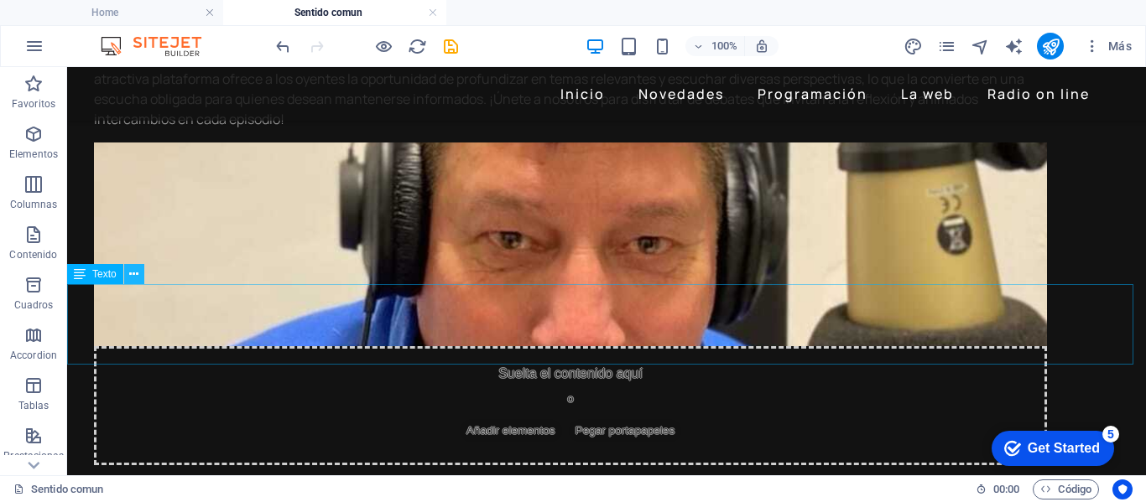
click at [137, 279] on icon at bounding box center [133, 275] width 9 height 18
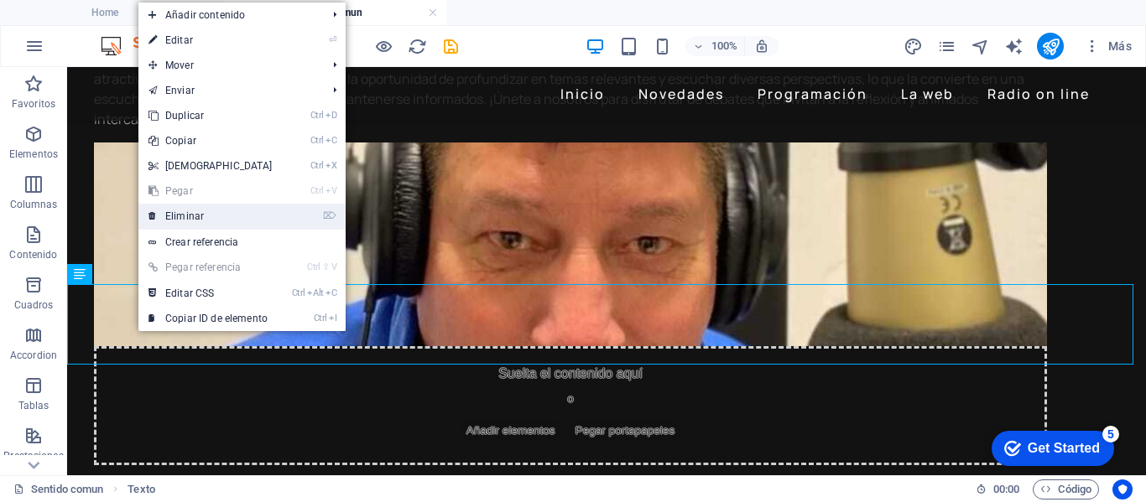
click at [187, 216] on link "⌦ Eliminar" at bounding box center [210, 216] width 144 height 25
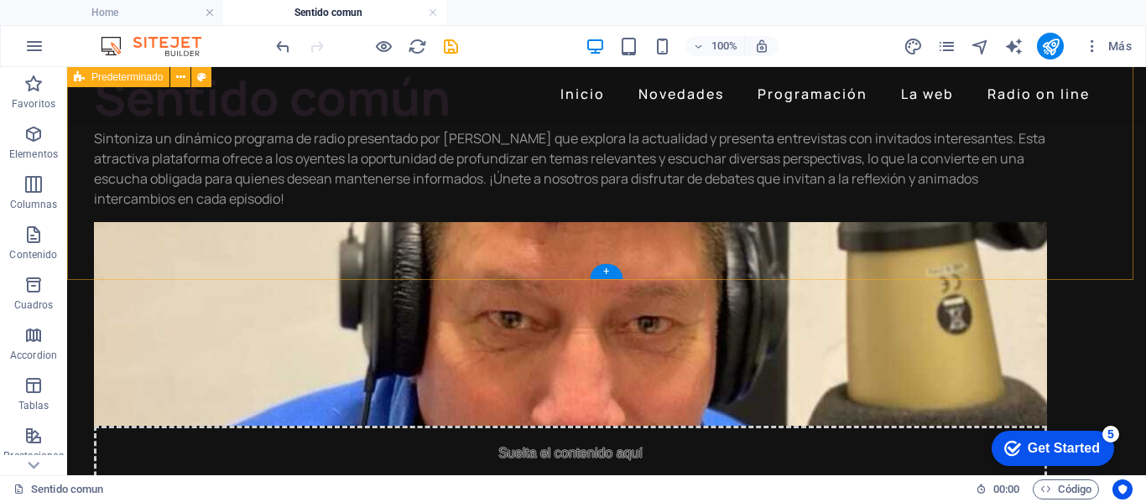
scroll to position [84, 0]
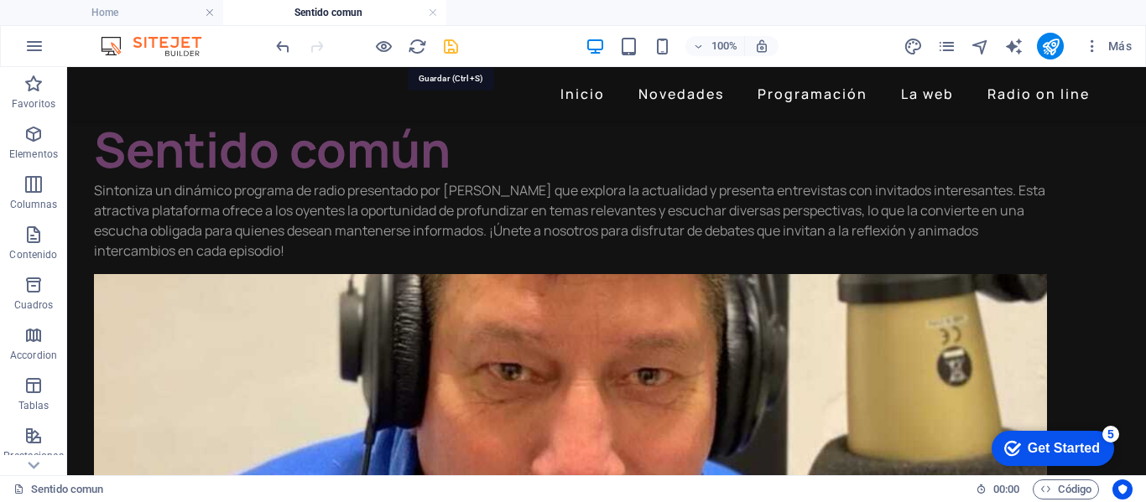
click at [446, 48] on icon "save" at bounding box center [450, 46] width 19 height 19
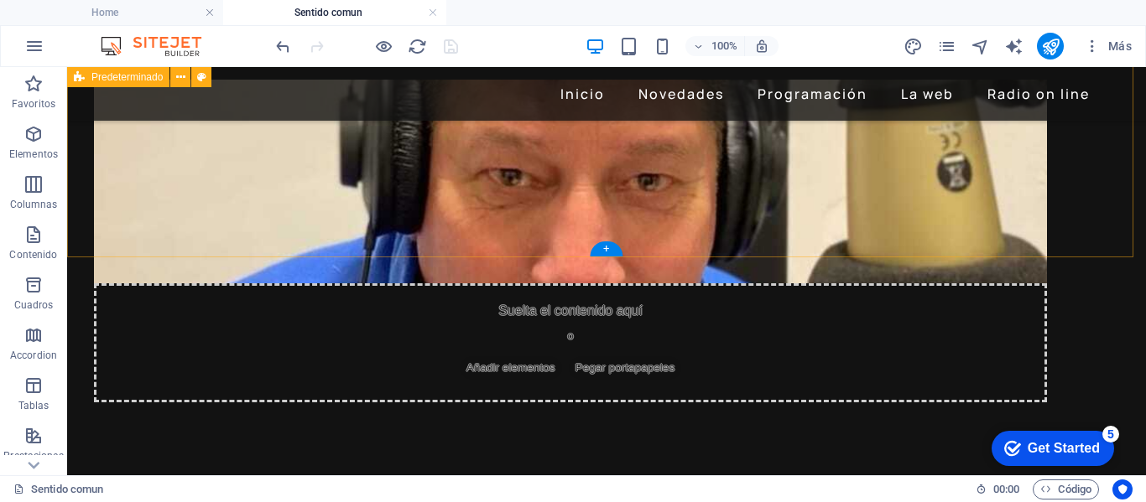
scroll to position [336, 0]
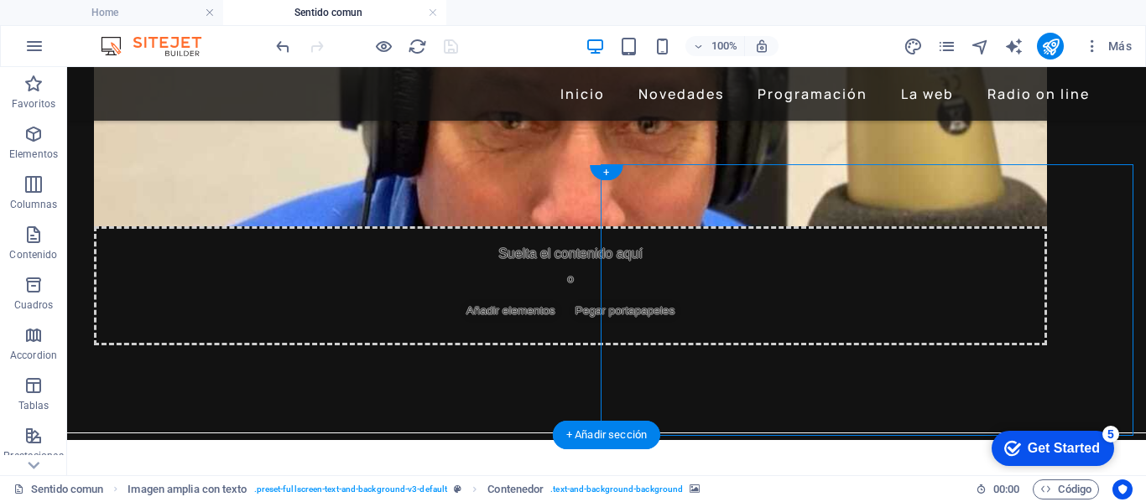
select select "px"
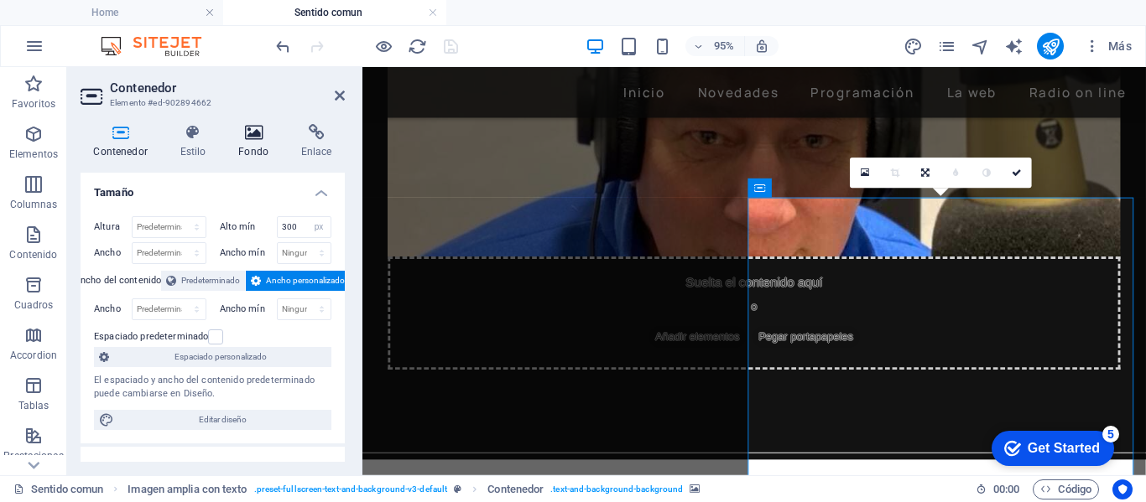
click at [239, 143] on h4 "Fondo" at bounding box center [257, 141] width 63 height 35
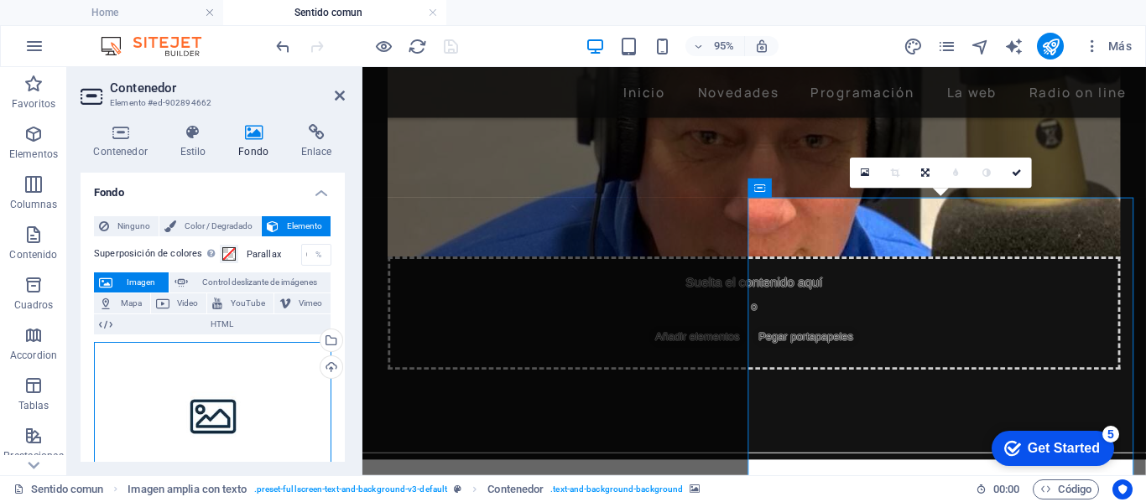
click at [197, 377] on div "Arrastra archivos aquí, haz clic para escoger archivos o selecciona archivos de…" at bounding box center [212, 415] width 237 height 146
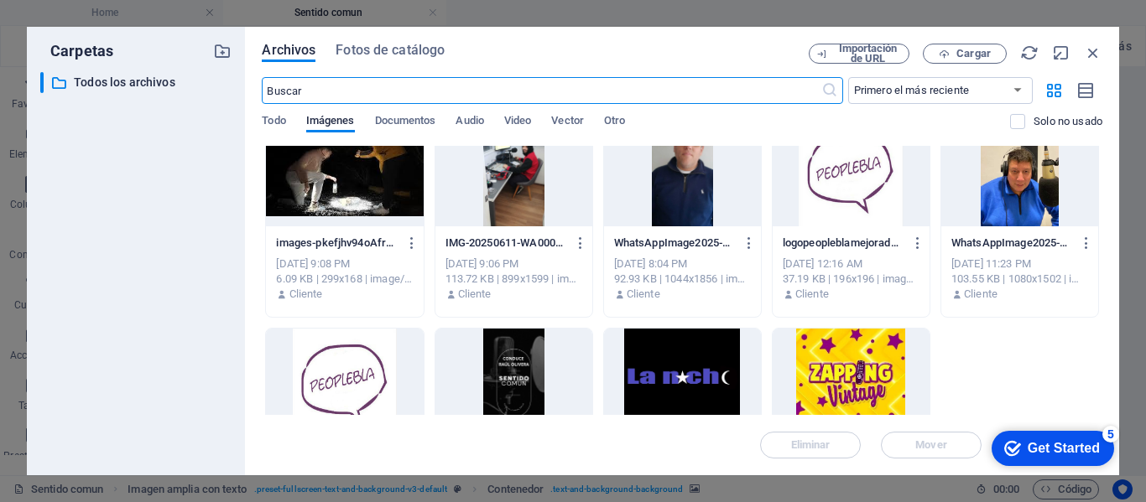
scroll to position [252, 0]
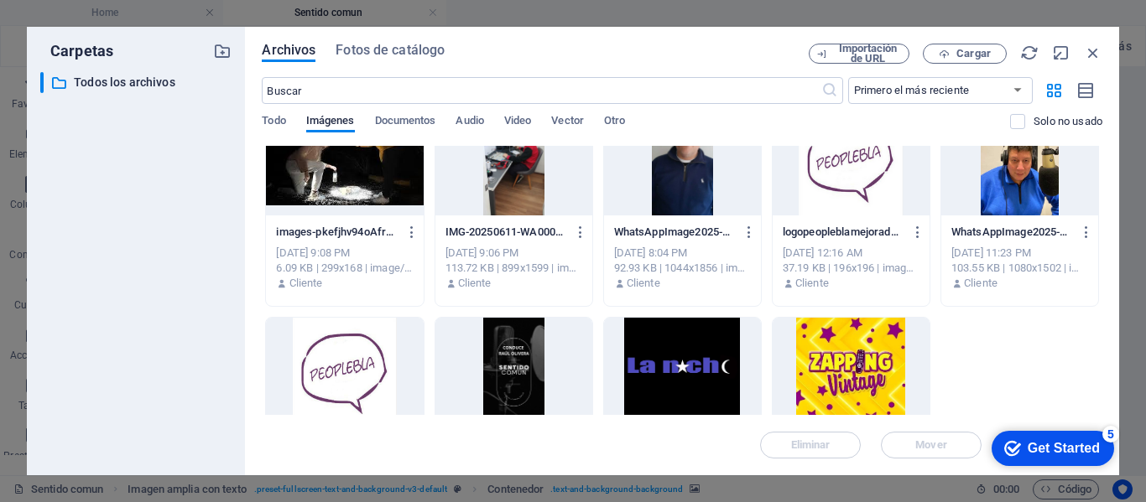
click at [517, 357] on div at bounding box center [513, 372] width 157 height 109
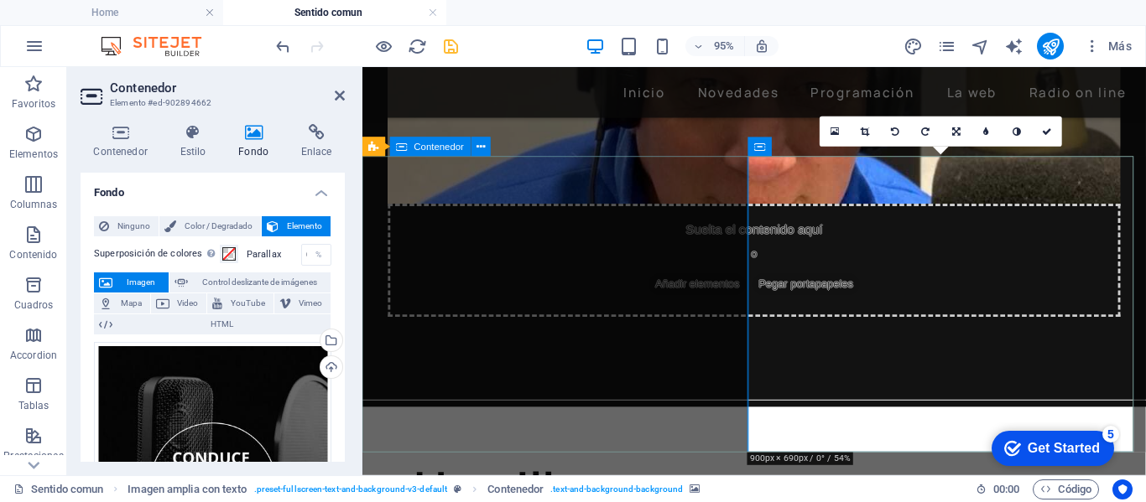
scroll to position [419, 0]
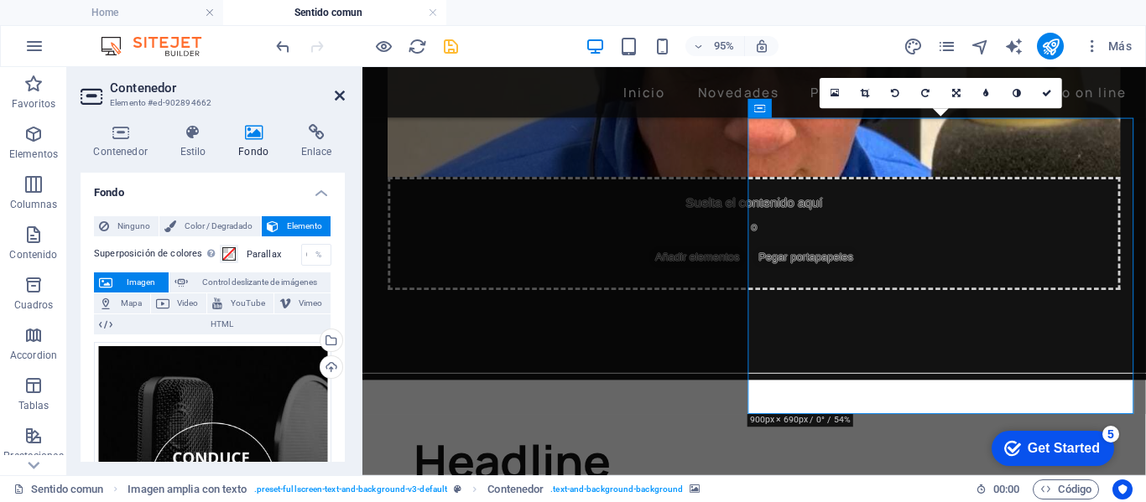
click at [339, 92] on icon at bounding box center [340, 95] width 10 height 13
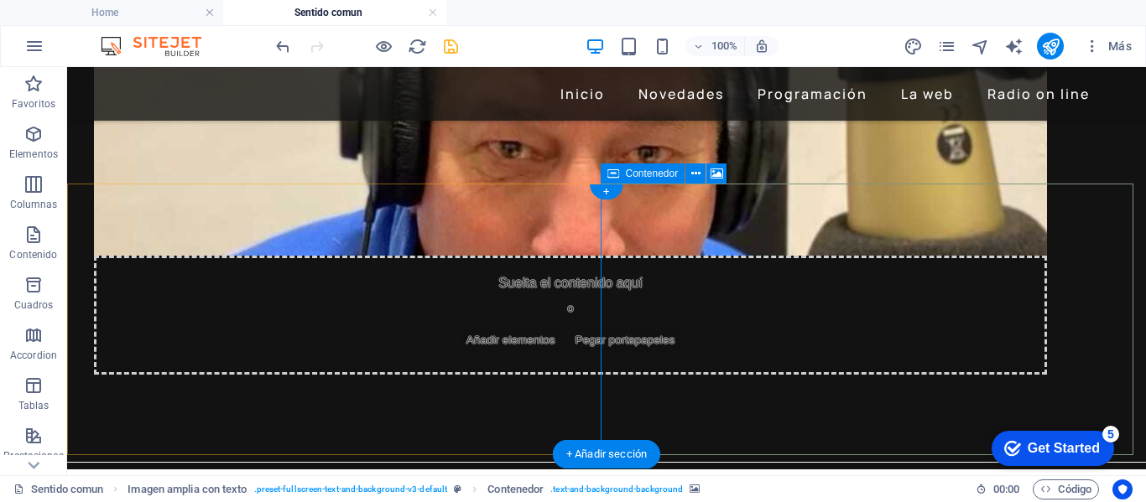
scroll to position [336, 0]
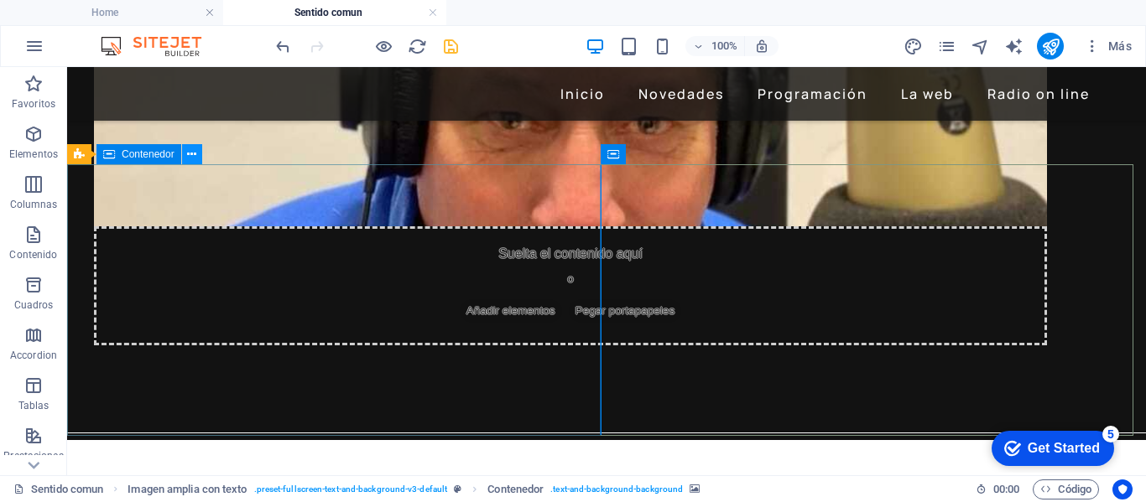
click at [189, 154] on icon at bounding box center [191, 155] width 9 height 18
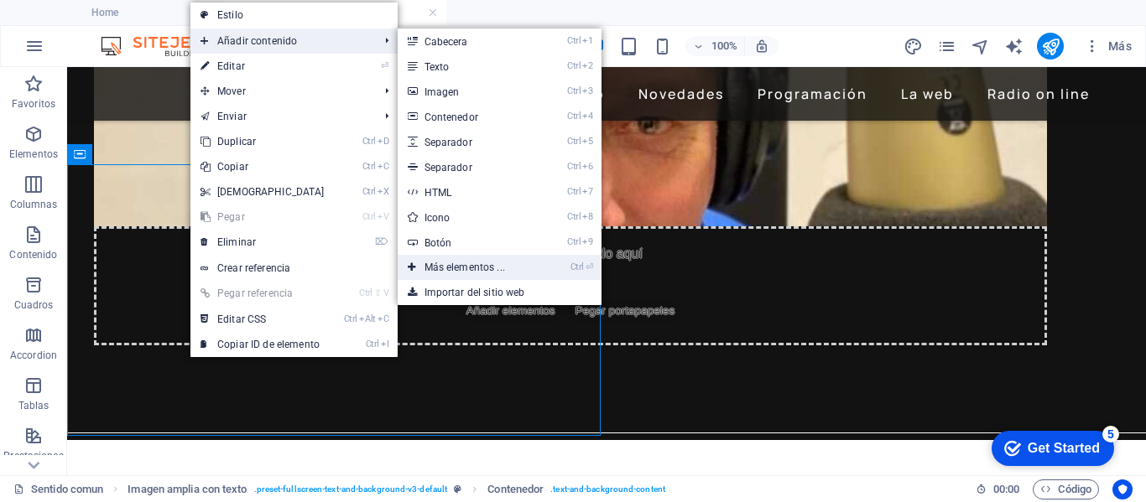
drag, startPoint x: 445, startPoint y: 266, endPoint x: 92, endPoint y: 200, distance: 358.5
click at [445, 266] on link "Ctrl ⏎ Más elementos ..." at bounding box center [468, 267] width 141 height 25
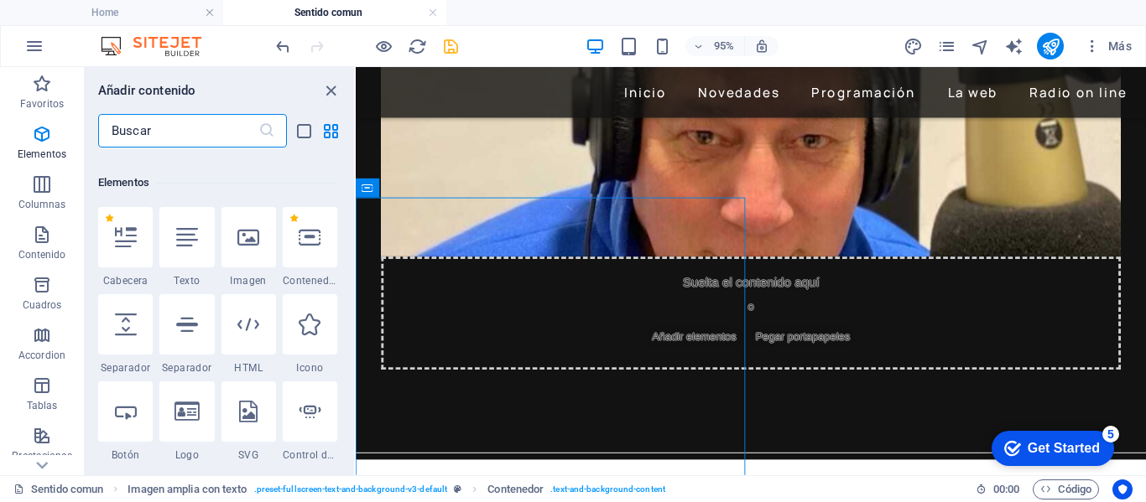
scroll to position [316, 0]
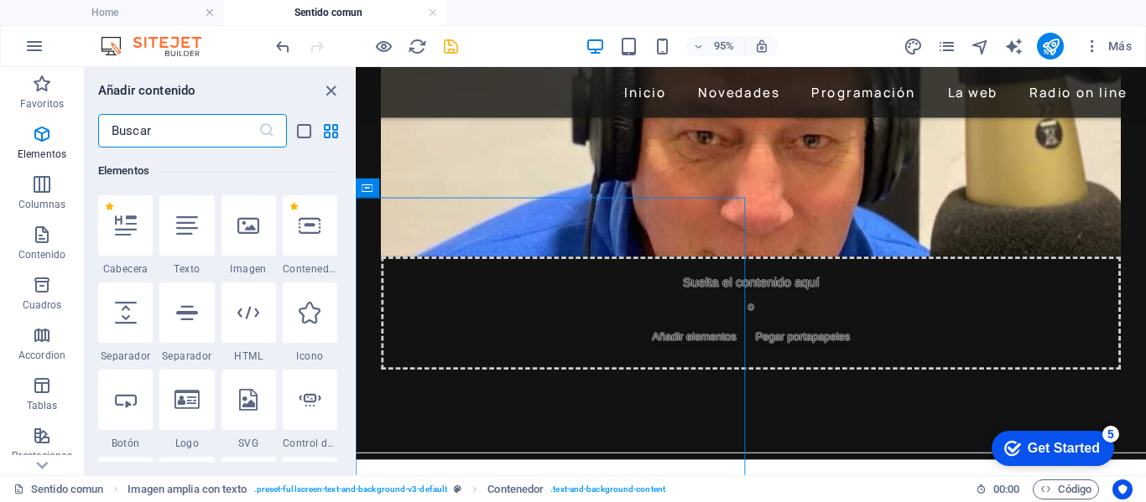
click at [196, 125] on input "text" at bounding box center [178, 131] width 160 height 34
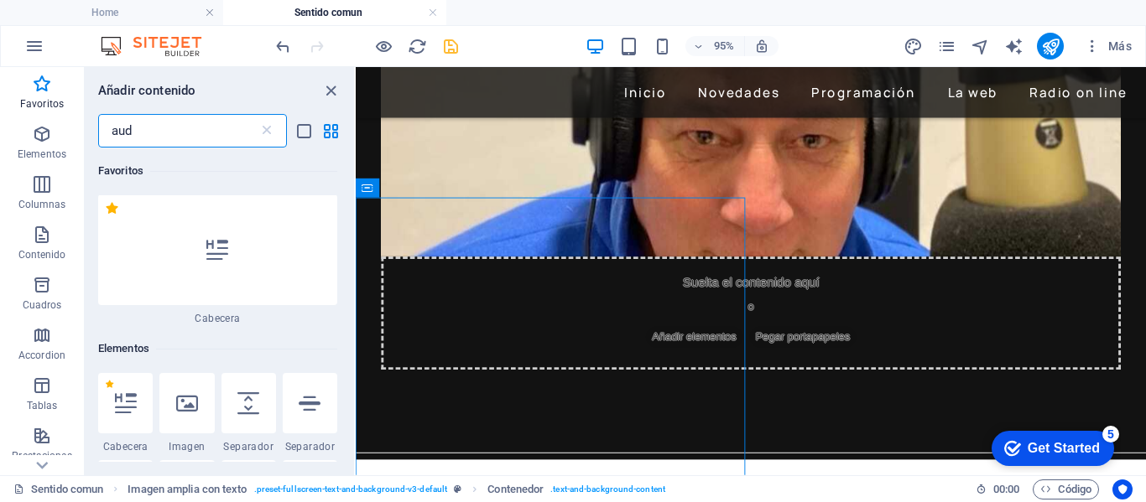
scroll to position [0, 0]
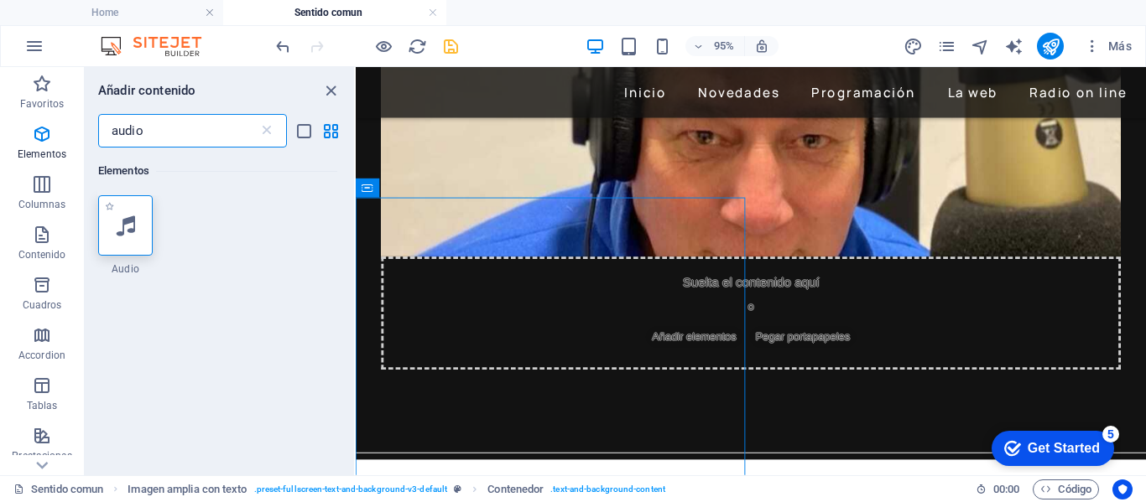
type input "audio"
click at [126, 232] on icon at bounding box center [126, 226] width 18 height 22
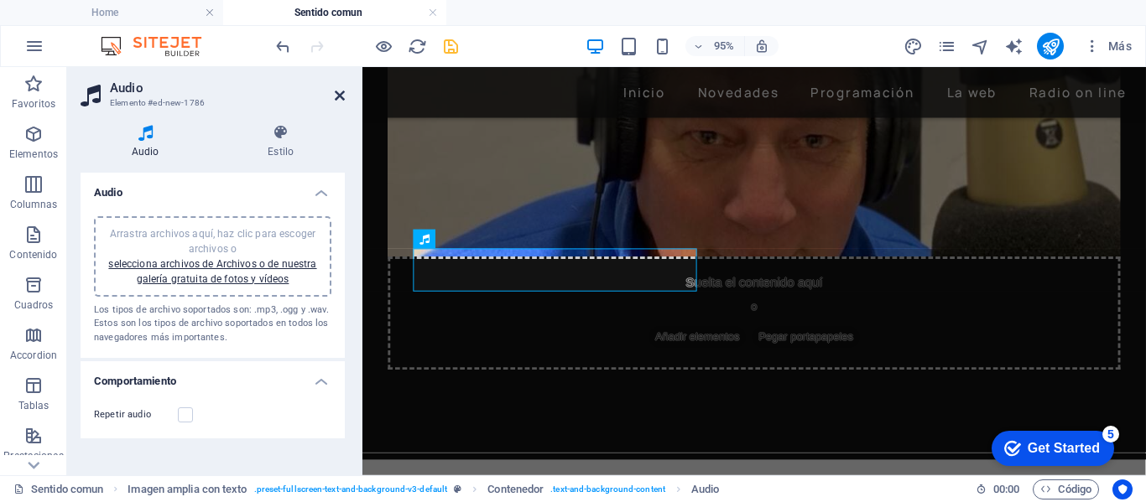
click at [335, 92] on icon at bounding box center [340, 95] width 10 height 13
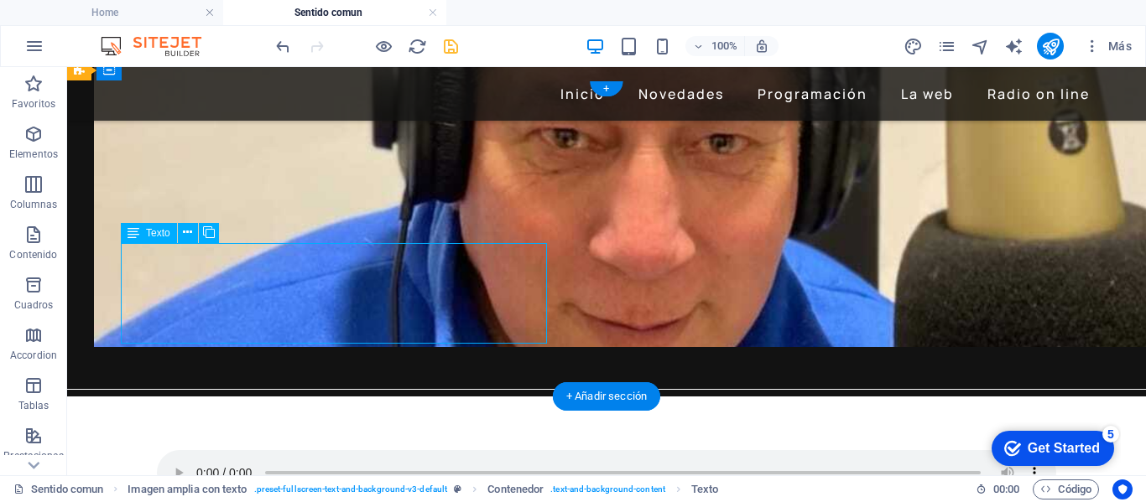
scroll to position [460, 0]
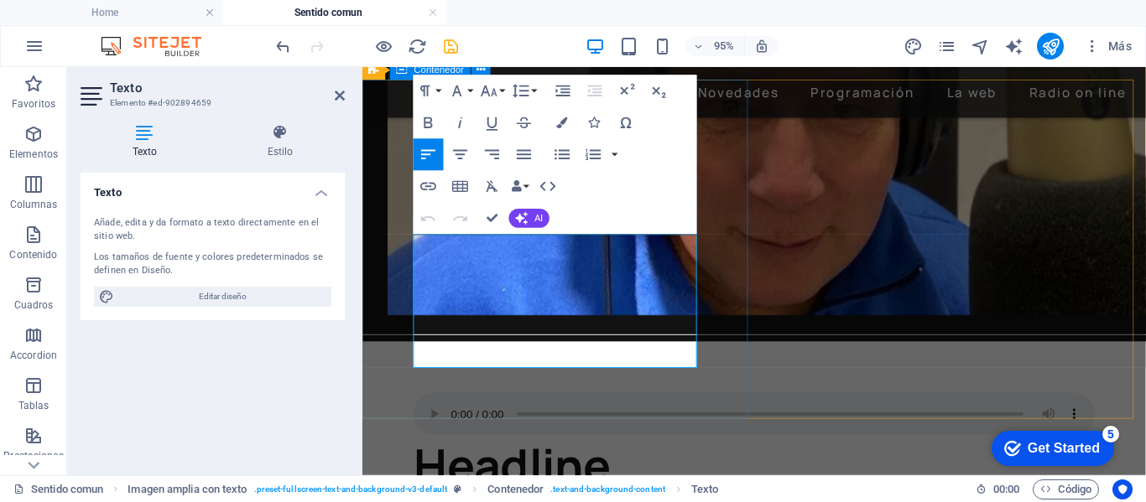
drag, startPoint x: 680, startPoint y: 374, endPoint x: 417, endPoint y: 253, distance: 290.1
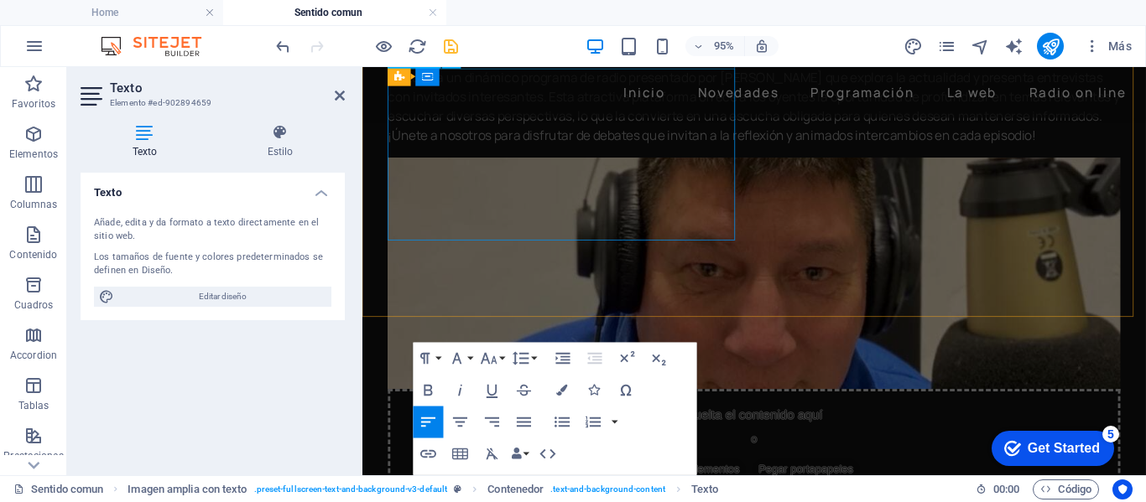
scroll to position [252, 0]
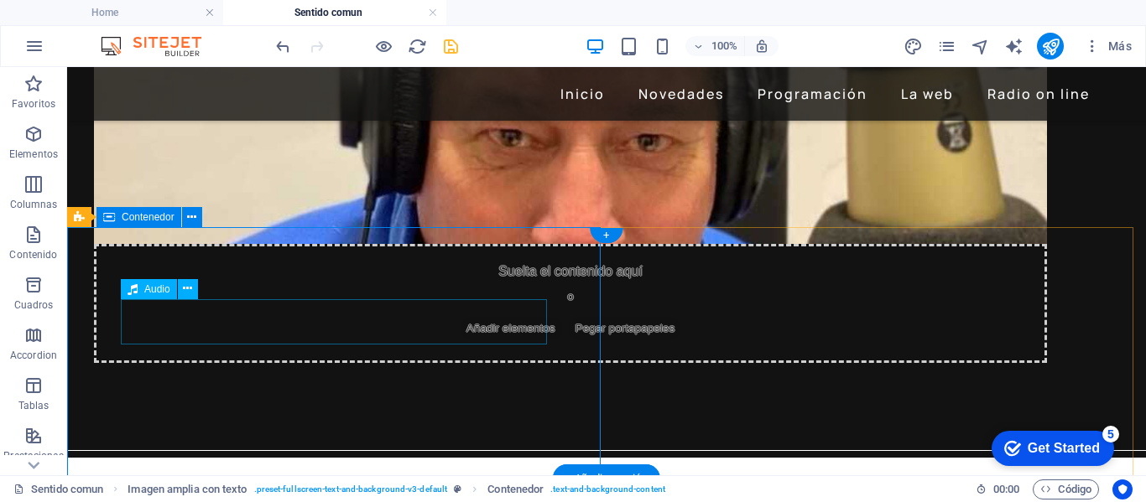
scroll to position [336, 0]
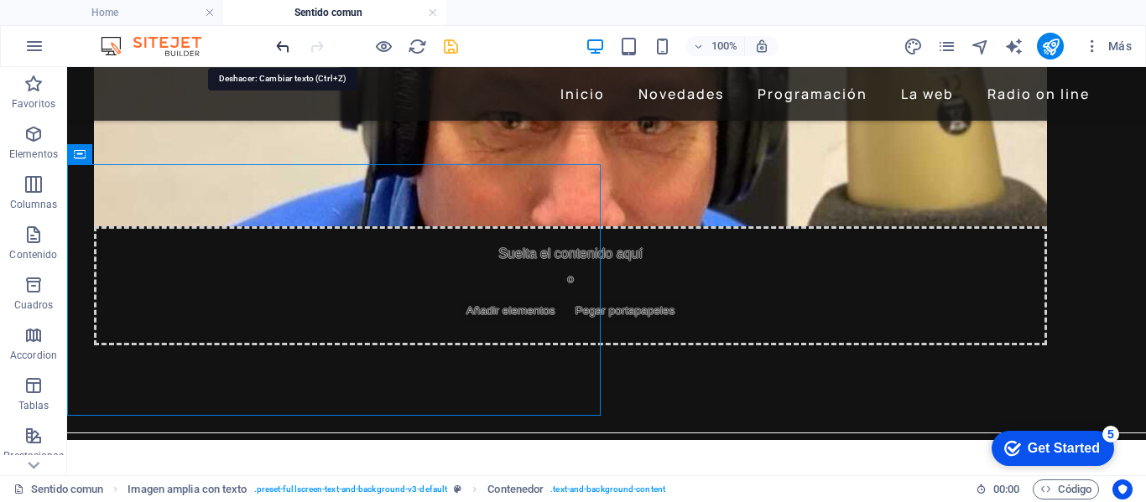
click at [278, 50] on icon "undo" at bounding box center [282, 46] width 19 height 19
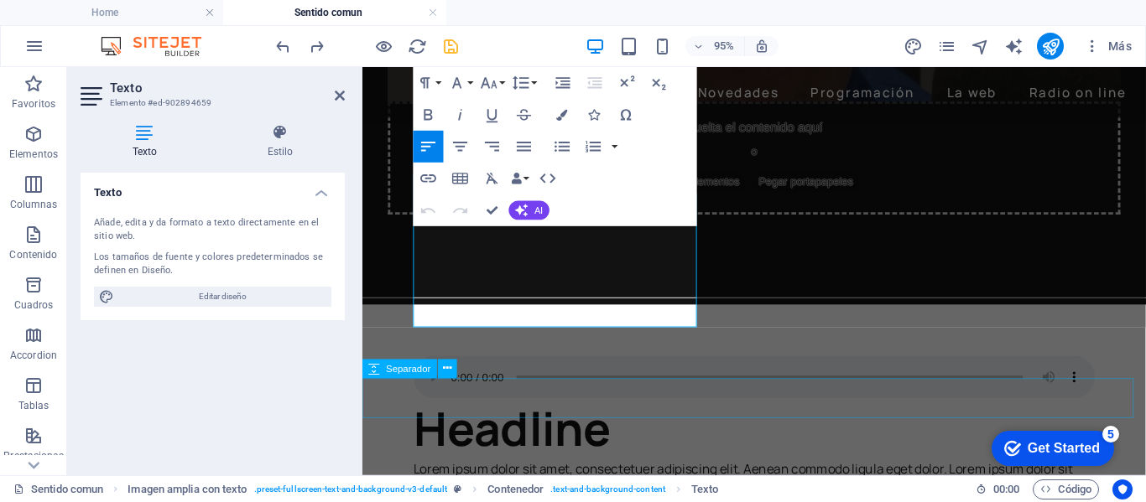
scroll to position [503, 0]
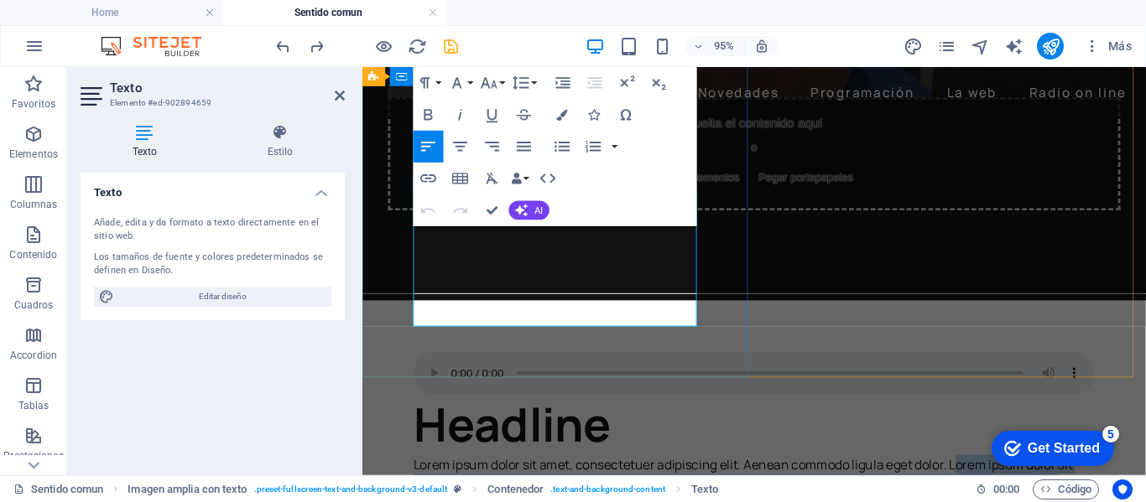
drag, startPoint x: 682, startPoint y: 330, endPoint x: 461, endPoint y: 245, distance: 237.1
click at [461, 476] on p "Lorem ipsum dolor sit amet, consectetuer adipiscing elit. Aenean commodo ligula…" at bounding box center [774, 506] width 717 height 60
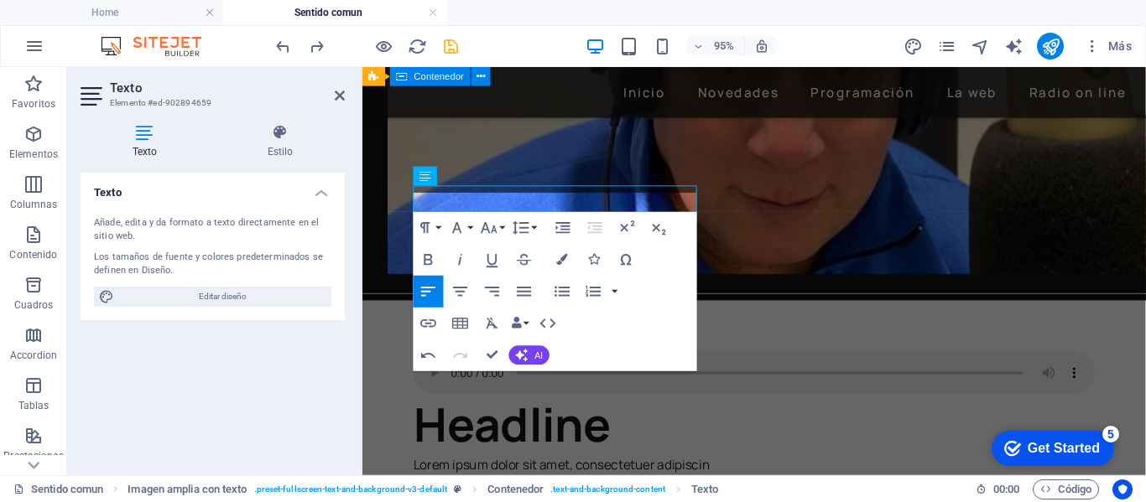
scroll to position [511, 0]
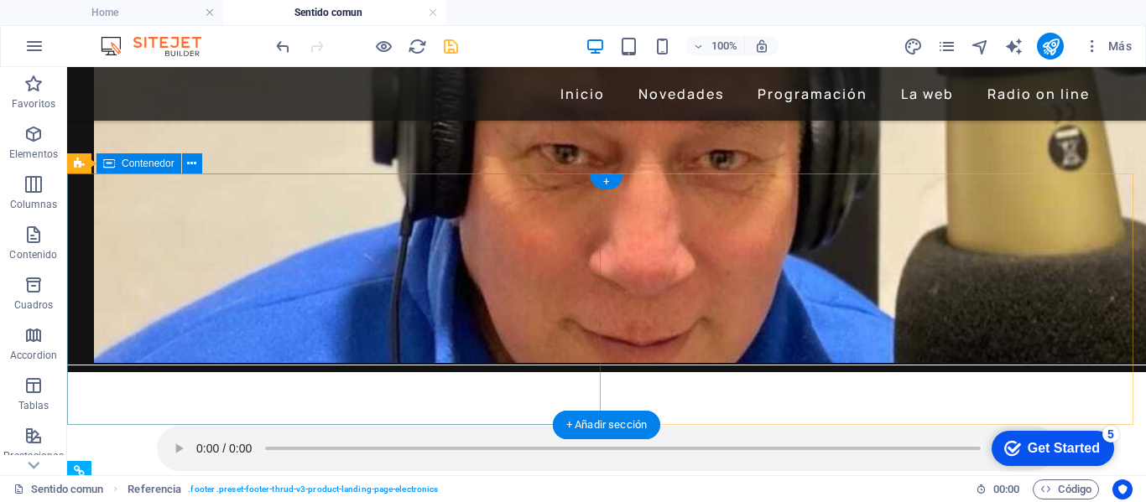
scroll to position [303, 0]
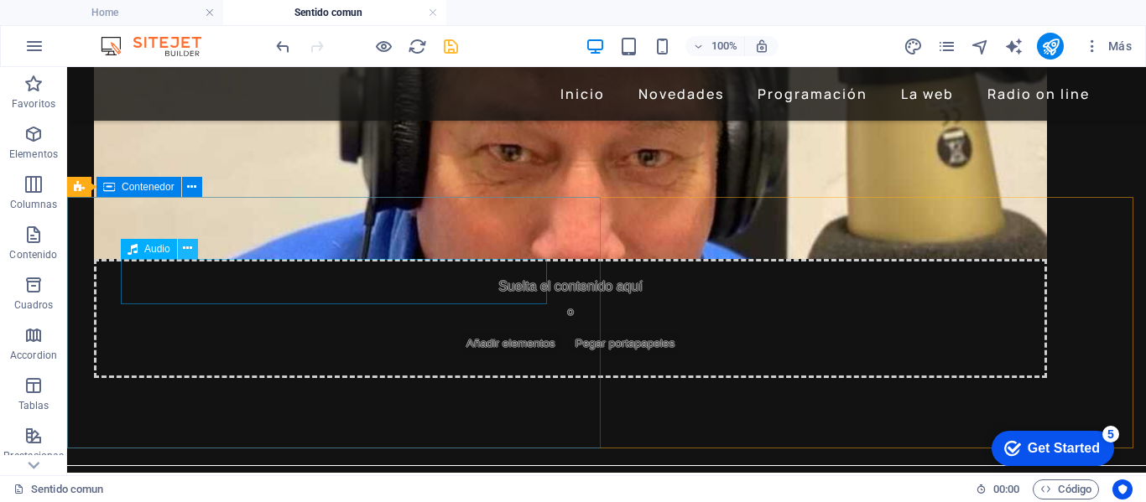
click at [183, 250] on icon at bounding box center [187, 249] width 9 height 18
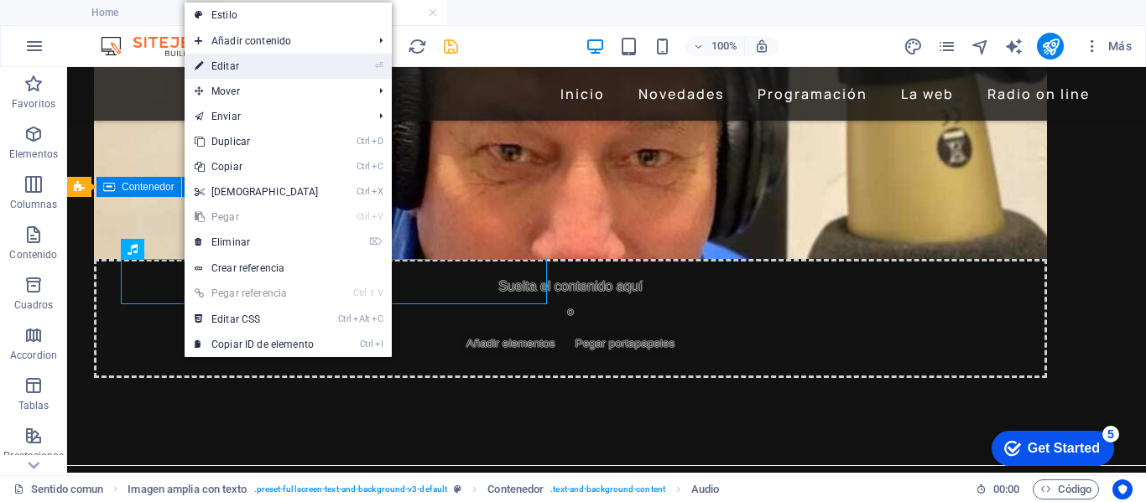
click at [230, 60] on link "⏎ Editar" at bounding box center [257, 66] width 144 height 25
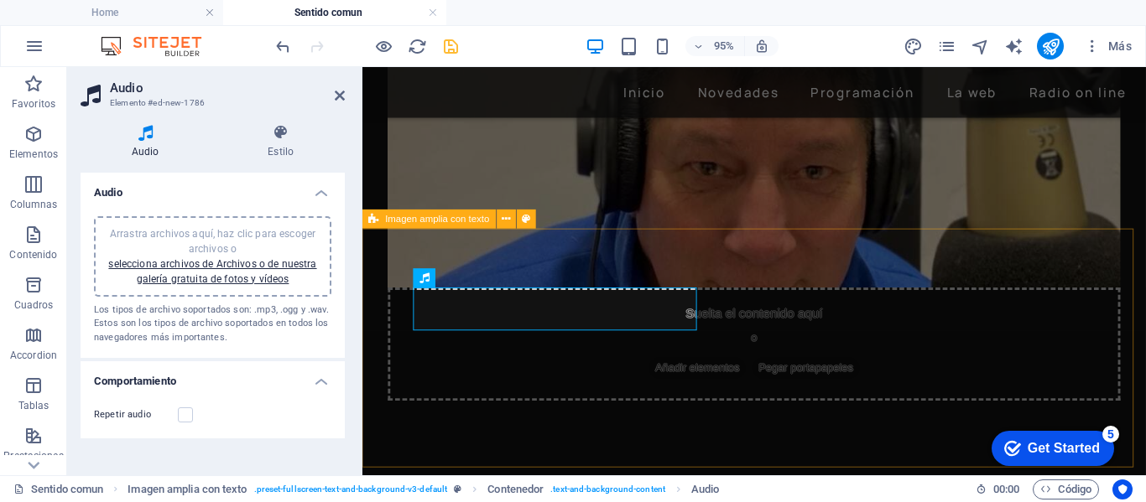
click at [156, 143] on h4 "Audio" at bounding box center [149, 141] width 136 height 35
click at [237, 265] on link "selecciona archivos de Archivos o de nuestra galería gratuita de fotos y vídeos" at bounding box center [212, 271] width 208 height 27
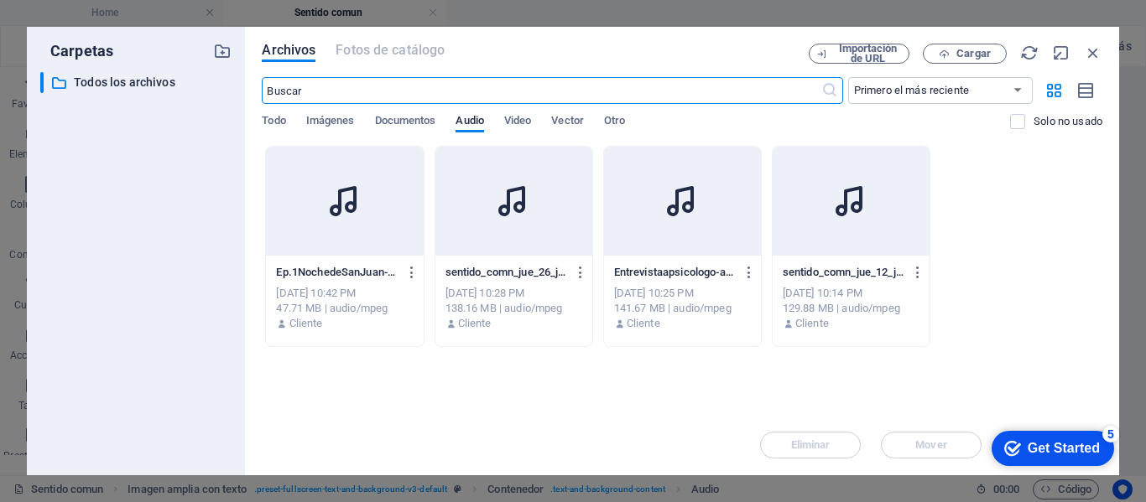
scroll to position [247, 0]
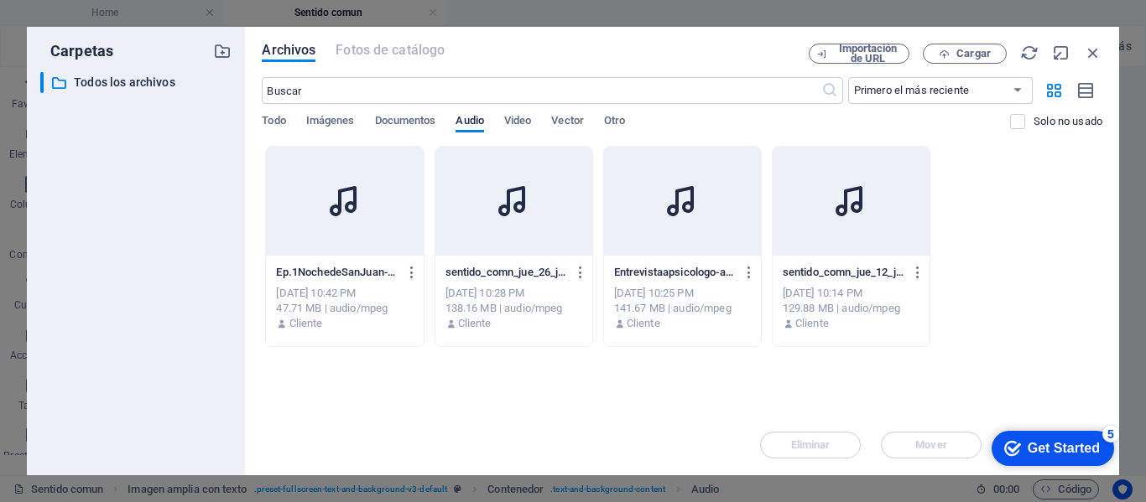
click at [844, 232] on div at bounding box center [851, 201] width 157 height 109
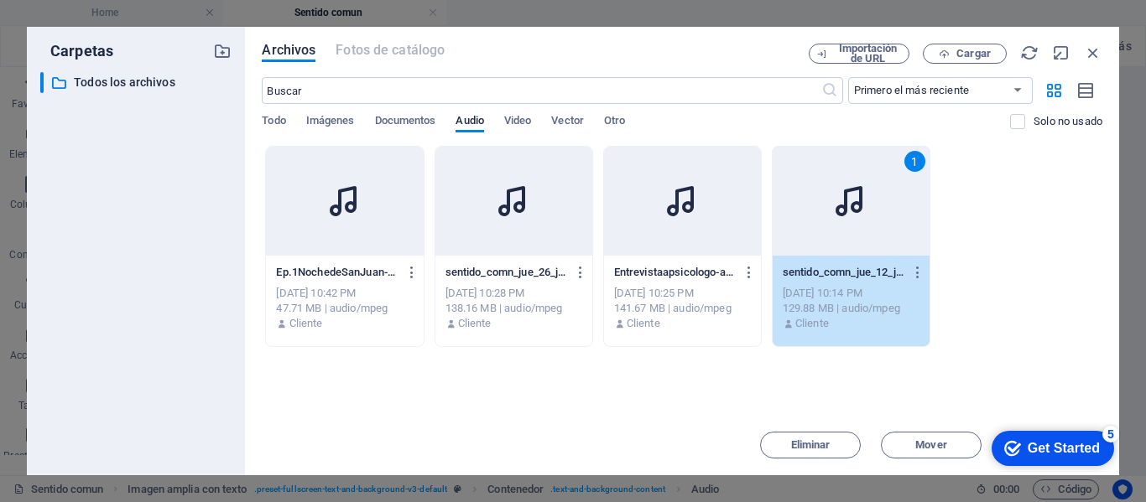
click at [868, 232] on div "1" at bounding box center [851, 201] width 157 height 109
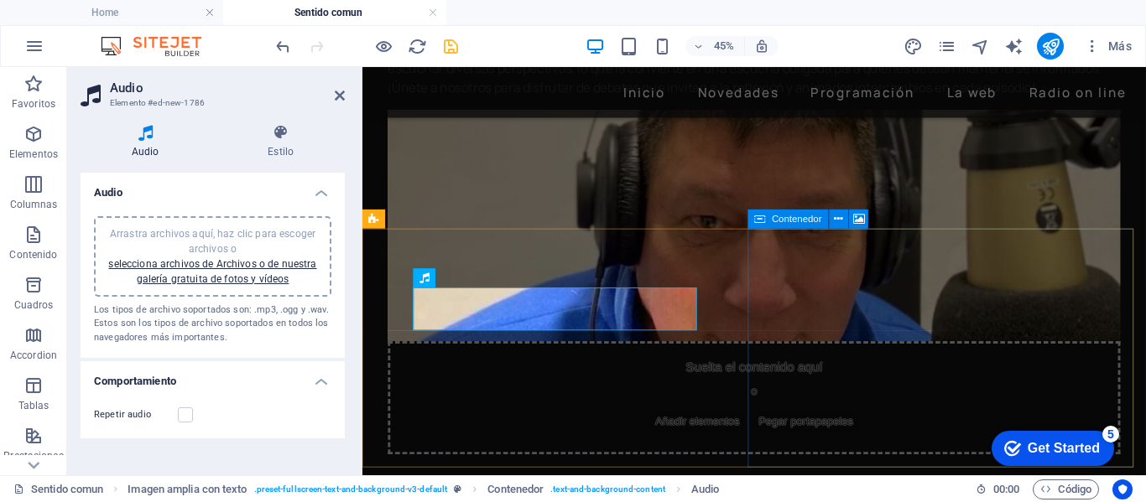
scroll to position [303, 0]
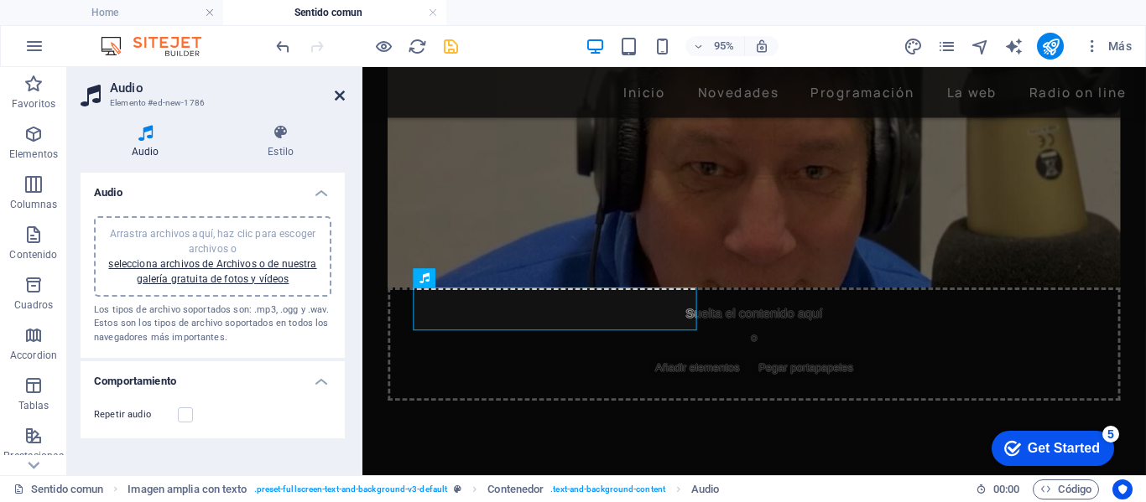
click at [336, 94] on icon at bounding box center [340, 95] width 10 height 13
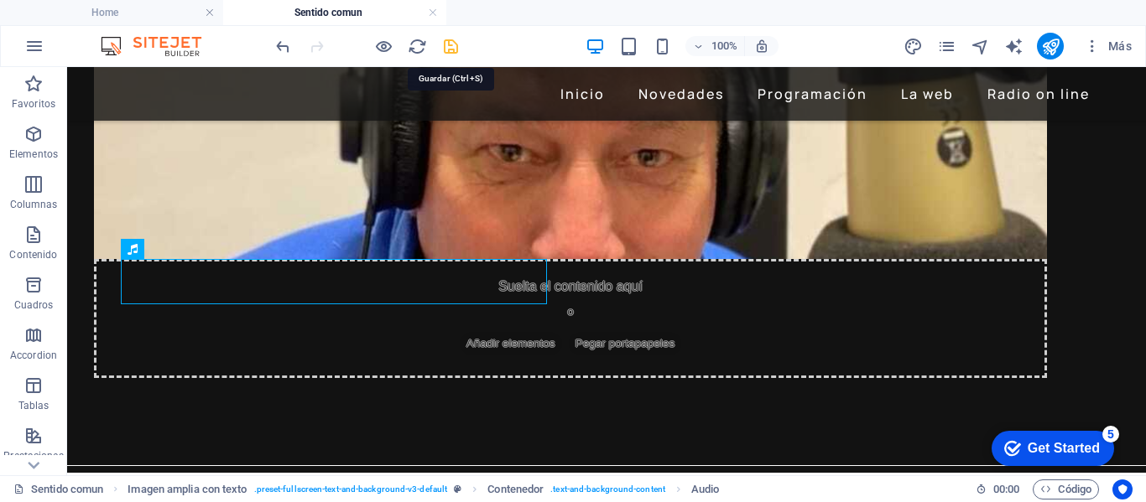
click at [453, 50] on icon "save" at bounding box center [450, 46] width 19 height 19
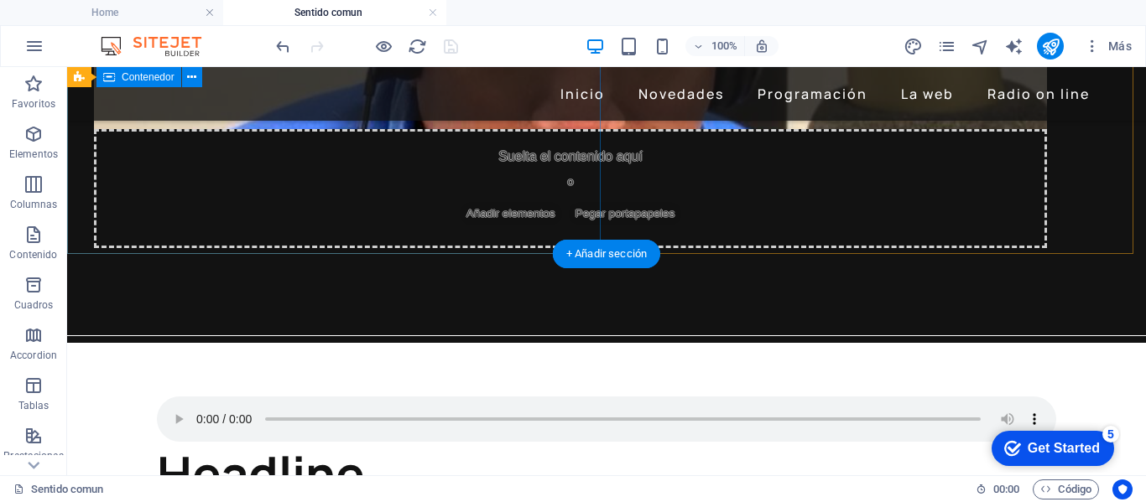
scroll to position [336, 0]
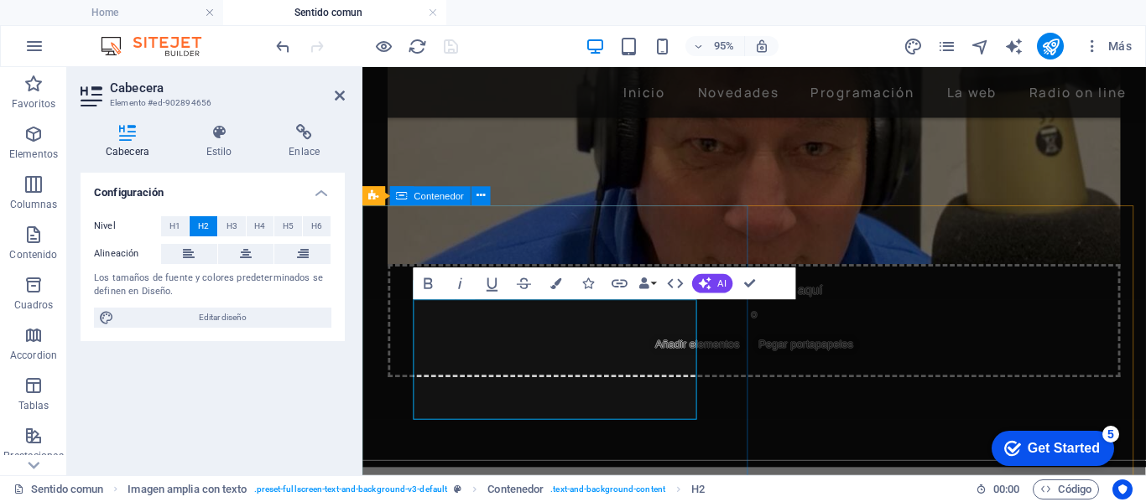
scroll to position [334, 0]
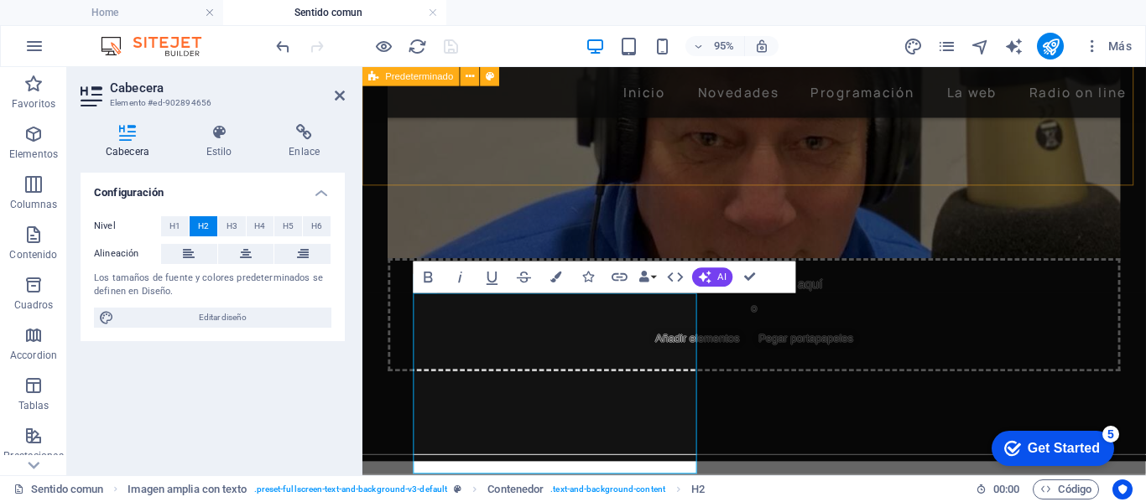
click at [679, 173] on div "Sentido común Sintoniza un dinámico programa de radio presentado por [PERSON_NA…" at bounding box center [774, 100] width 825 height 735
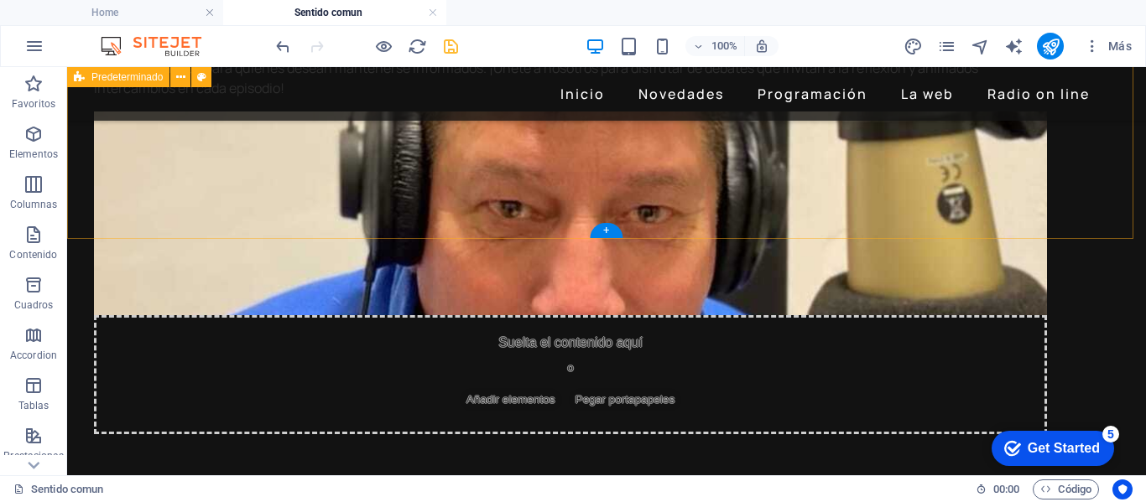
scroll to position [284, 0]
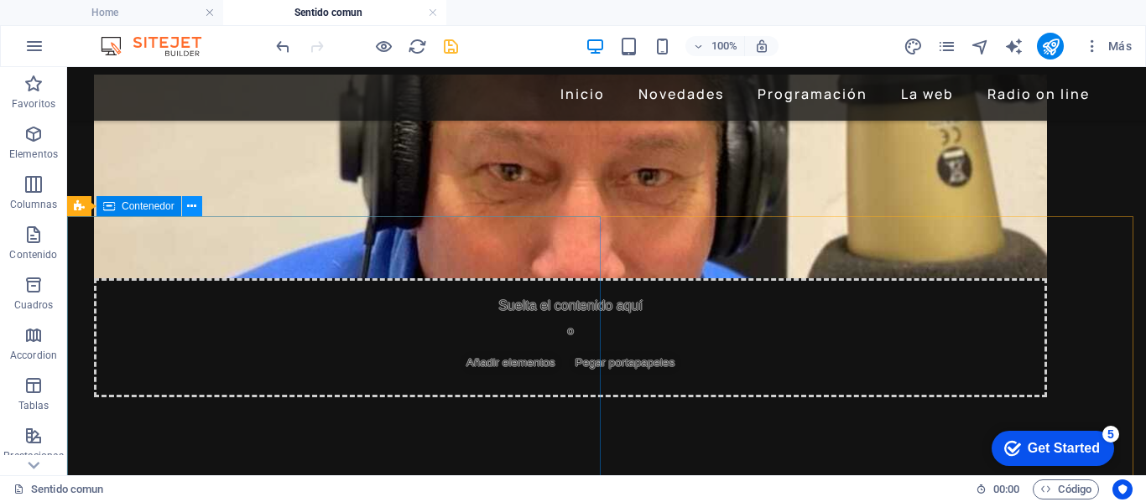
click at [189, 209] on icon at bounding box center [191, 207] width 9 height 18
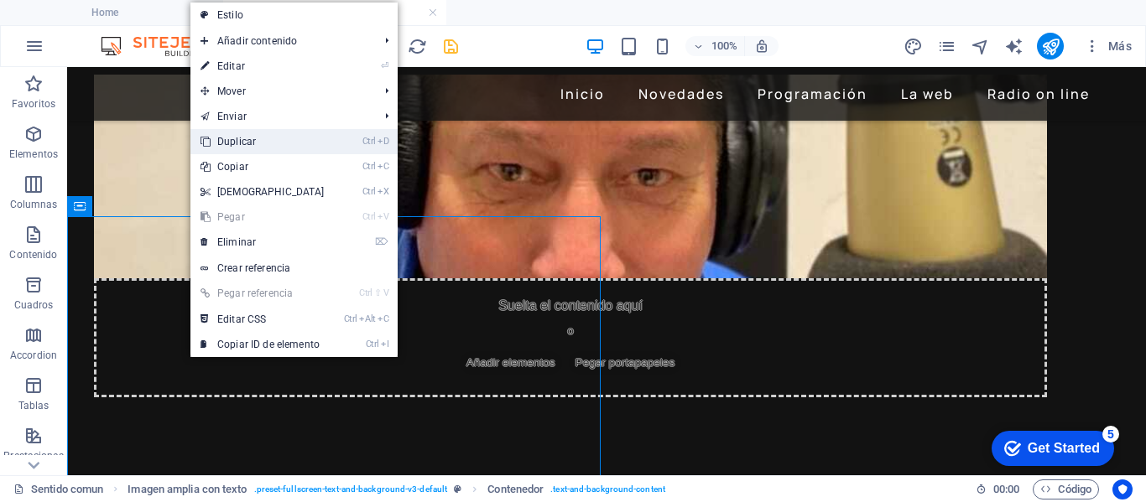
click at [232, 143] on link "Ctrl D Duplicar" at bounding box center [262, 141] width 144 height 25
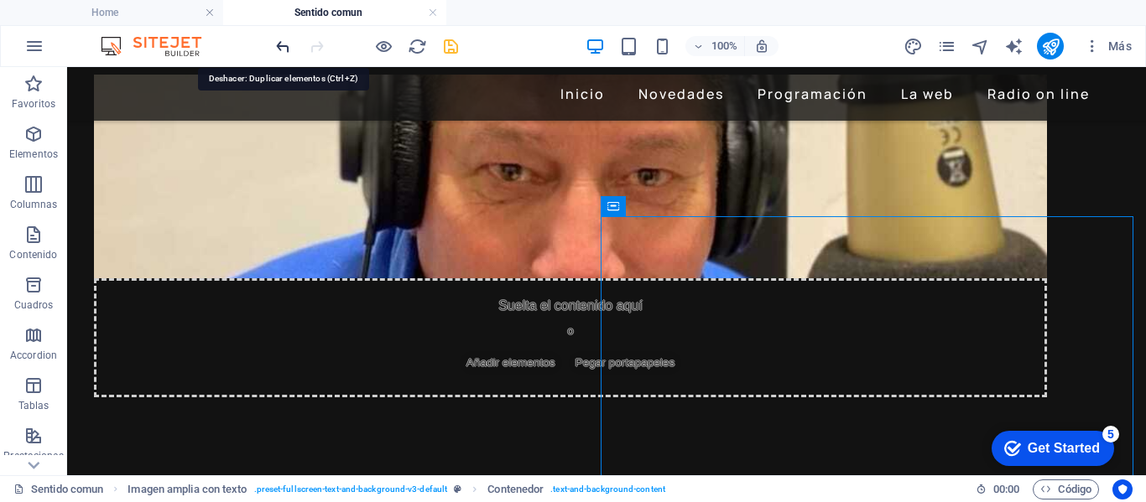
click at [286, 49] on icon "undo" at bounding box center [282, 46] width 19 height 19
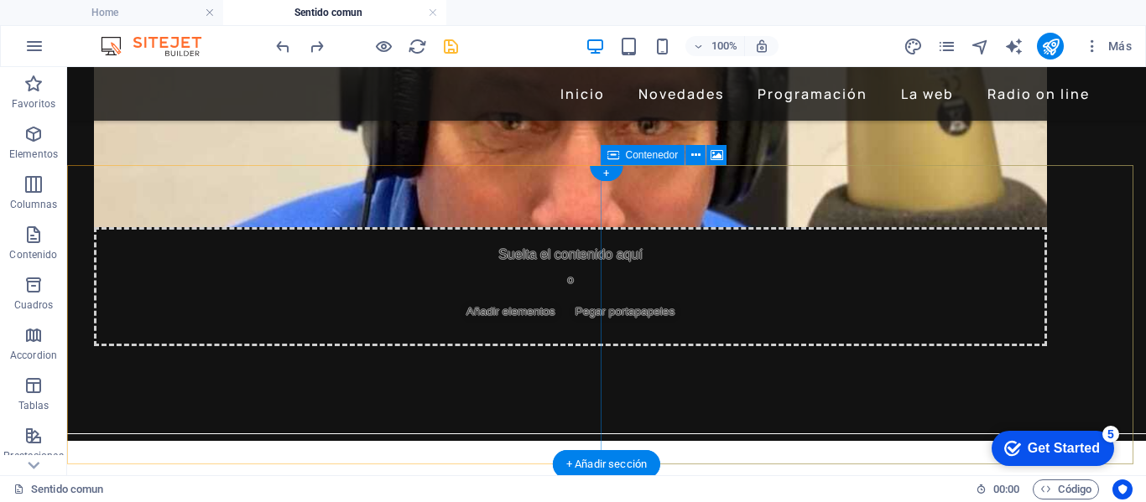
scroll to position [367, 0]
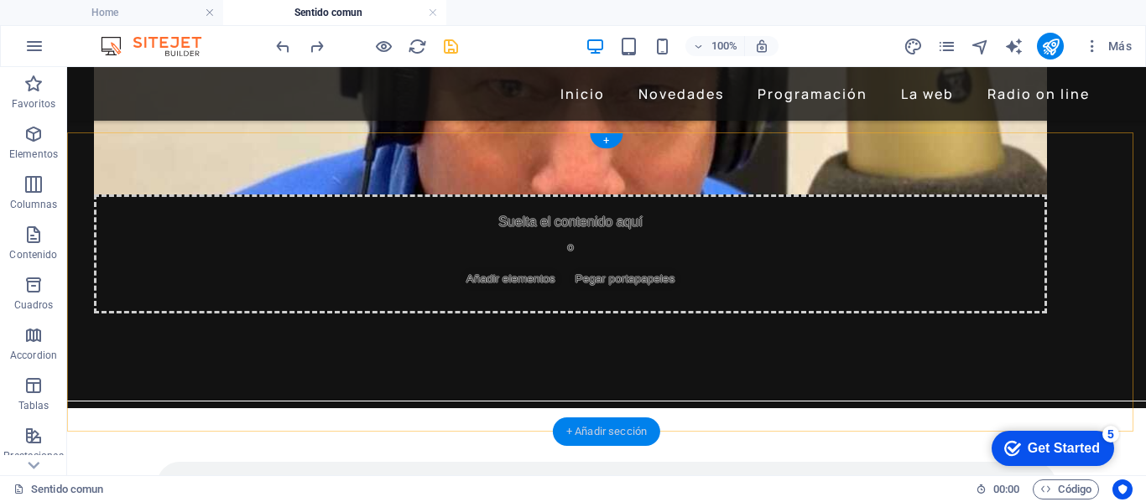
click at [592, 430] on div "+ Añadir sección" at bounding box center [606, 432] width 107 height 29
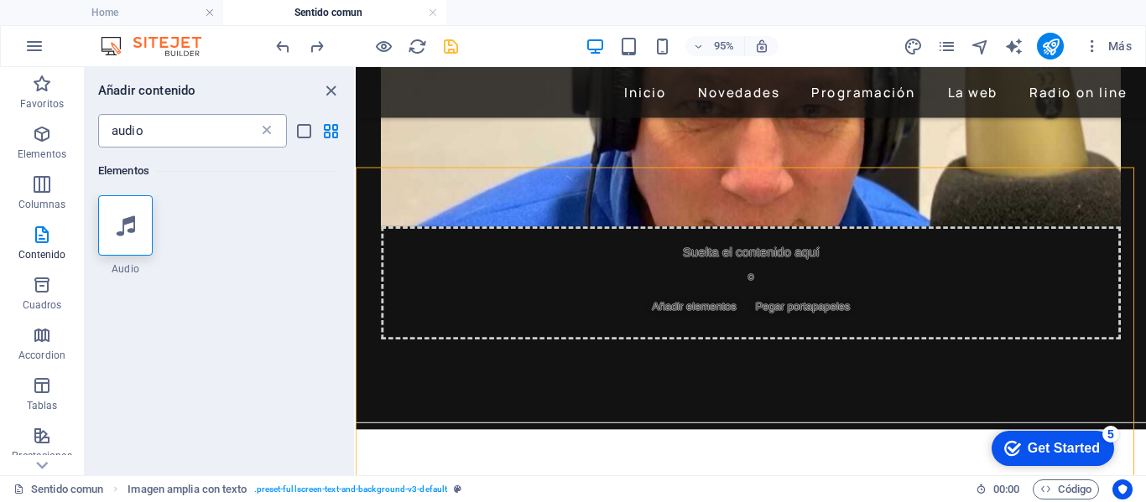
click at [265, 128] on icon at bounding box center [266, 130] width 17 height 17
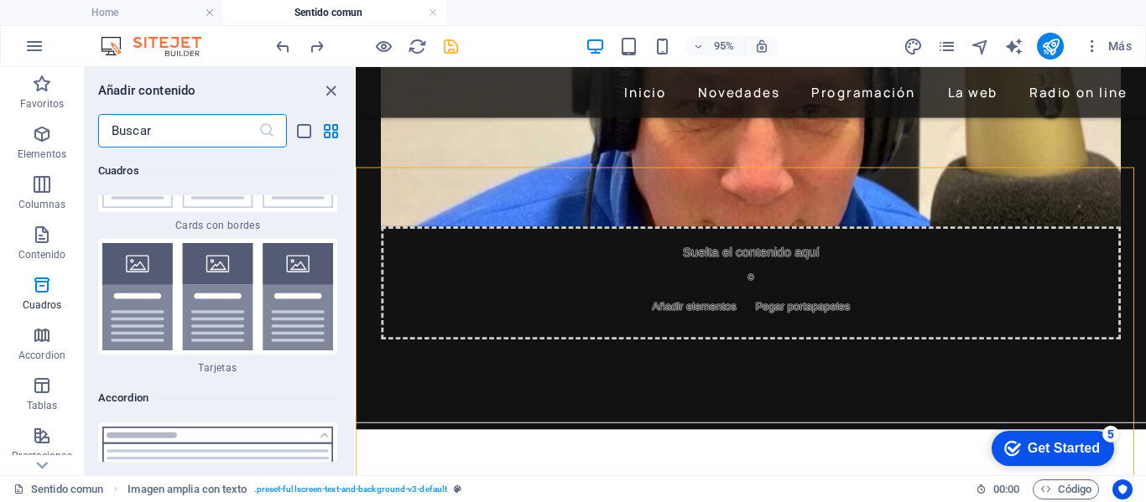
scroll to position [10116, 0]
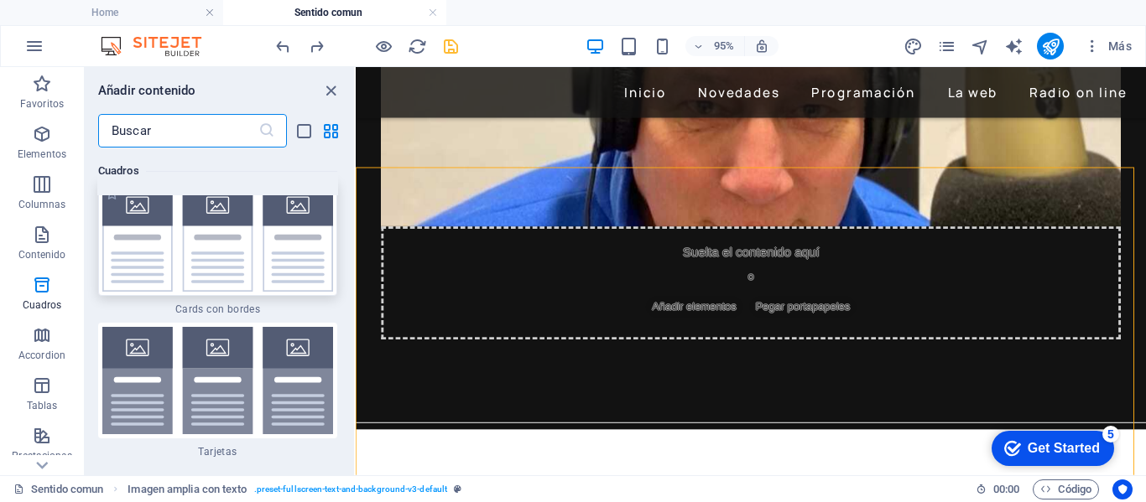
click at [220, 288] on img at bounding box center [217, 238] width 231 height 107
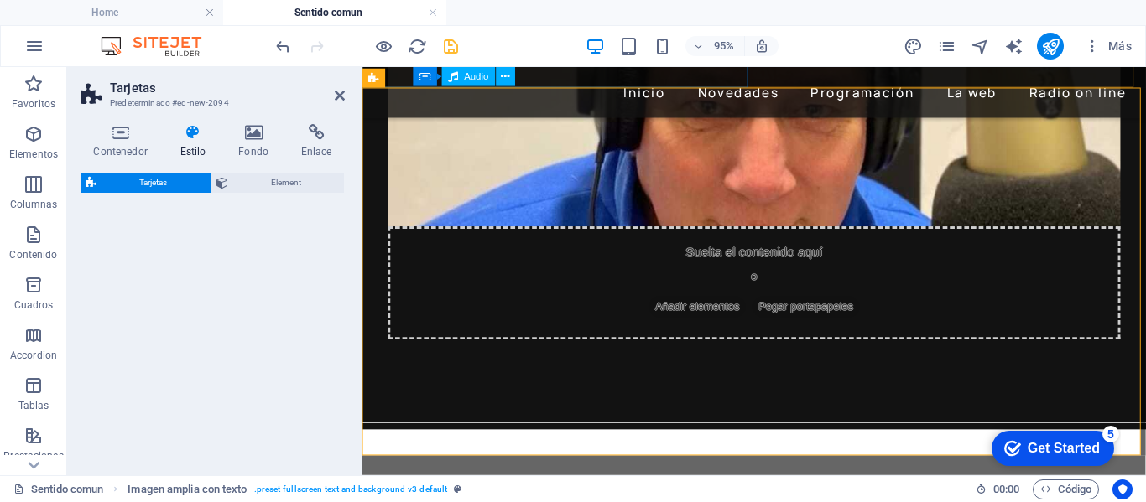
scroll to position [815, 0]
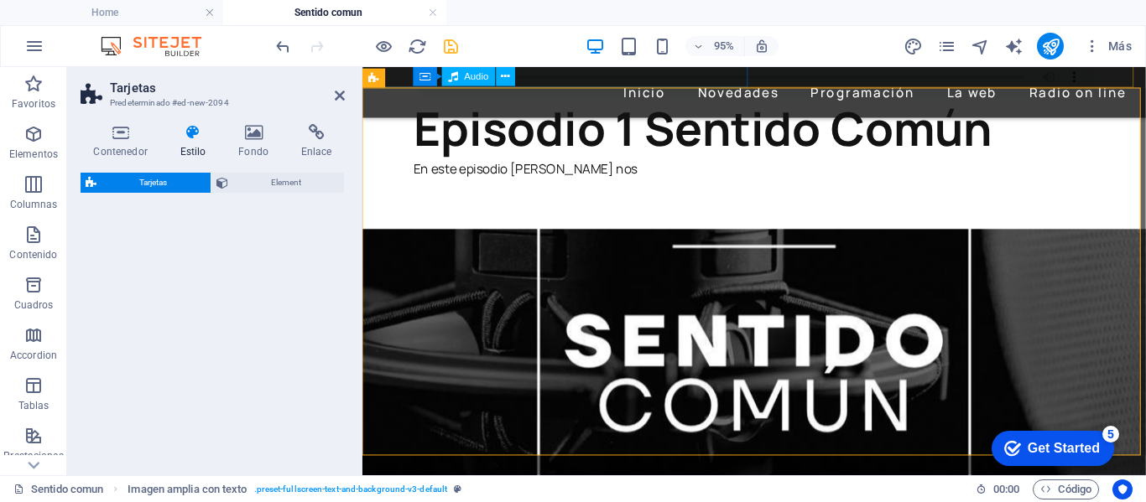
select select "rem"
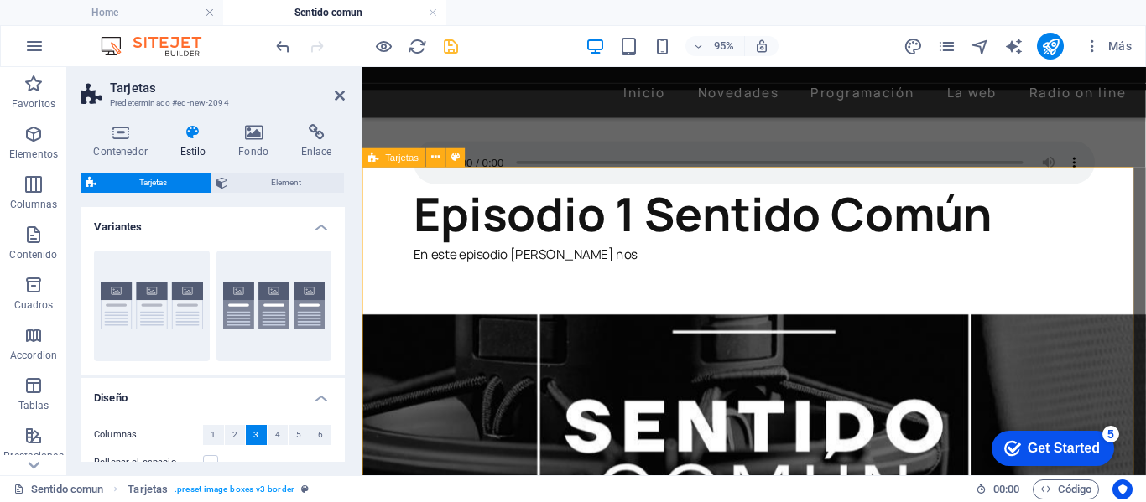
scroll to position [731, 0]
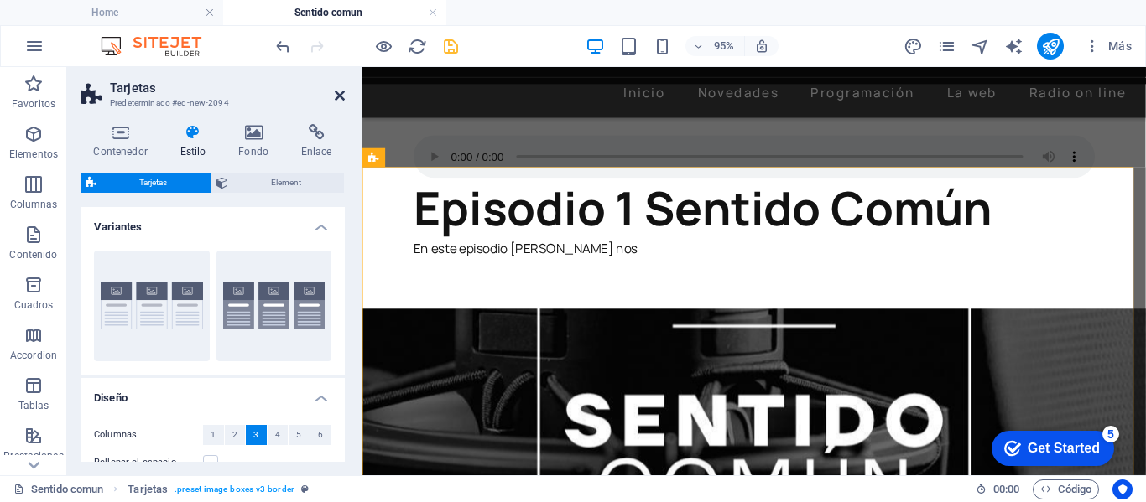
click at [335, 96] on icon at bounding box center [340, 95] width 10 height 13
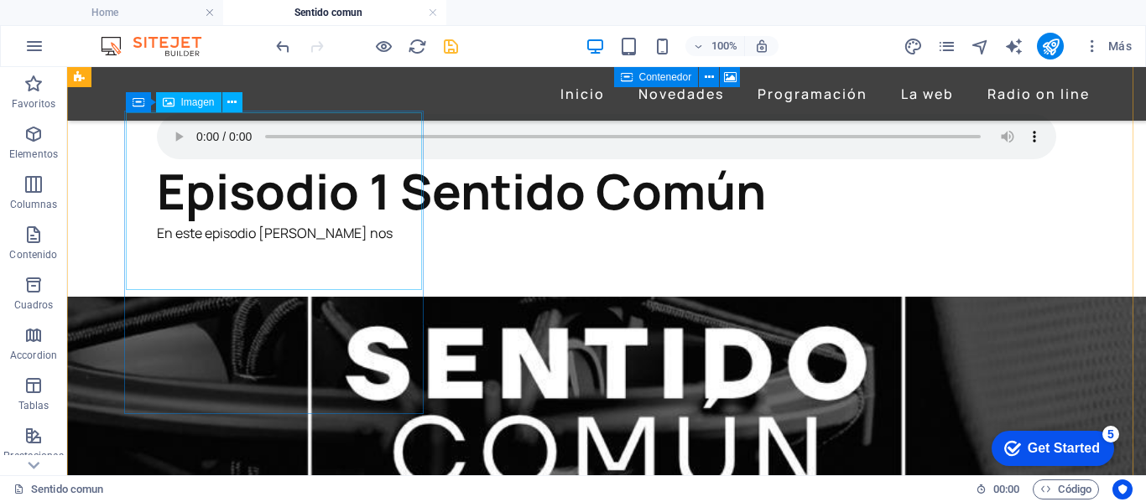
scroll to position [690, 0]
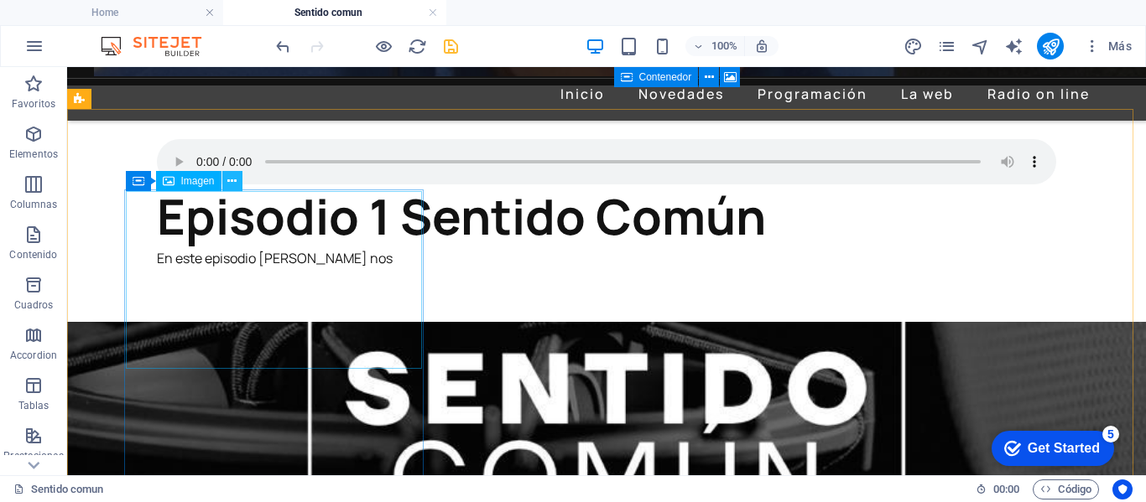
click at [234, 182] on icon at bounding box center [231, 182] width 9 height 18
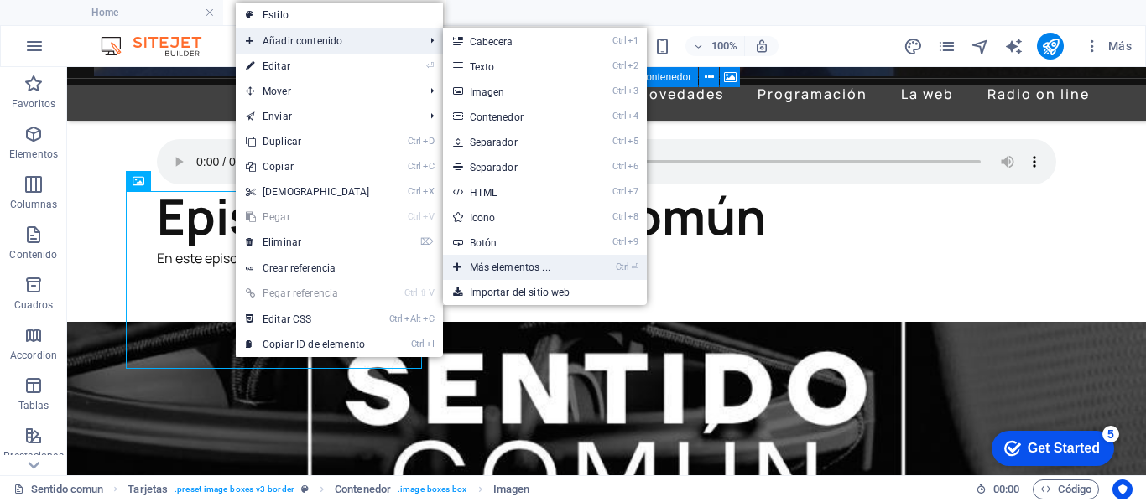
click at [497, 263] on link "Ctrl ⏎ Más elementos ..." at bounding box center [513, 267] width 141 height 25
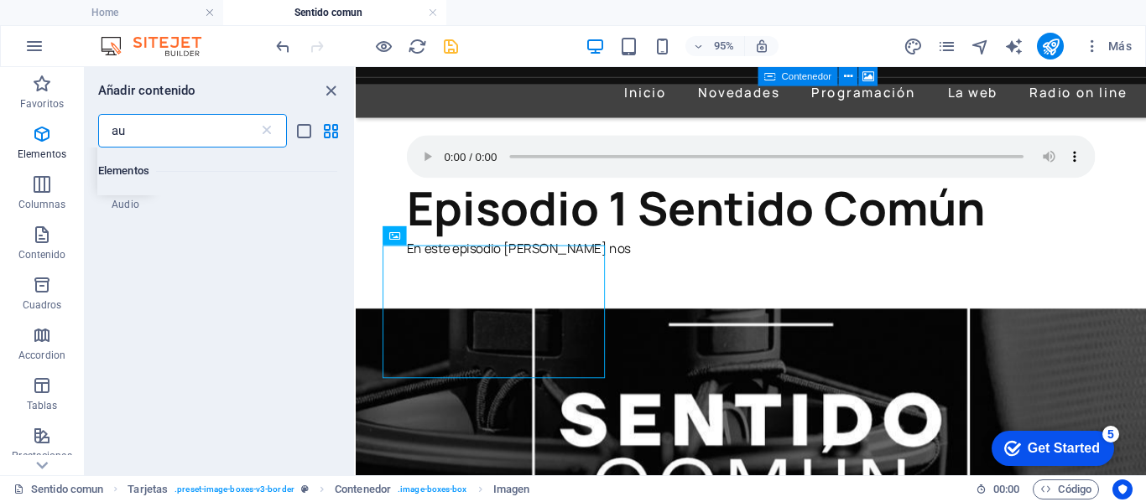
scroll to position [0, 0]
type input "au"
click at [132, 222] on icon at bounding box center [126, 226] width 18 height 22
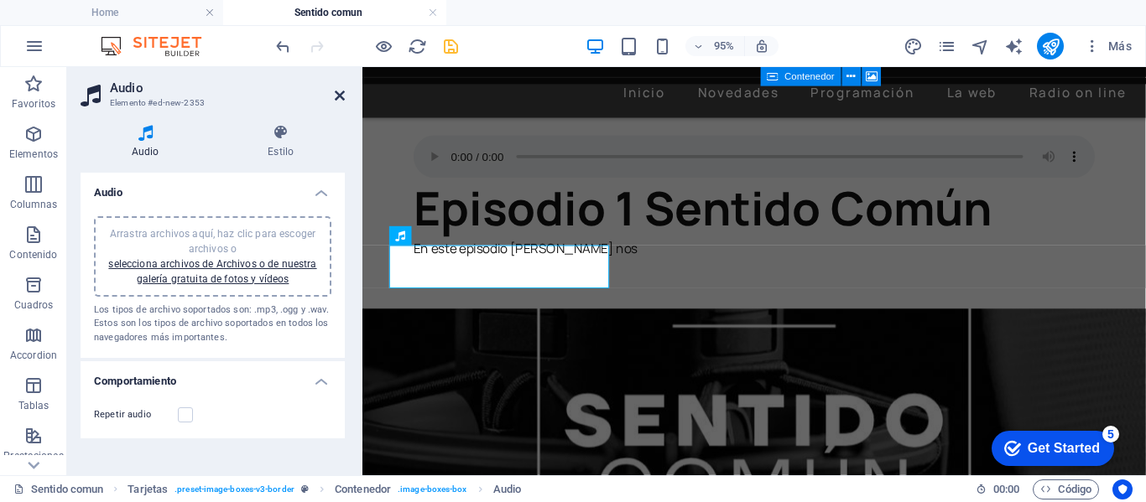
click at [341, 94] on icon at bounding box center [340, 95] width 10 height 13
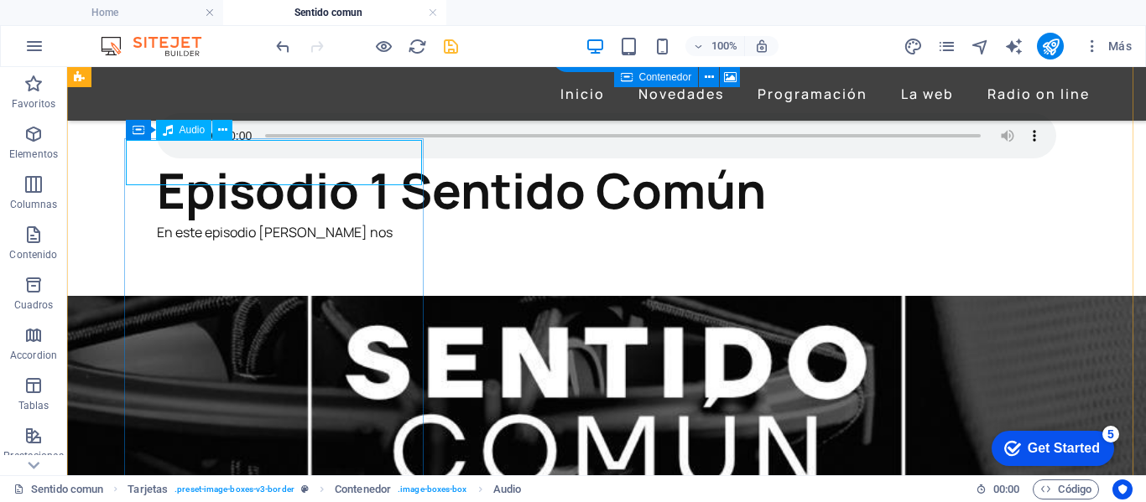
scroll to position [690, 0]
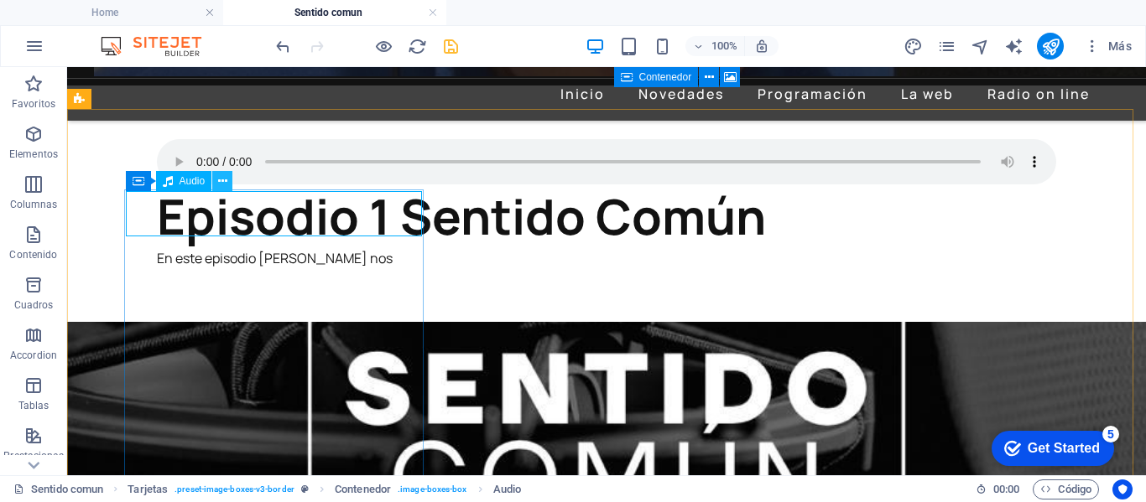
click at [222, 178] on icon at bounding box center [222, 182] width 9 height 18
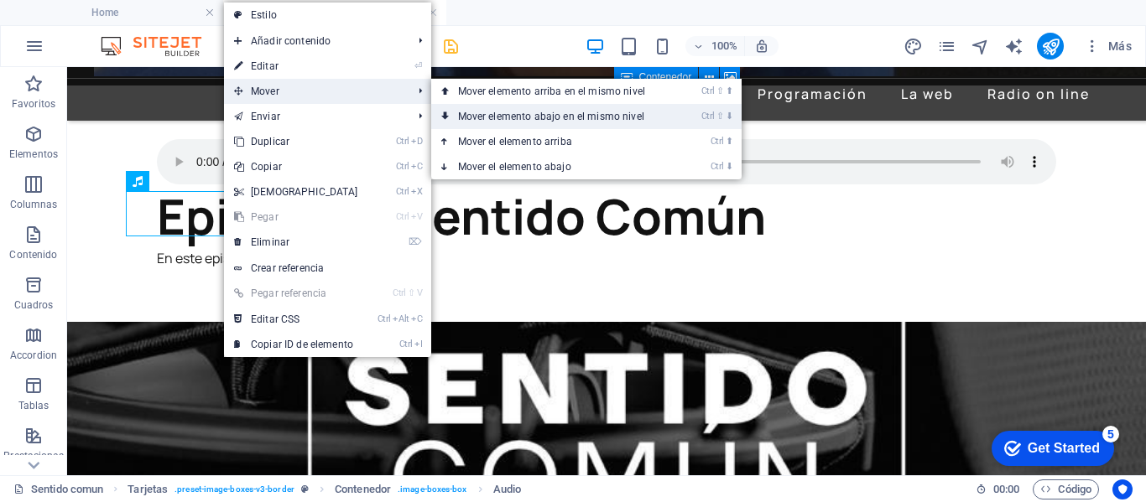
click at [534, 112] on link "Ctrl ⇧ ⬇ Mover elemento abajo en el mismo nivel" at bounding box center [554, 116] width 247 height 25
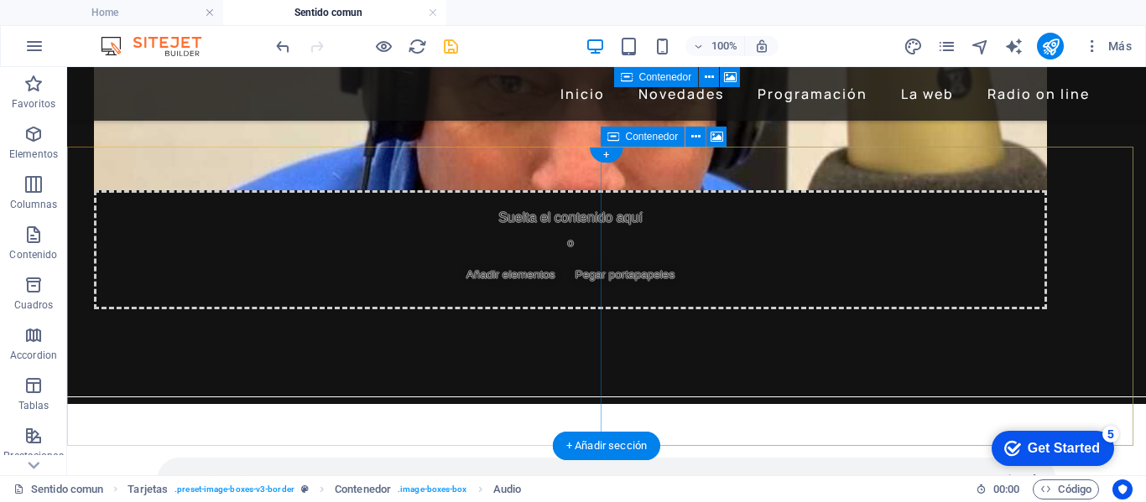
scroll to position [271, 0]
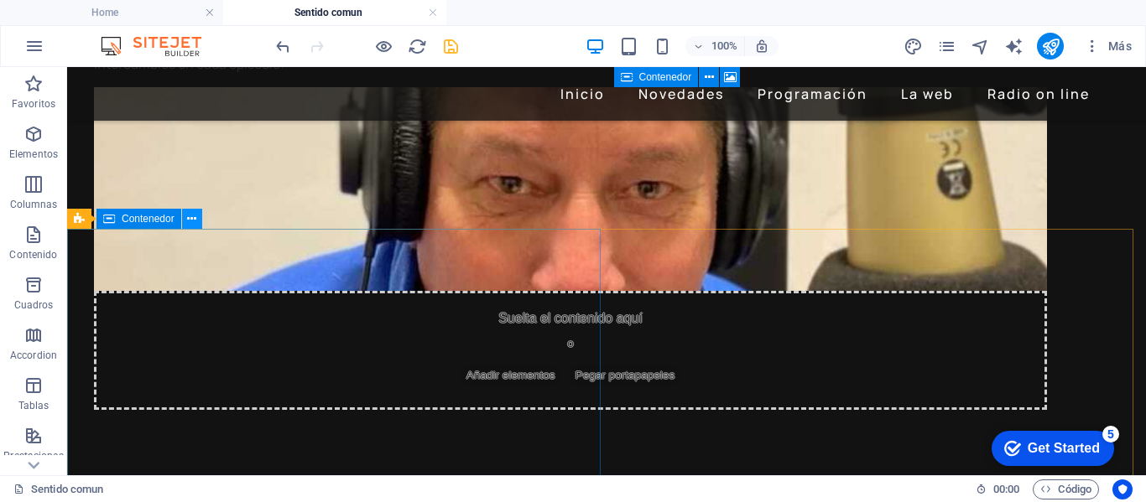
click at [190, 219] on icon at bounding box center [191, 220] width 9 height 18
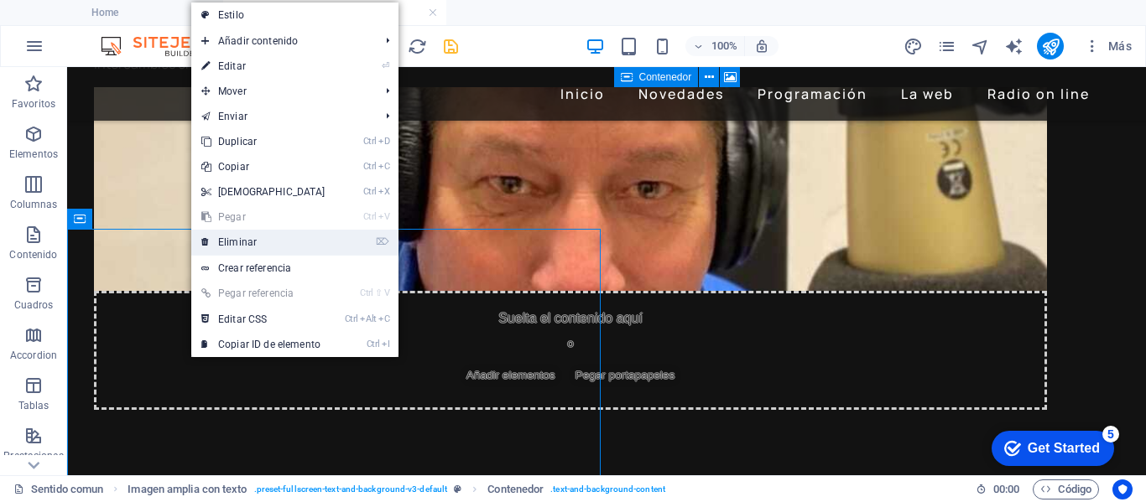
click at [230, 239] on link "⌦ Eliminar" at bounding box center [263, 242] width 144 height 25
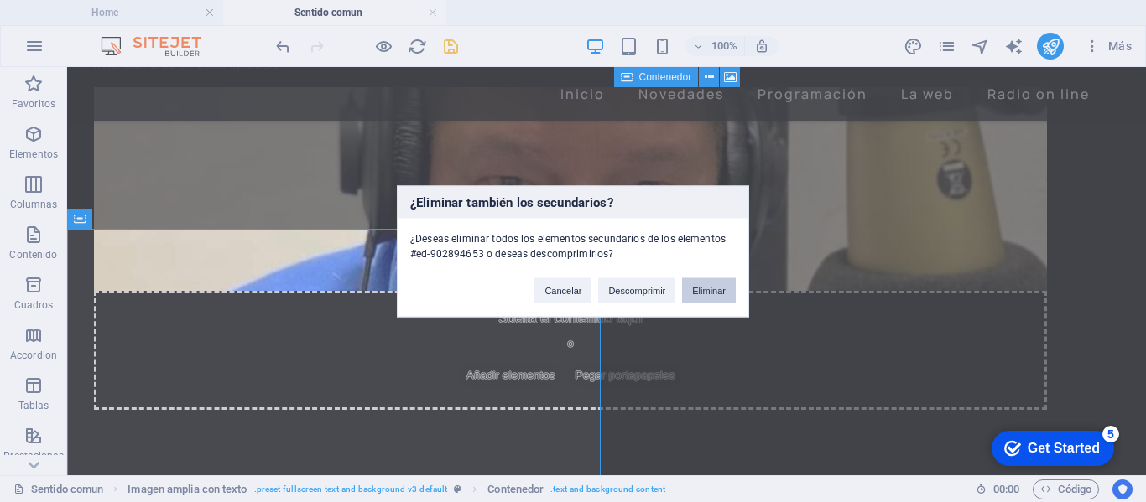
click at [706, 285] on button "Eliminar" at bounding box center [709, 290] width 54 height 25
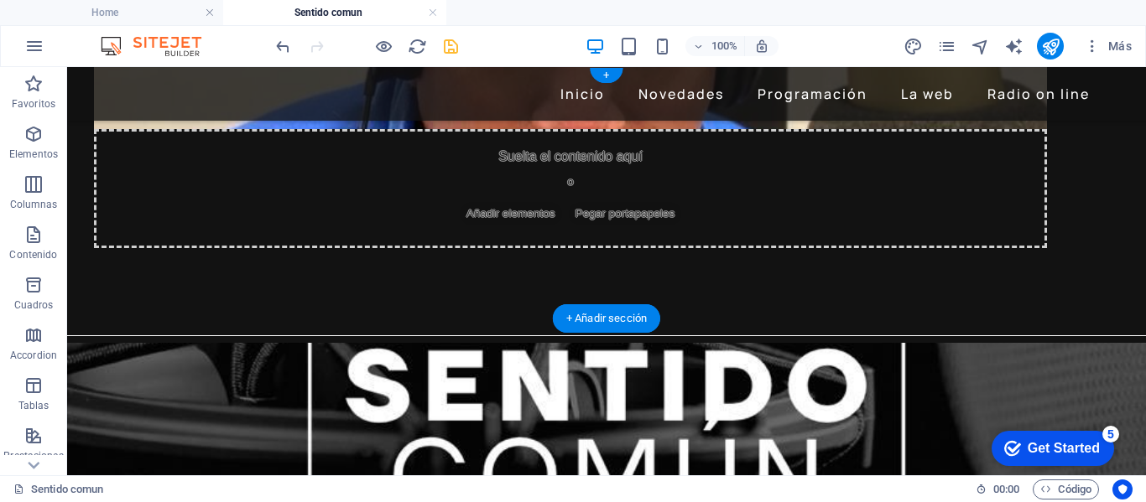
scroll to position [336, 0]
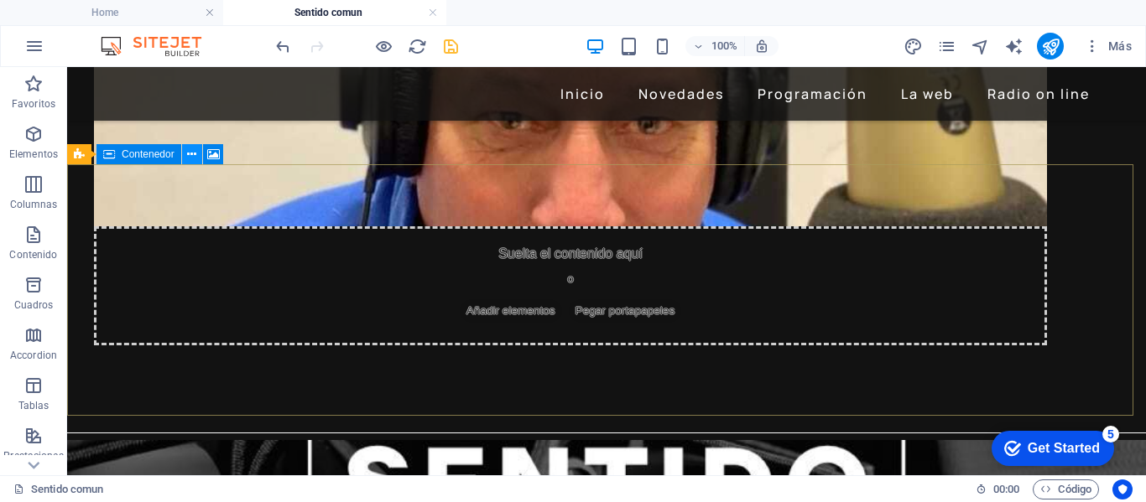
click at [195, 159] on icon at bounding box center [191, 155] width 9 height 18
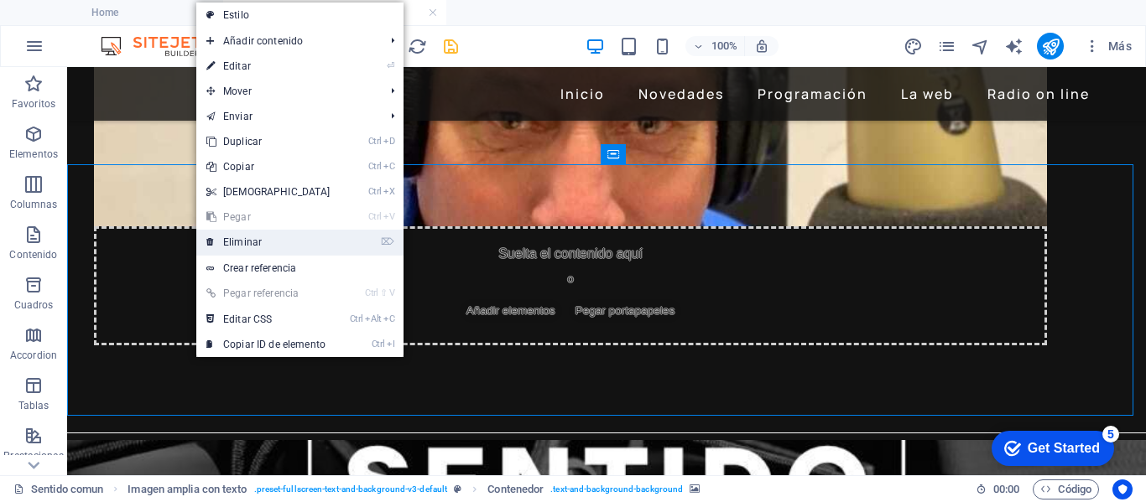
click at [253, 238] on link "⌦ Eliminar" at bounding box center [268, 242] width 144 height 25
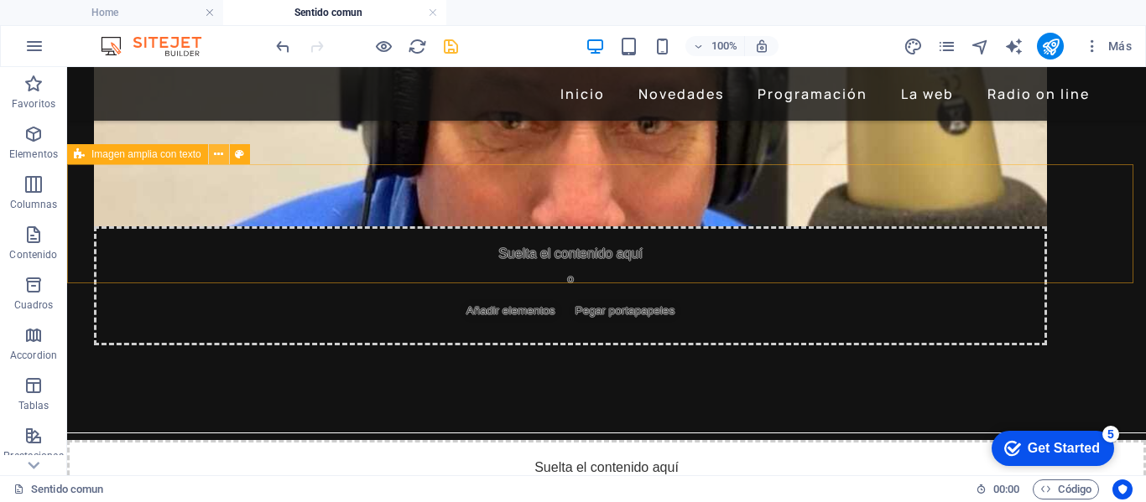
click at [216, 156] on icon at bounding box center [218, 155] width 9 height 18
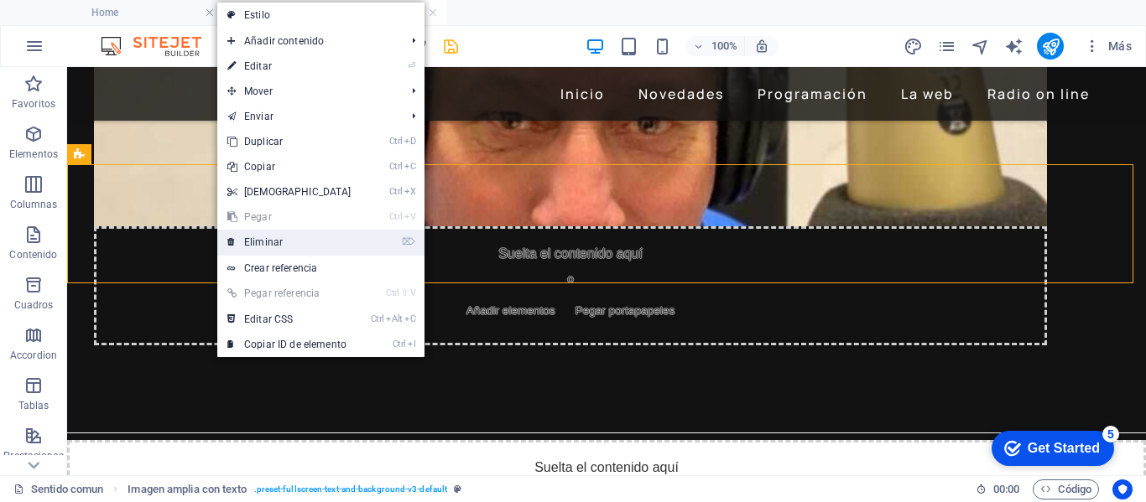
click at [277, 240] on link "⌦ Eliminar" at bounding box center [289, 242] width 144 height 25
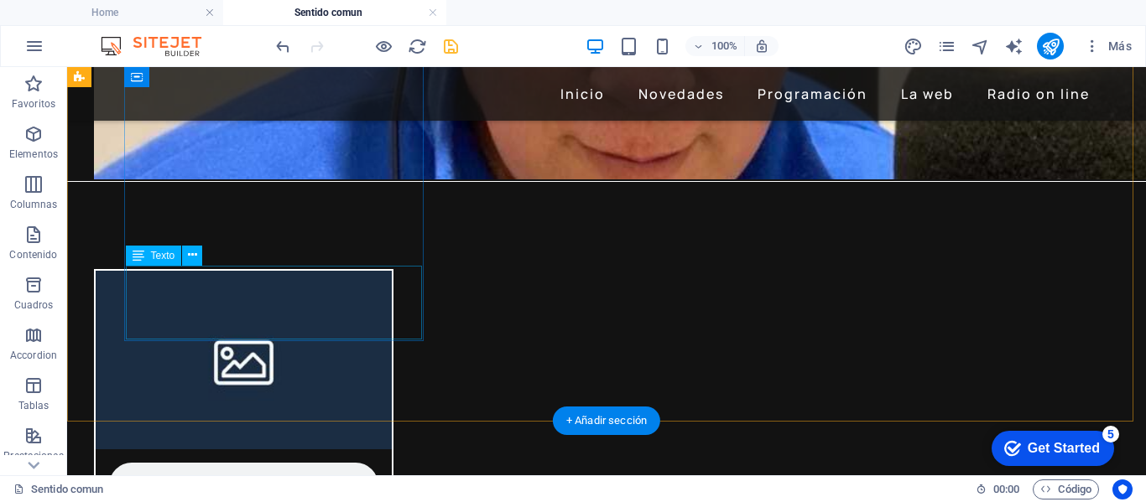
scroll to position [671, 0]
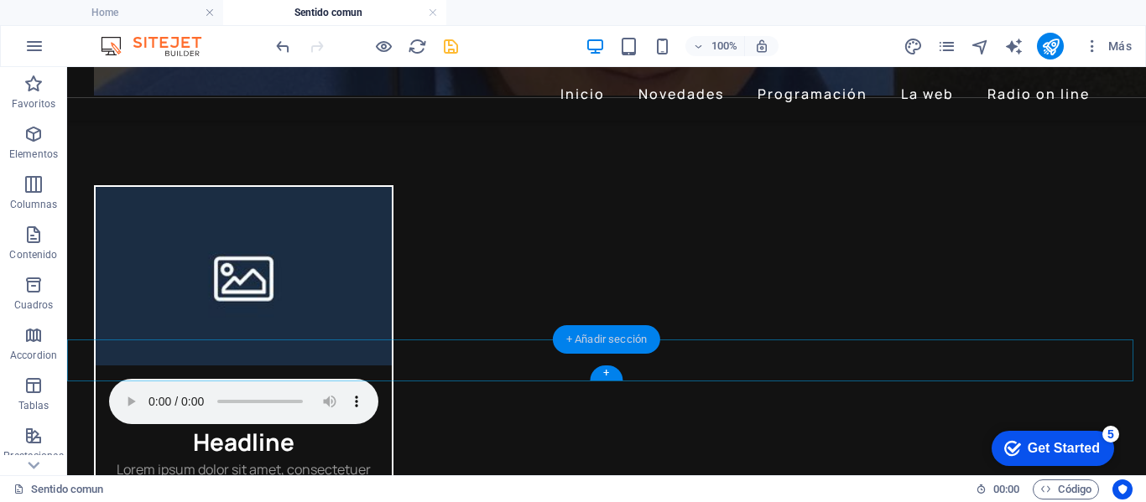
click at [576, 337] on div "+ Añadir sección" at bounding box center [606, 339] width 107 height 29
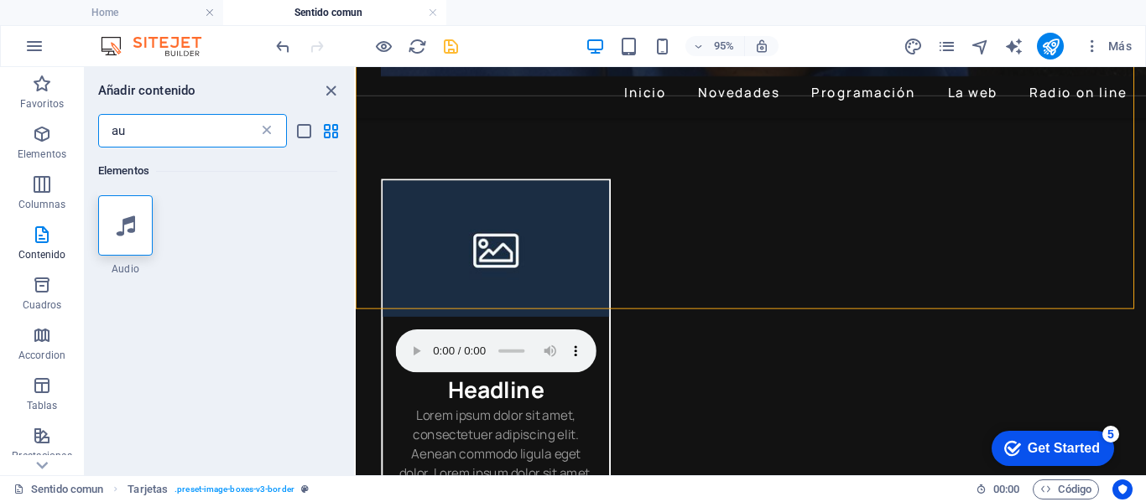
click at [263, 131] on icon at bounding box center [266, 130] width 17 height 17
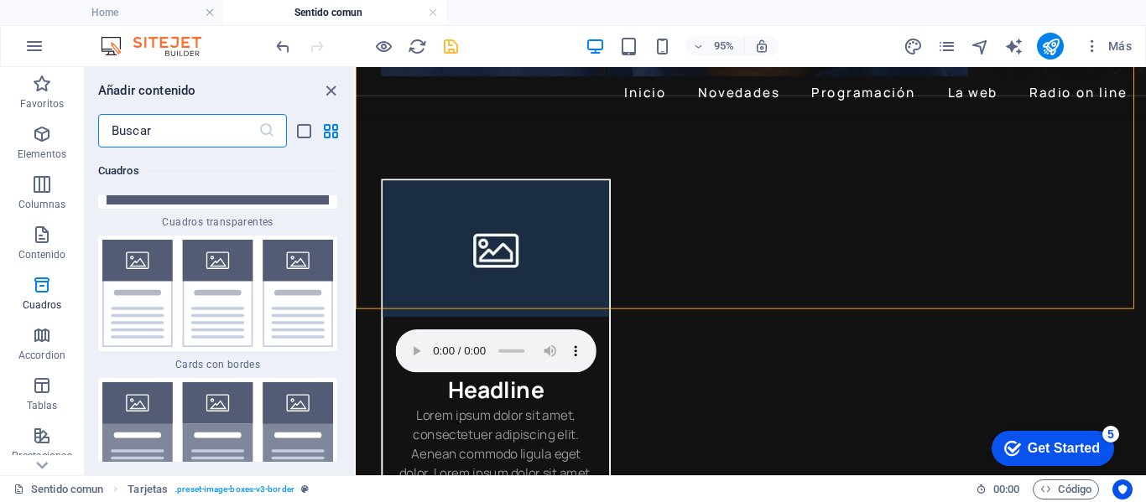
scroll to position [10088, 0]
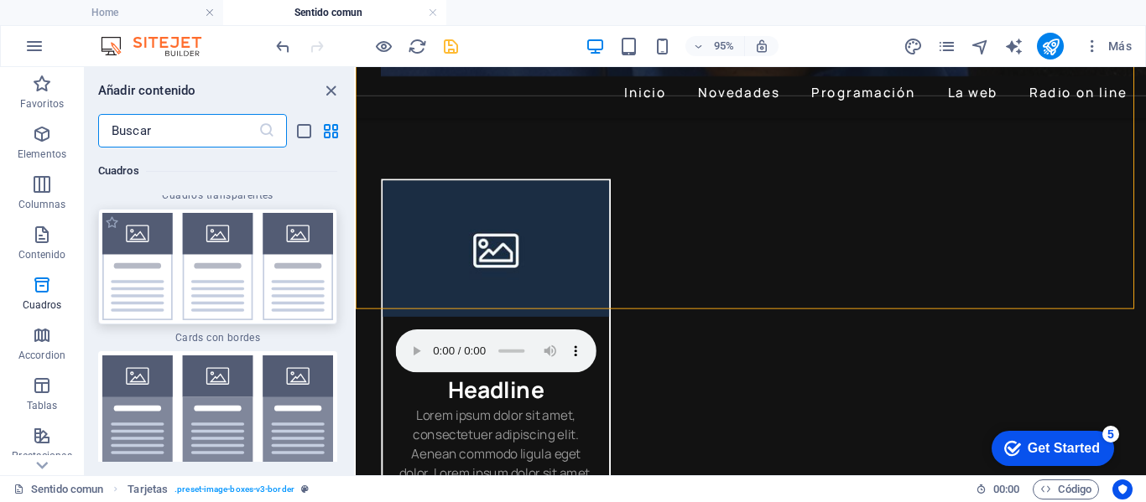
click at [232, 285] on img at bounding box center [217, 266] width 231 height 107
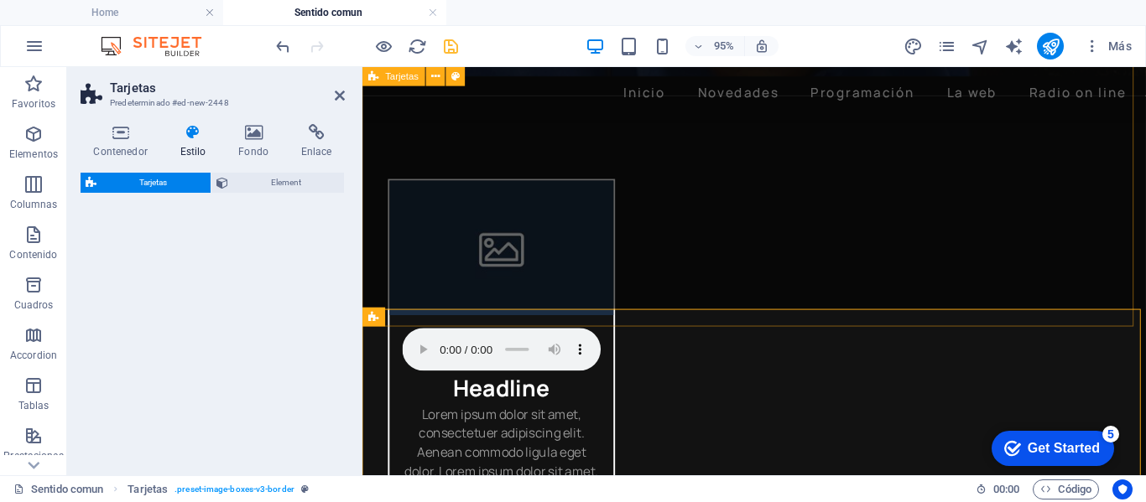
select select "rem"
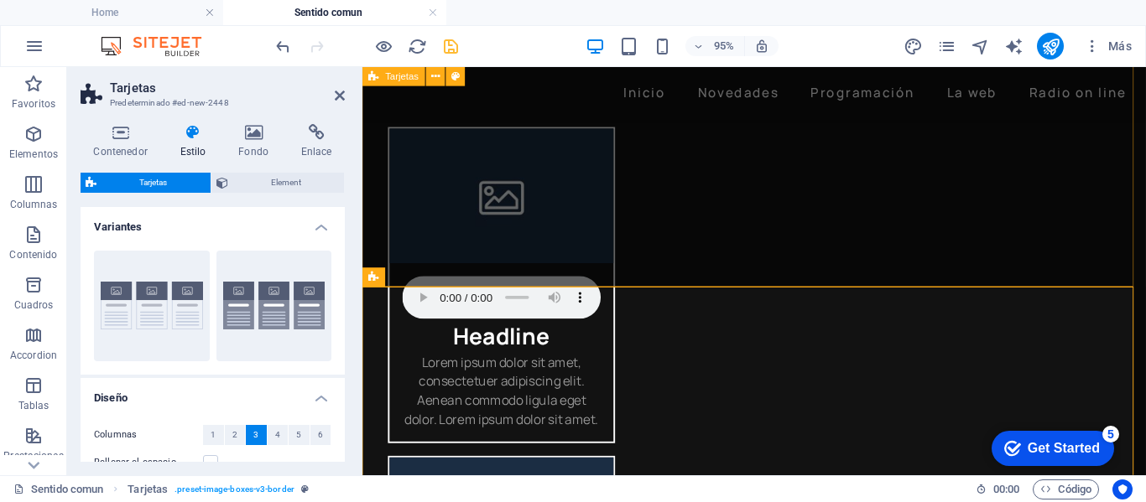
scroll to position [795, 0]
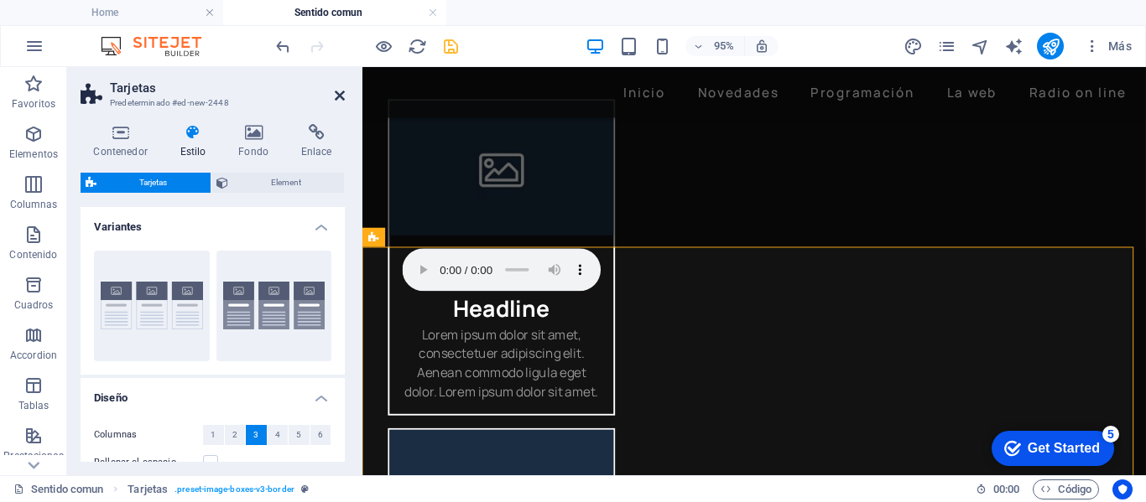
click at [340, 94] on icon at bounding box center [340, 95] width 10 height 13
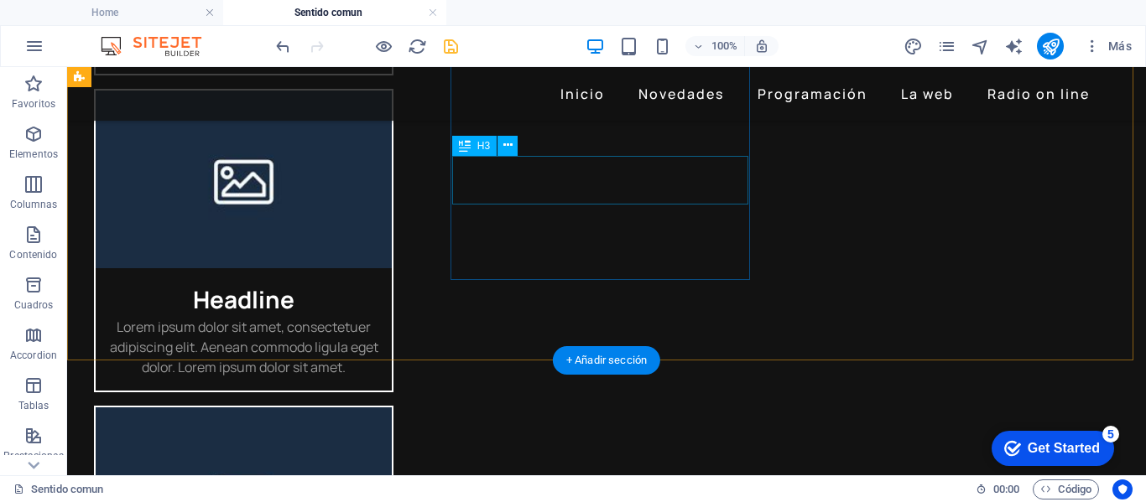
scroll to position [1214, 0]
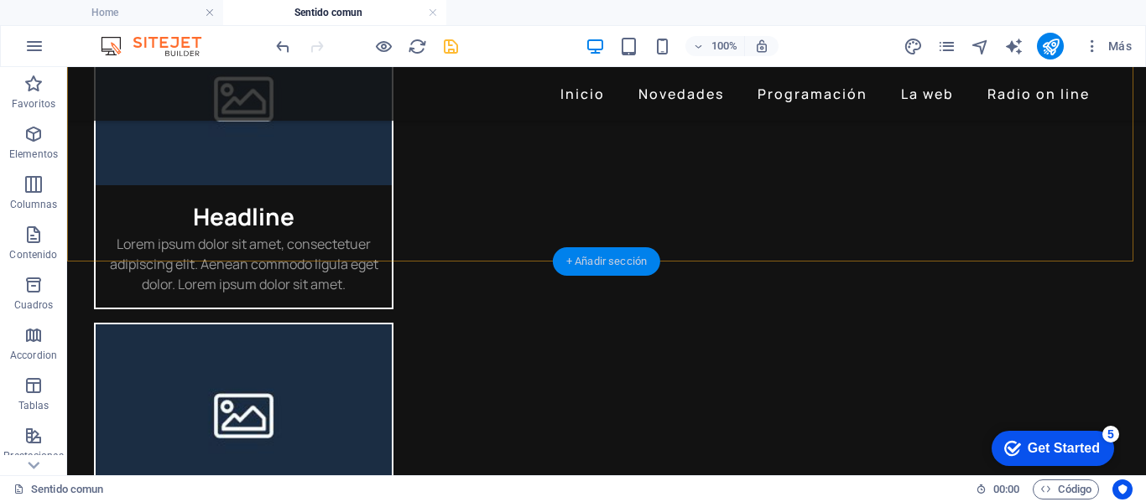
click at [620, 256] on div "+ Añadir sección" at bounding box center [606, 261] width 107 height 29
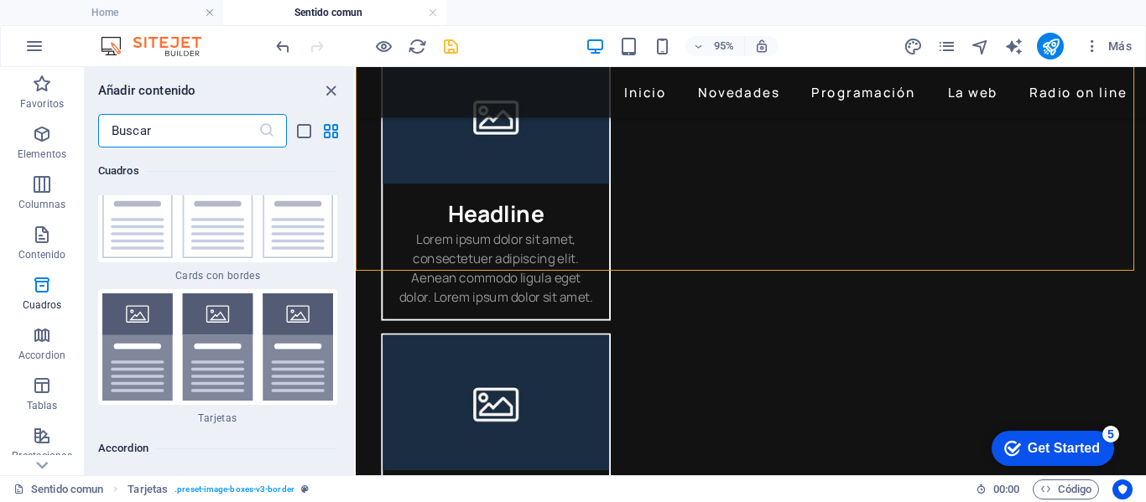
scroll to position [10066, 0]
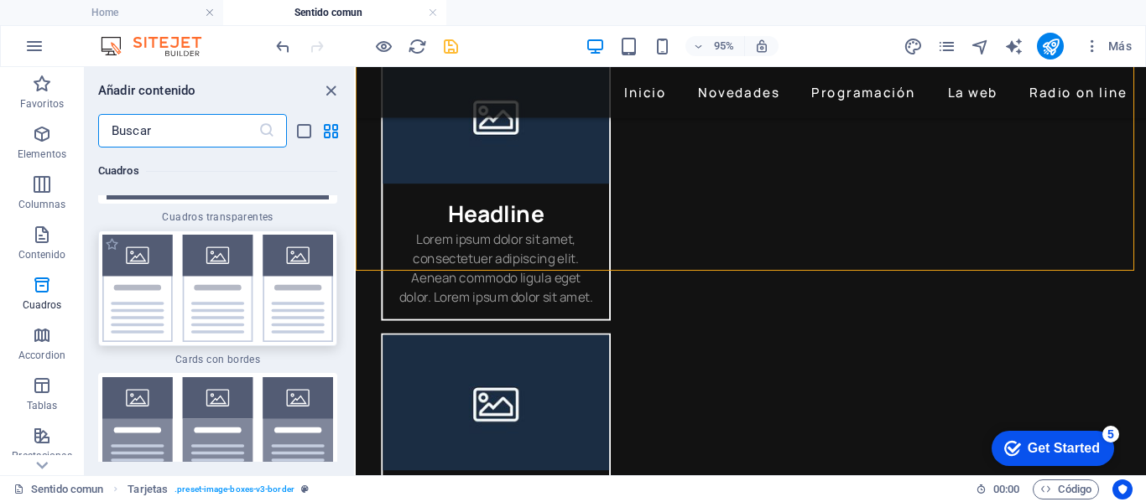
click at [267, 289] on img at bounding box center [217, 288] width 231 height 107
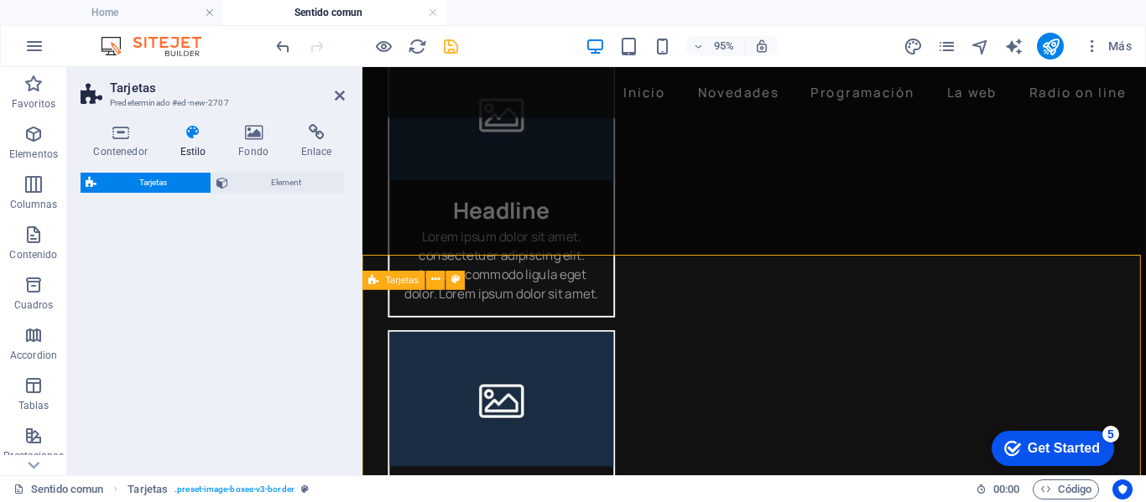
scroll to position [1216, 0]
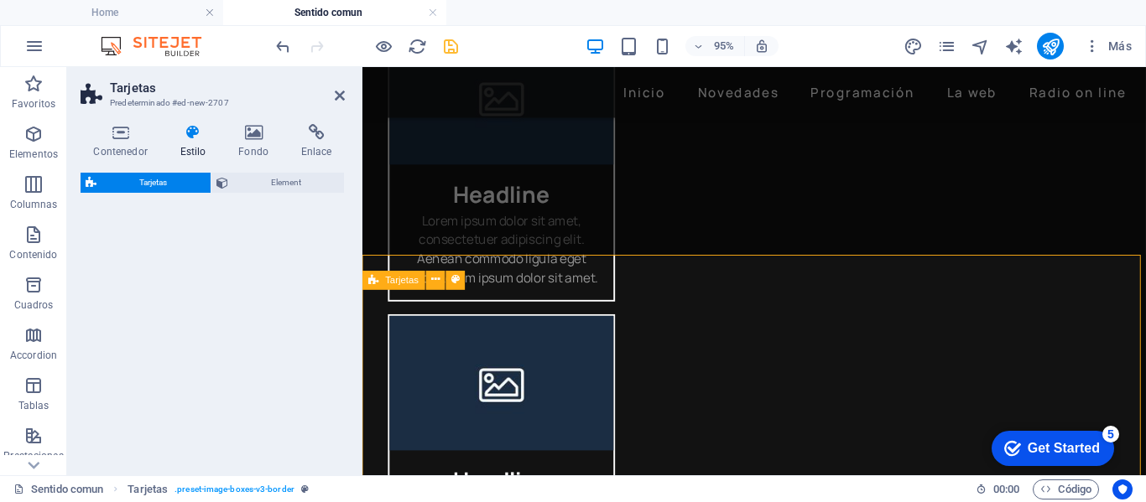
select select "rem"
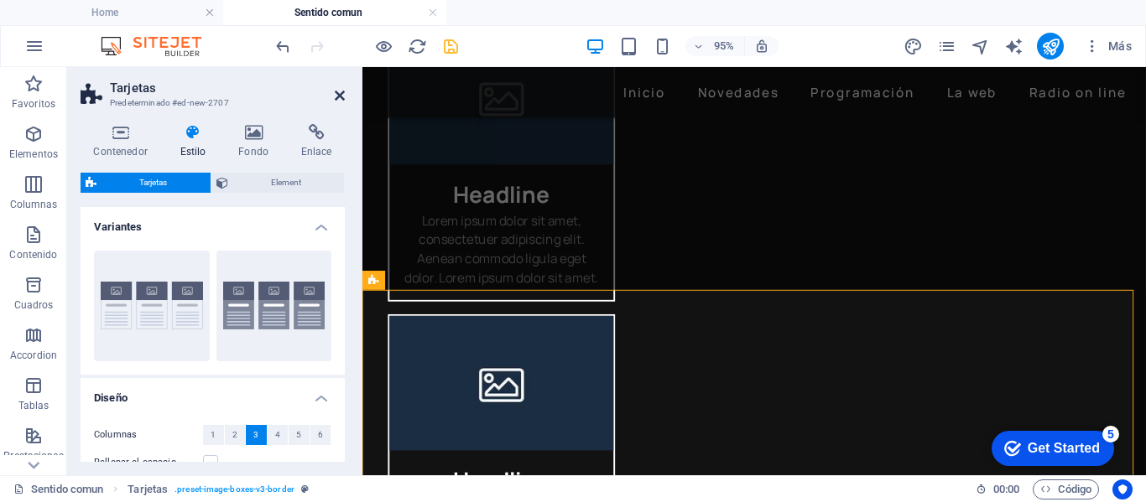
click at [342, 94] on icon at bounding box center [340, 95] width 10 height 13
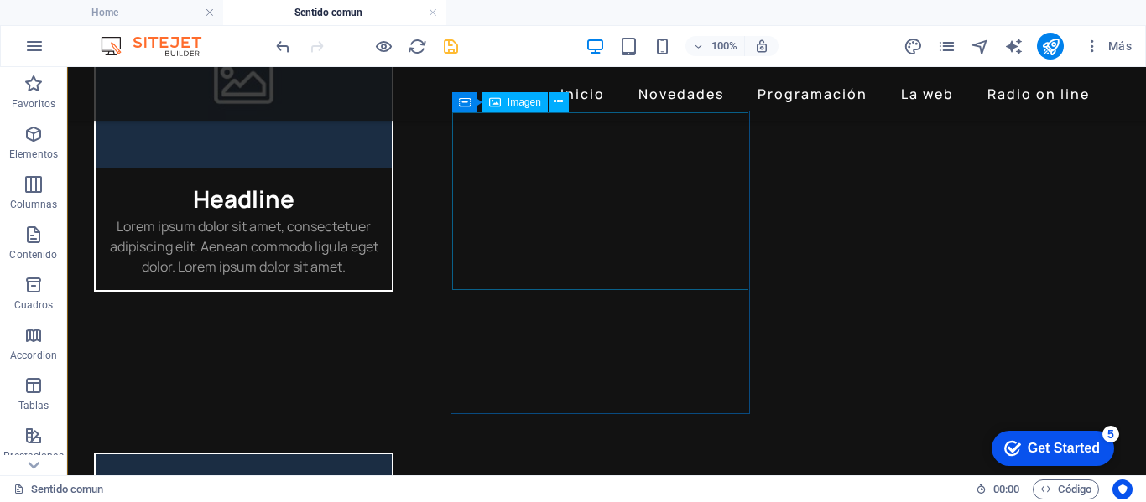
scroll to position [1549, 0]
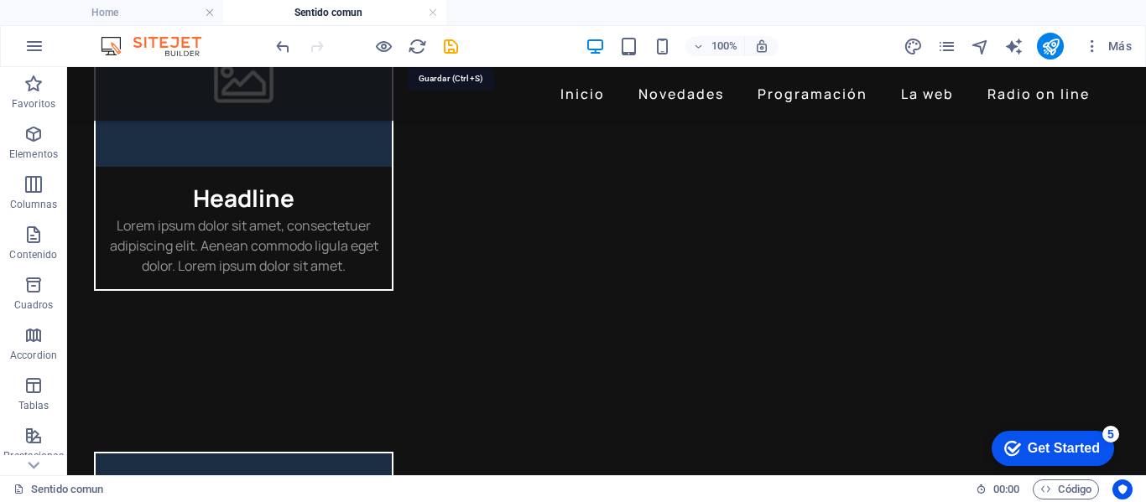
click at [450, 46] on icon "save" at bounding box center [450, 46] width 19 height 19
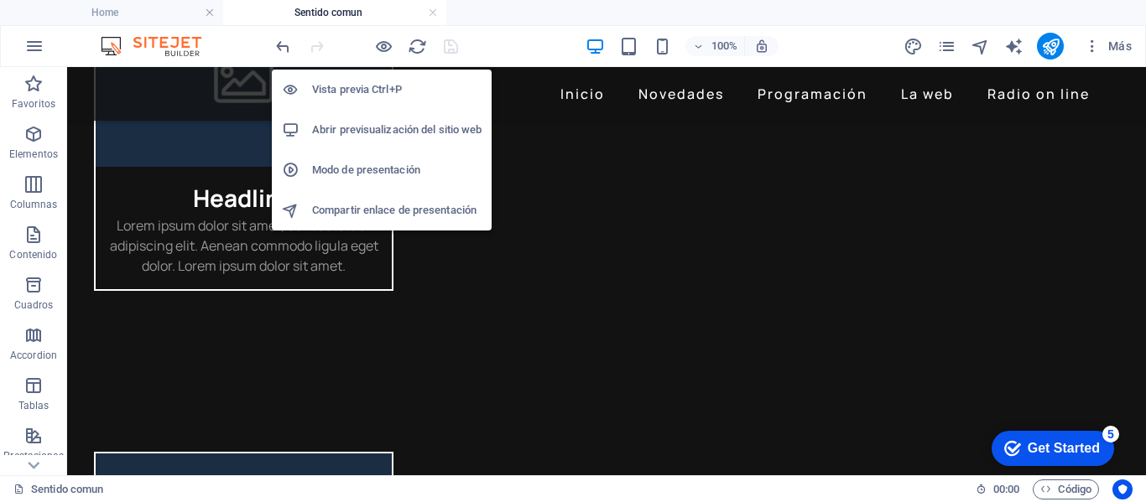
click at [363, 127] on h6 "Abrir previsualización del sitio web" at bounding box center [396, 130] width 169 height 20
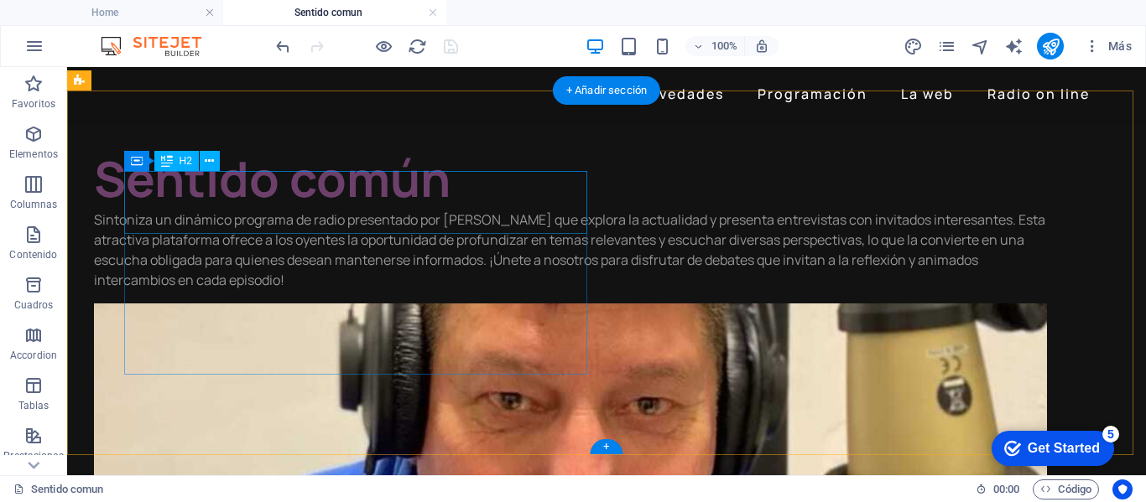
scroll to position [84, 0]
